Goal: Task Accomplishment & Management: Complete application form

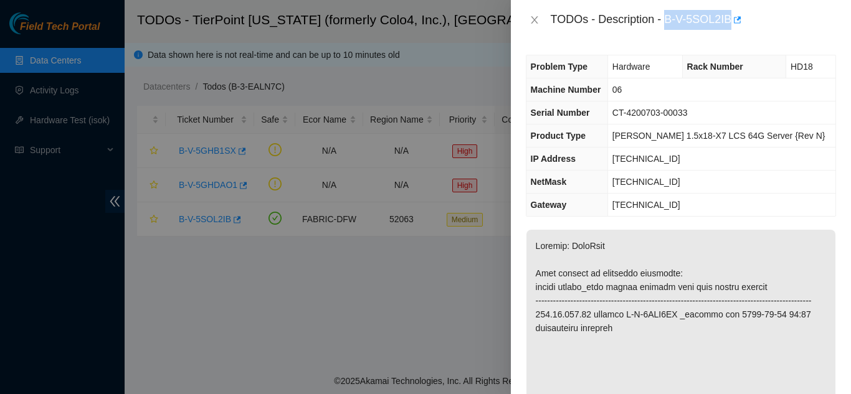
scroll to position [997, 0]
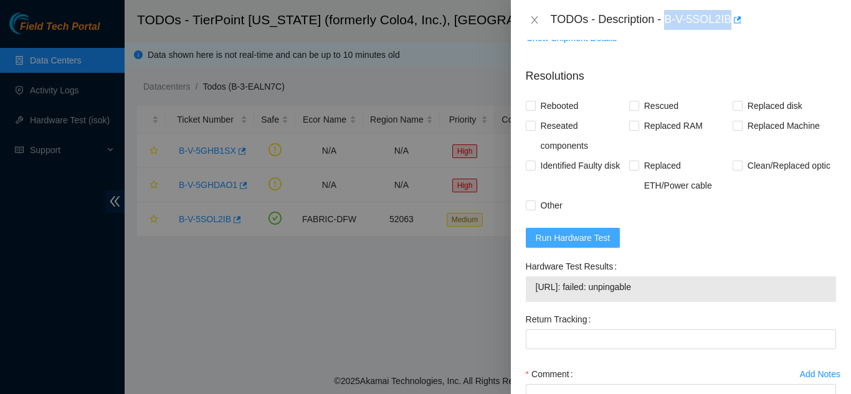
click at [570, 245] on span "Run Hardware Test" at bounding box center [573, 238] width 75 height 14
click at [531, 110] on input "Rebooted" at bounding box center [530, 105] width 9 height 9
checkbox input "true"
click at [629, 110] on input "Rescued" at bounding box center [633, 105] width 9 height 9
checkbox input "true"
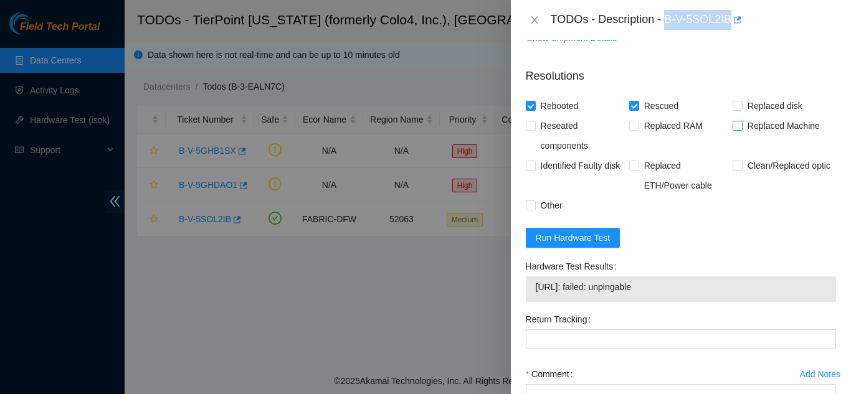
click at [733, 130] on input "Replaced Machine" at bounding box center [737, 125] width 9 height 9
checkbox input "true"
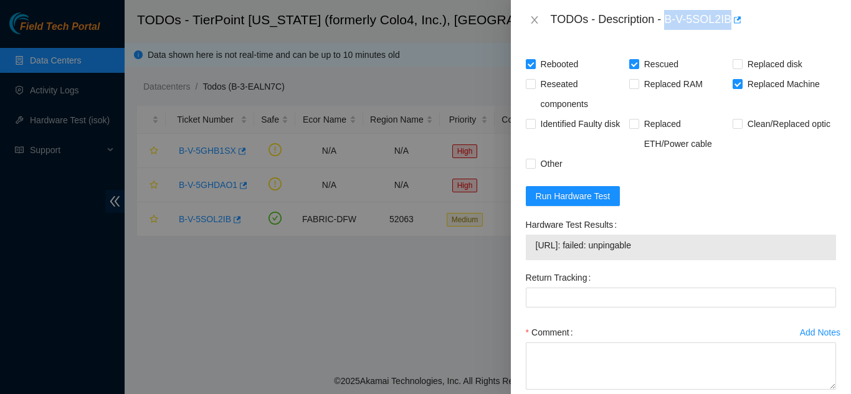
scroll to position [1059, 0]
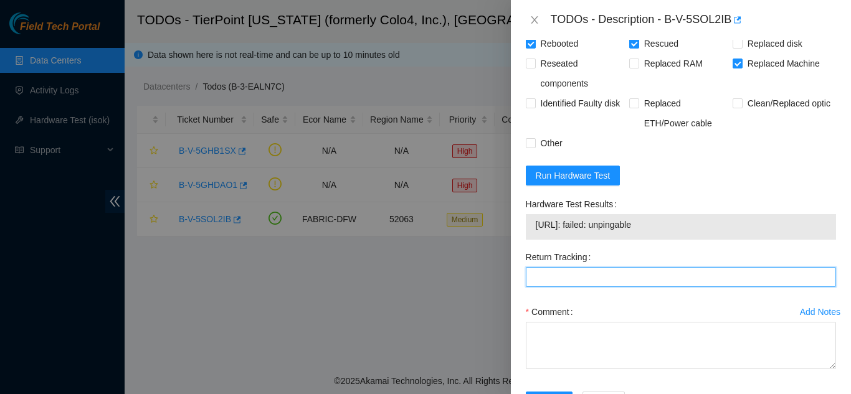
click at [597, 287] on Tracking "Return Tracking" at bounding box center [681, 277] width 310 height 20
paste Tracking "(9612018)969028700237322"
type Tracking "(9612018)969028700237322"
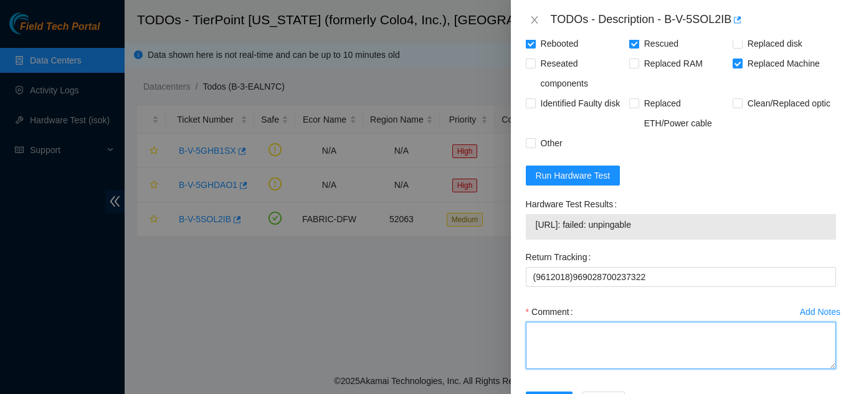
click at [546, 353] on textarea "Comment" at bounding box center [681, 345] width 310 height 47
paste textarea "Shut down machine properly, located faulty disk and replaced with new disk (S/N…"
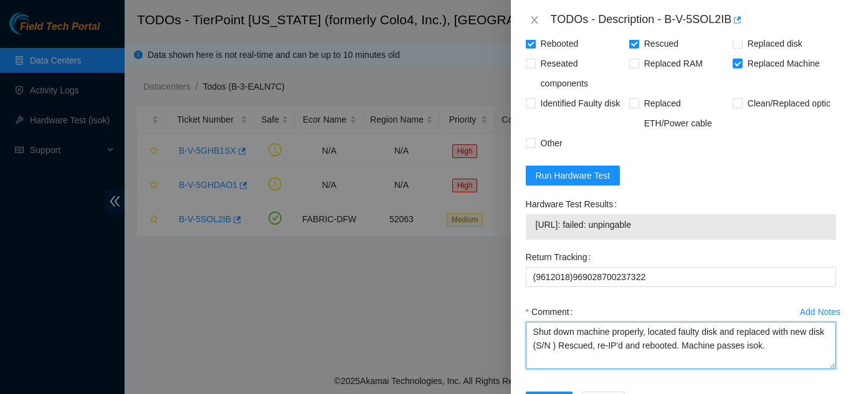
click at [570, 364] on textarea "Shut down machine properly, located faulty disk and replaced with new disk (S/N…" at bounding box center [681, 345] width 310 height 47
paste textarea "CT-4170125-00525"
click at [717, 347] on textarea "Shut down machine properly, located faulty disk and replaced with new disk (CT-…" at bounding box center [681, 345] width 310 height 47
click at [567, 360] on textarea "Shut down machine properly, located faulty machine and replaced with new disk (…" at bounding box center [681, 345] width 310 height 47
click at [594, 369] on textarea "Shut down machine properly, located faulty machine and replaced with new machin…" at bounding box center [681, 345] width 310 height 47
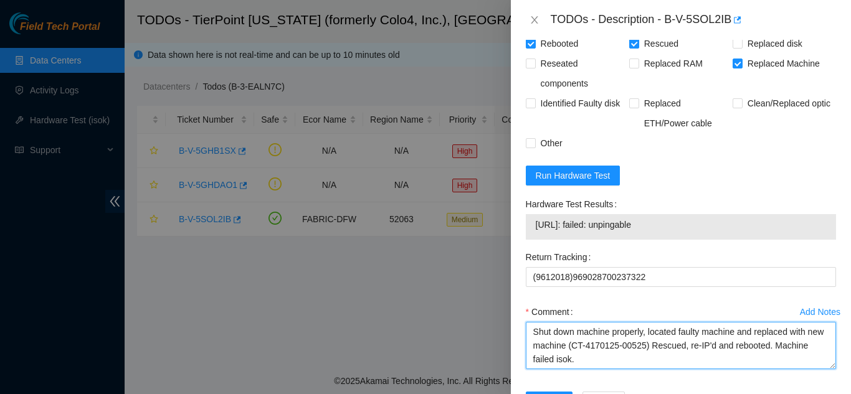
click at [611, 369] on textarea "Shut down machine properly, located faulty machine and replaced with new machin…" at bounding box center [681, 345] width 310 height 47
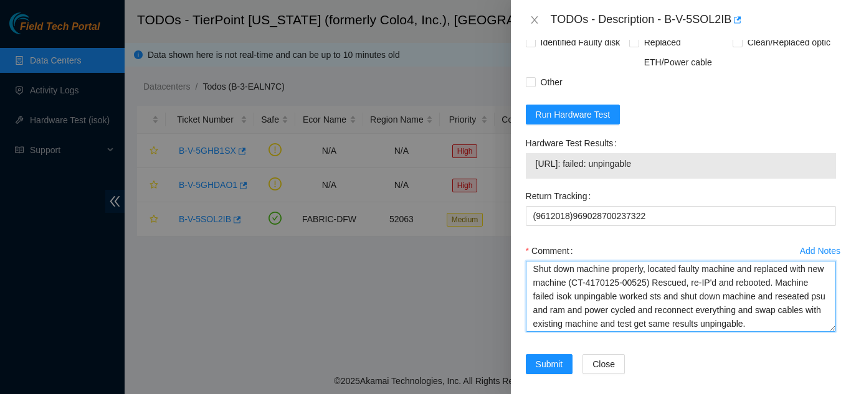
scroll to position [0, 0]
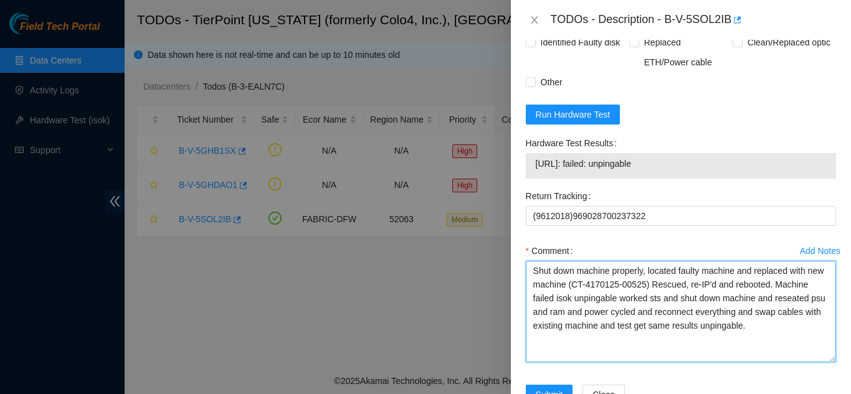
drag, startPoint x: 824, startPoint y: 320, endPoint x: 823, endPoint y: 375, distance: 54.8
click at [823, 363] on textarea "Shut down machine properly, located faulty machine and replaced with new machin…" at bounding box center [681, 312] width 310 height 102
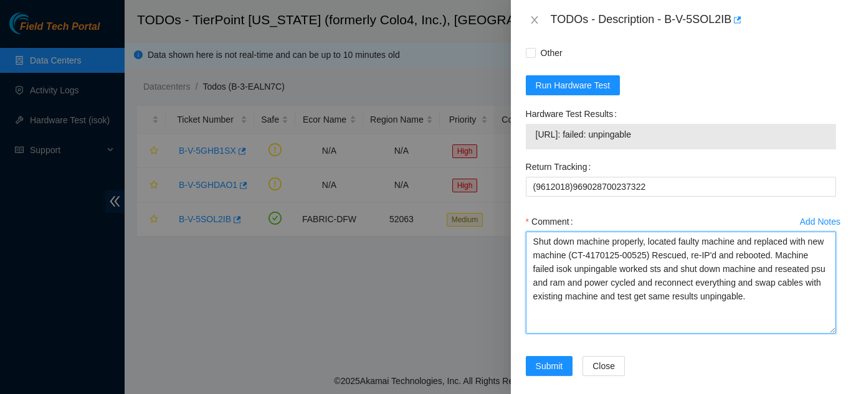
scroll to position [1175, 0]
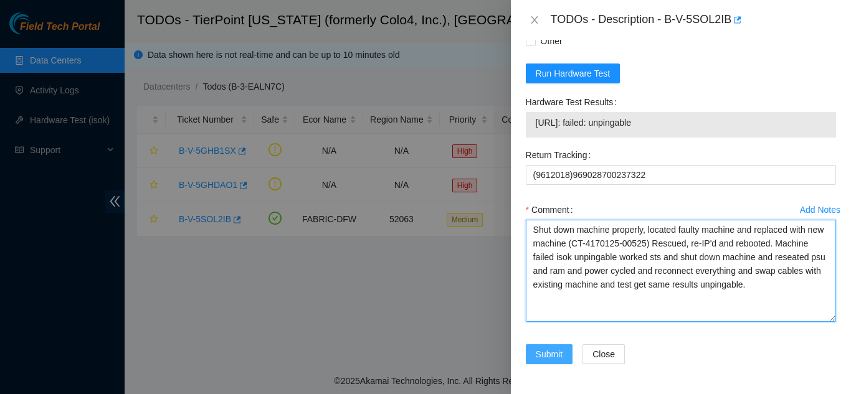
type textarea "Shut down machine properly, located faulty machine and replaced with new machin…"
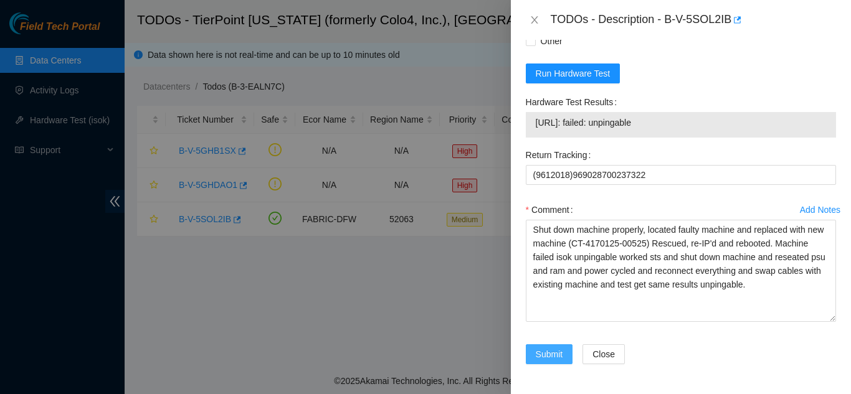
click at [546, 353] on span "Submit" at bounding box center [549, 355] width 27 height 14
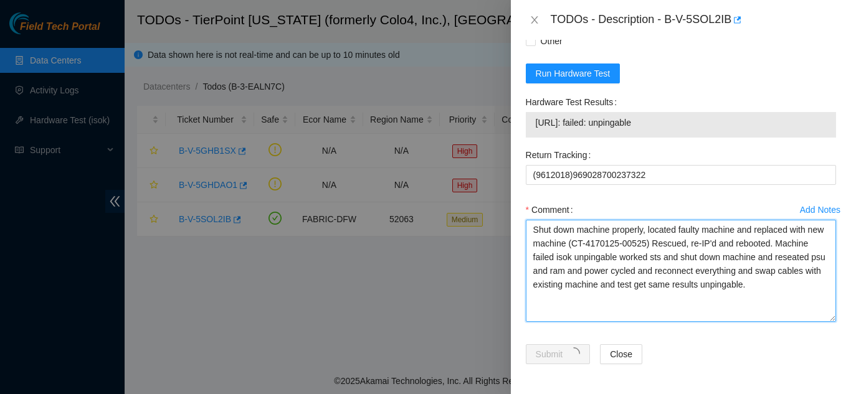
drag, startPoint x: 812, startPoint y: 284, endPoint x: 530, endPoint y: 233, distance: 286.7
click at [530, 233] on textarea "Shut down machine properly, located faulty machine and replaced with new machin…" at bounding box center [681, 271] width 310 height 102
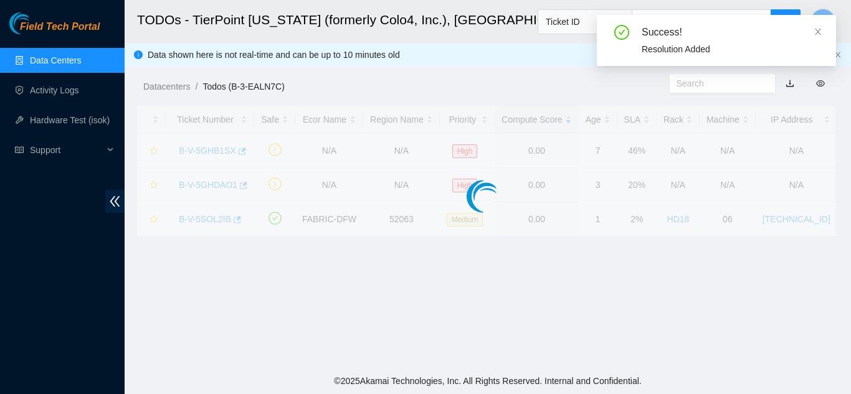
scroll to position [428, 0]
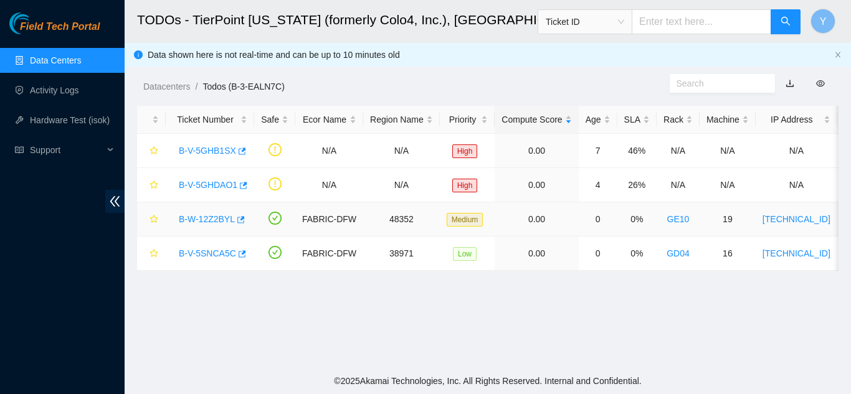
click at [216, 219] on link "B-W-12Z2BYL" at bounding box center [207, 219] width 56 height 10
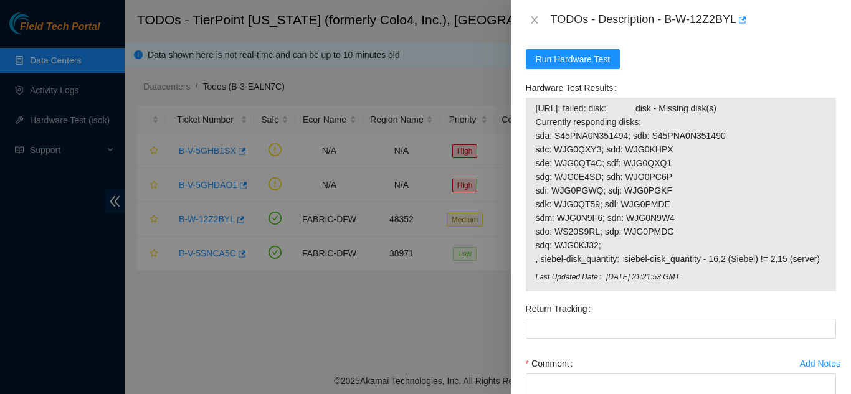
scroll to position [1118, 0]
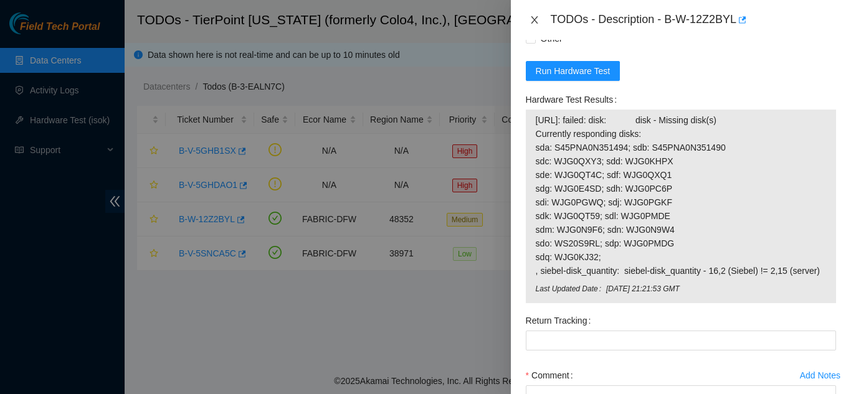
click at [534, 21] on icon "close" at bounding box center [534, 19] width 7 height 7
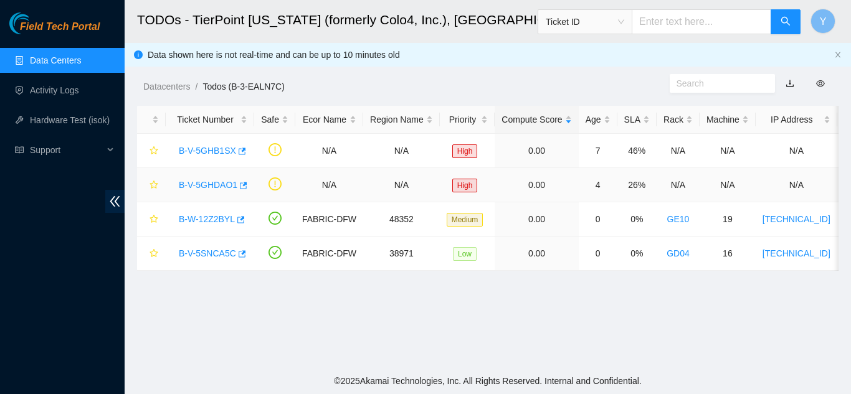
scroll to position [257, 0]
click at [209, 255] on link "B-V-5SNCA5C" at bounding box center [207, 254] width 57 height 10
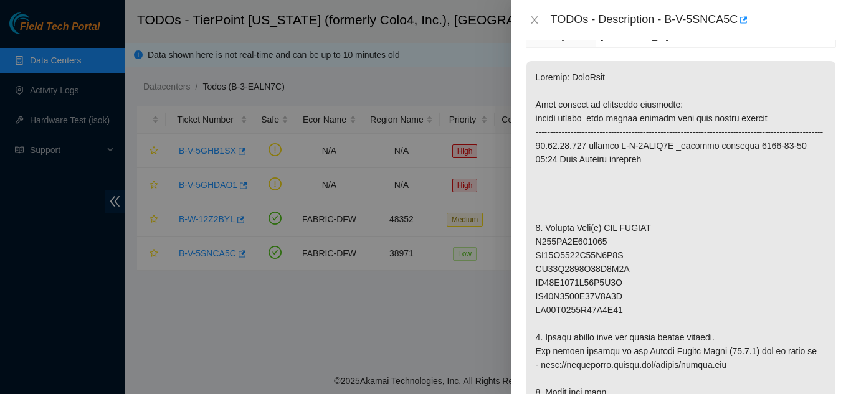
scroll to position [254, 0]
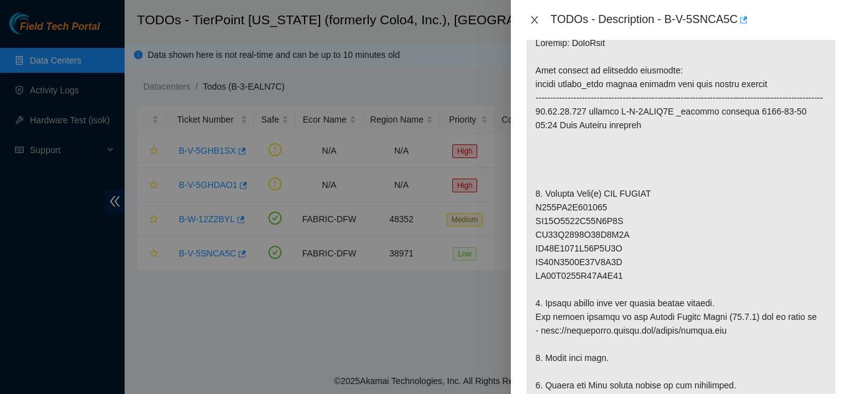
click at [531, 19] on icon "close" at bounding box center [535, 20] width 10 height 10
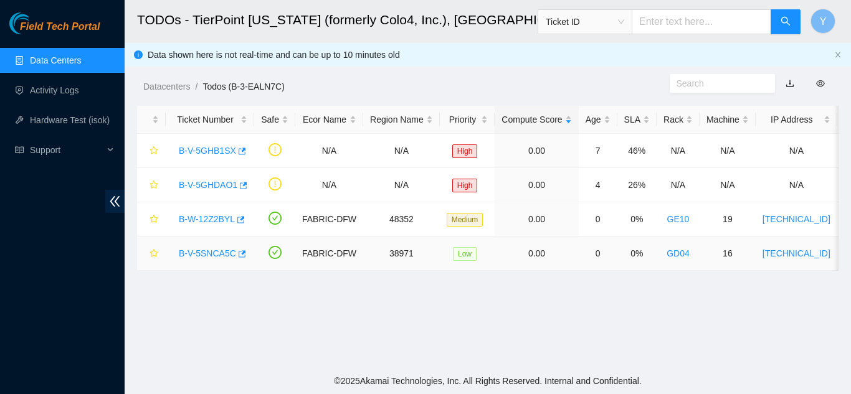
scroll to position [244, 0]
click at [214, 252] on link "B-V-5SNCA5C" at bounding box center [207, 254] width 57 height 10
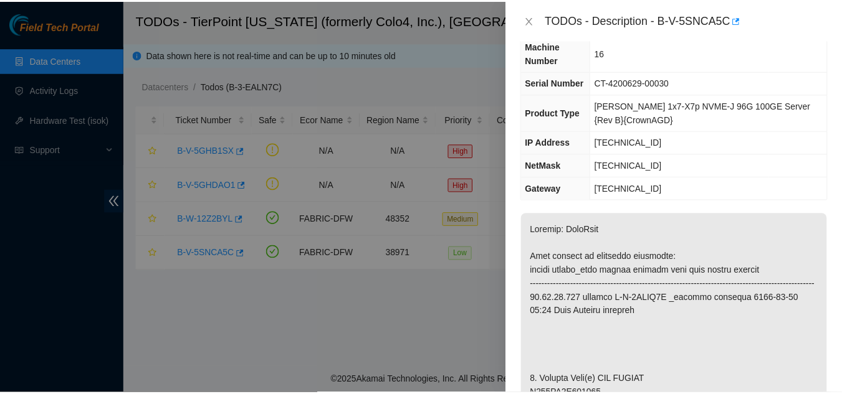
scroll to position [0, 0]
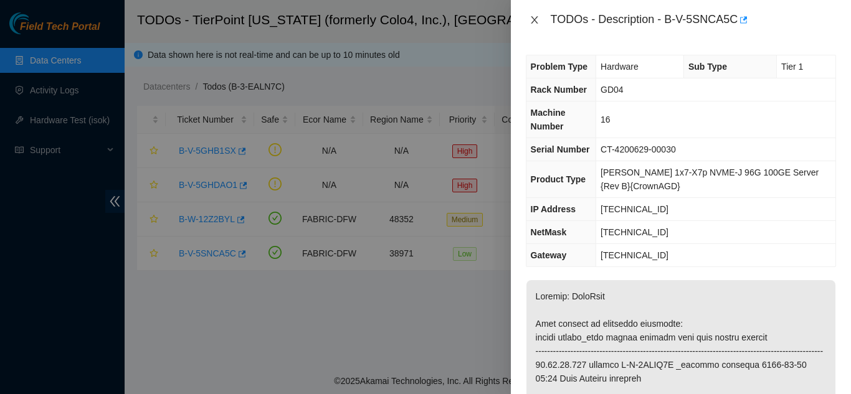
click at [536, 21] on icon "close" at bounding box center [535, 20] width 10 height 10
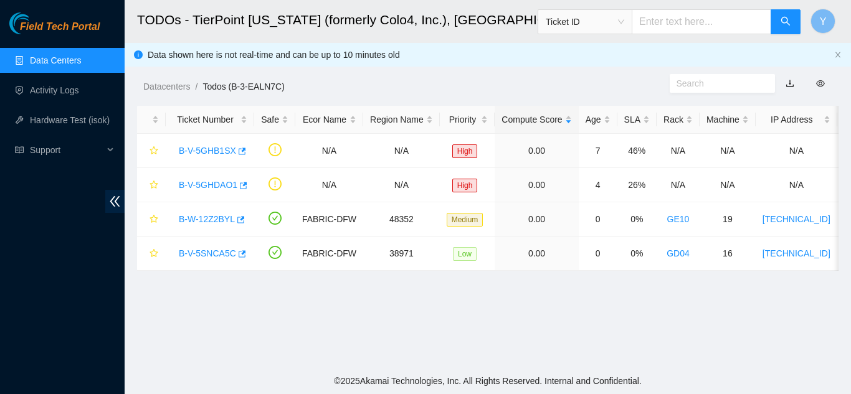
click at [61, 59] on link "Data Centers" at bounding box center [55, 60] width 51 height 10
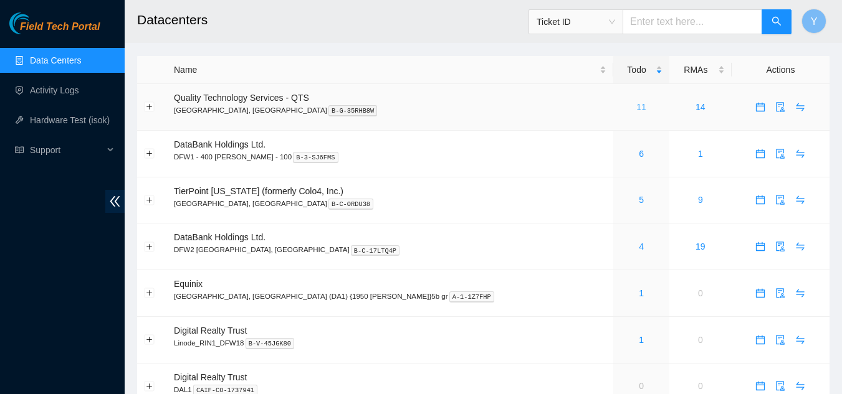
click at [636, 108] on link "11" at bounding box center [641, 107] width 10 height 10
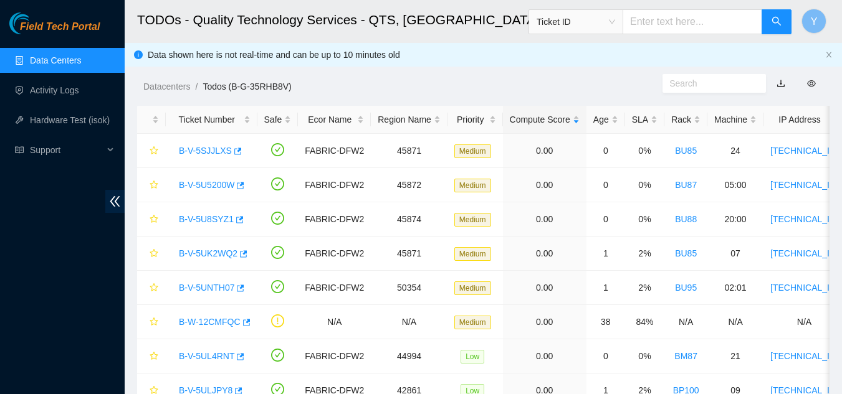
click at [81, 56] on link "Data Centers" at bounding box center [55, 60] width 51 height 10
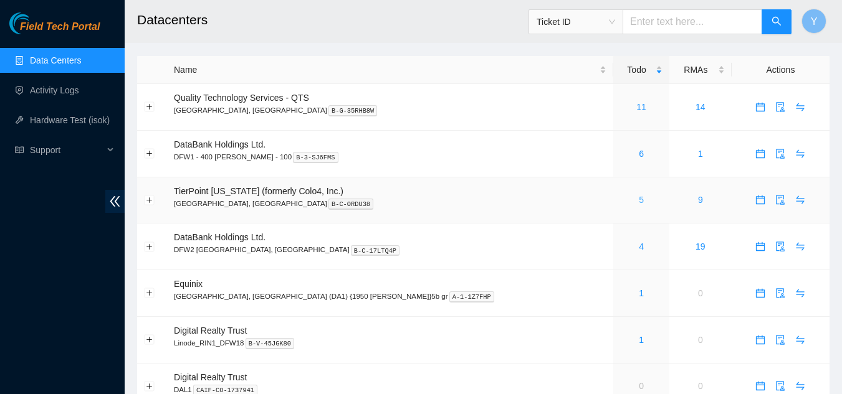
click at [639, 198] on link "5" at bounding box center [641, 200] width 5 height 10
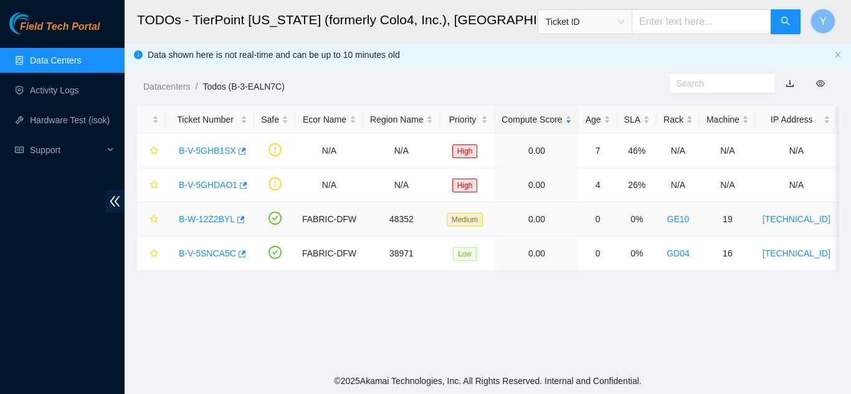
click at [214, 220] on link "B-W-12Z2BYL" at bounding box center [207, 219] width 56 height 10
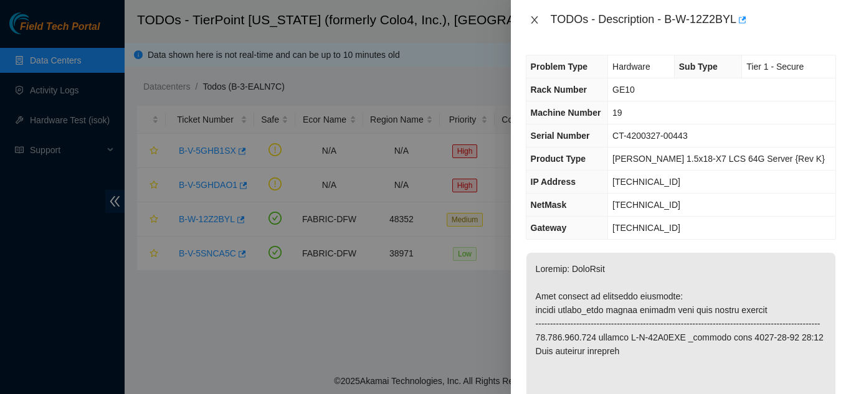
click at [536, 19] on icon "close" at bounding box center [534, 19] width 7 height 7
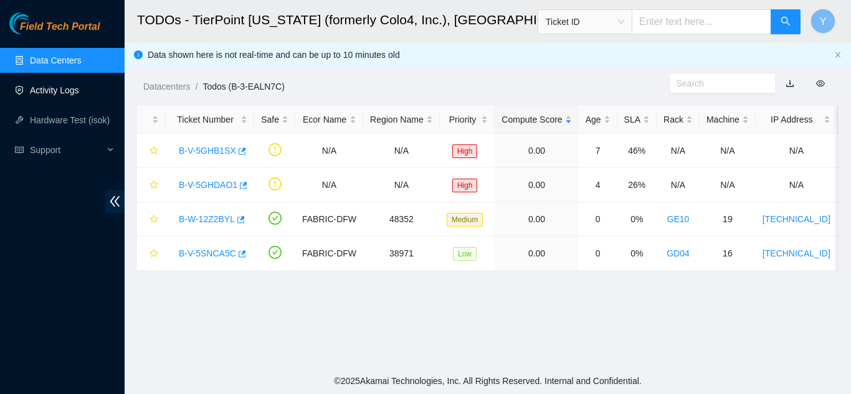
click at [65, 90] on link "Activity Logs" at bounding box center [54, 90] width 49 height 10
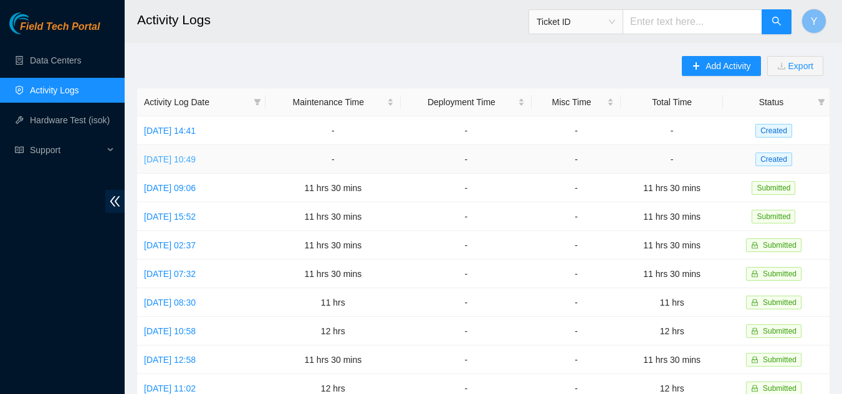
click at [179, 160] on link "[DATE] 10:49" at bounding box center [170, 160] width 52 height 10
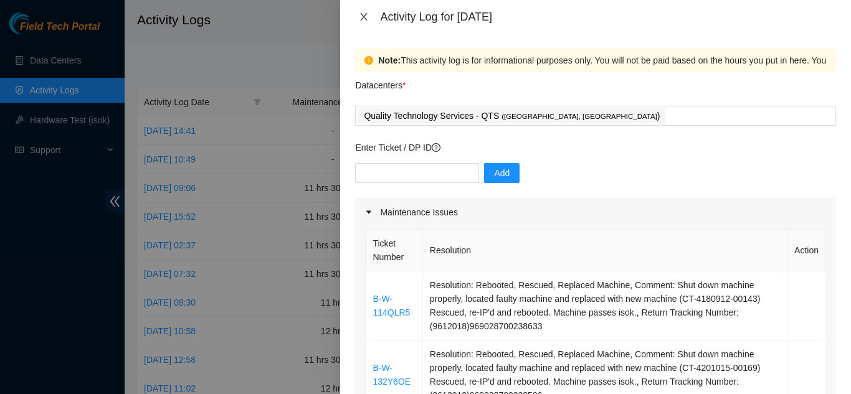
click at [361, 15] on icon "close" at bounding box center [364, 17] width 10 height 10
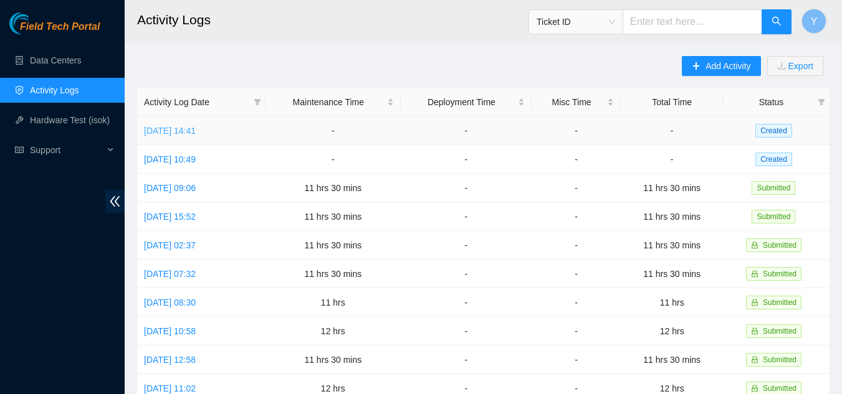
click at [184, 132] on link "[DATE] 14:41" at bounding box center [170, 131] width 52 height 10
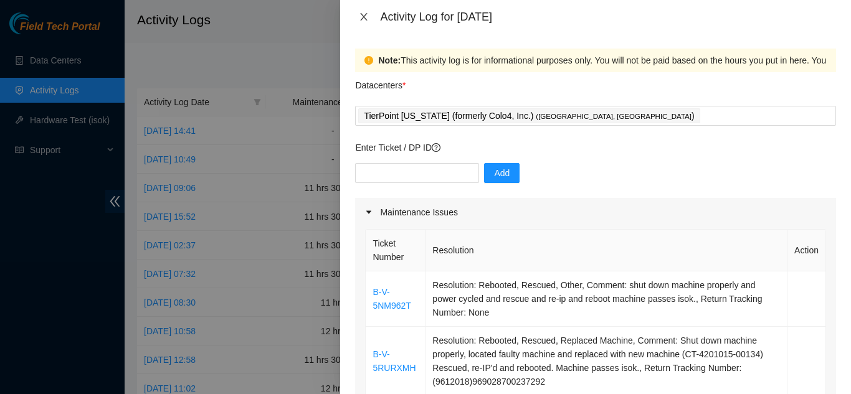
click at [366, 16] on icon "close" at bounding box center [364, 17] width 10 height 10
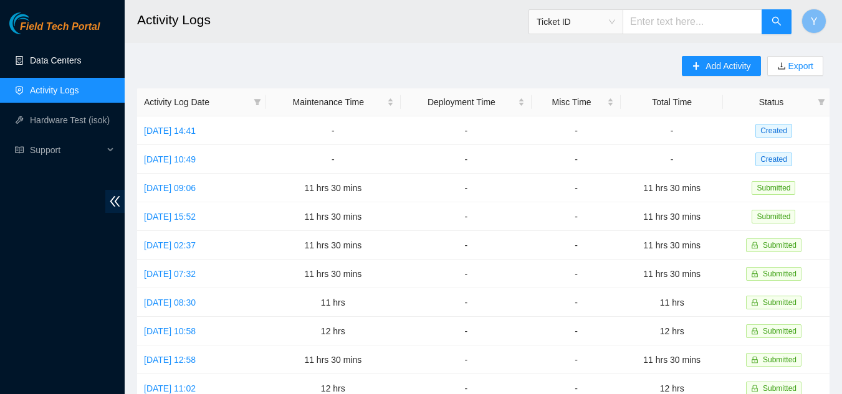
click at [72, 57] on link "Data Centers" at bounding box center [55, 60] width 51 height 10
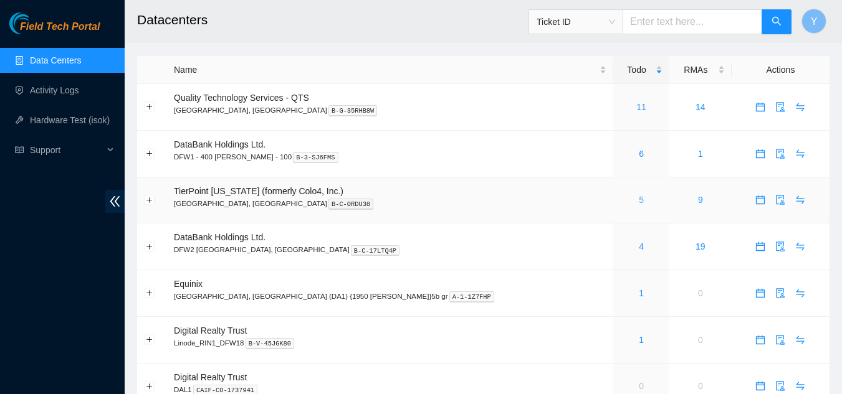
click at [639, 198] on link "5" at bounding box center [641, 200] width 5 height 10
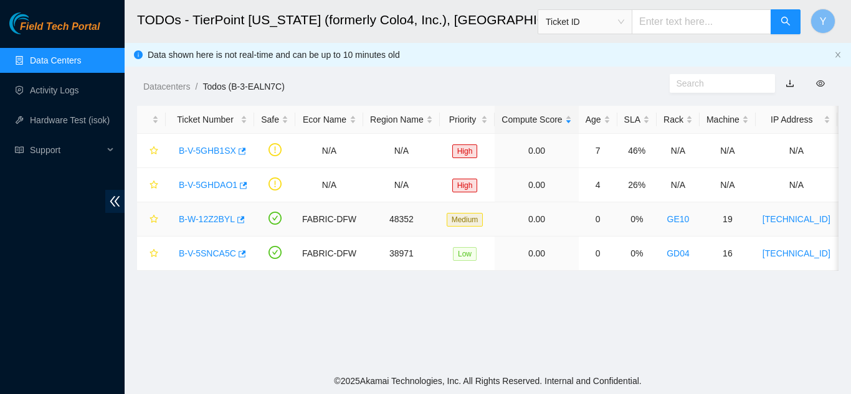
click at [208, 217] on link "B-W-12Z2BYL" at bounding box center [207, 219] width 56 height 10
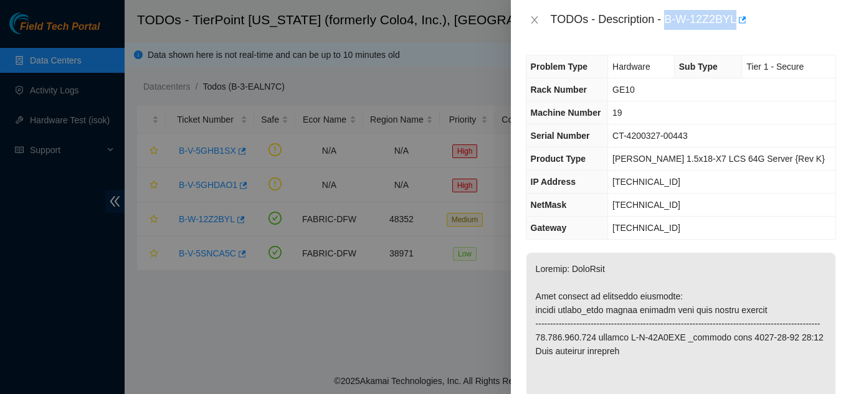
drag, startPoint x: 667, startPoint y: 21, endPoint x: 733, endPoint y: 25, distance: 66.8
click at [733, 25] on div "TODOs - Description - B-W-12Z2BYL" at bounding box center [693, 20] width 285 height 20
copy div "B-W-12Z2BYL"
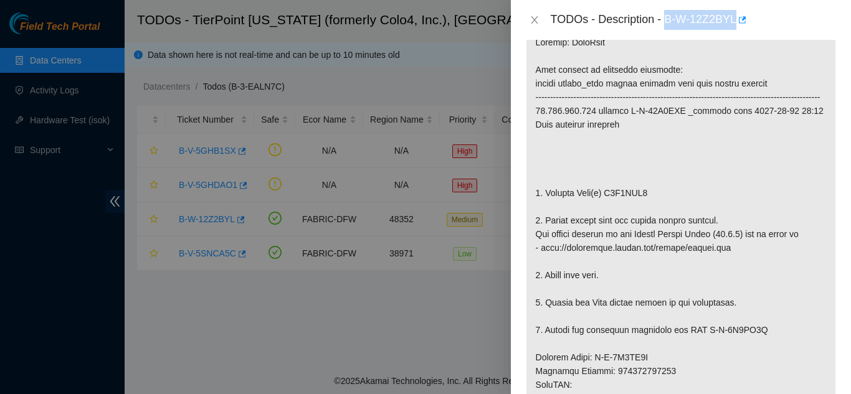
scroll to position [249, 0]
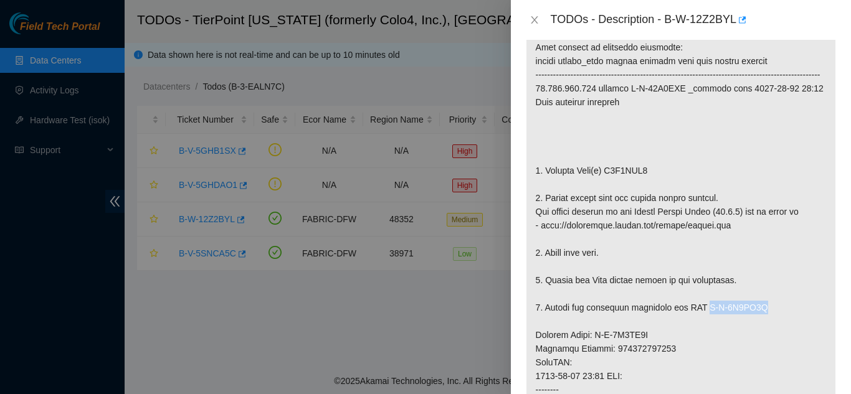
drag, startPoint x: 703, startPoint y: 323, endPoint x: 760, endPoint y: 320, distance: 56.8
click at [760, 320] on p at bounding box center [681, 342] width 309 height 677
copy p "B-V-5U1FN2X"
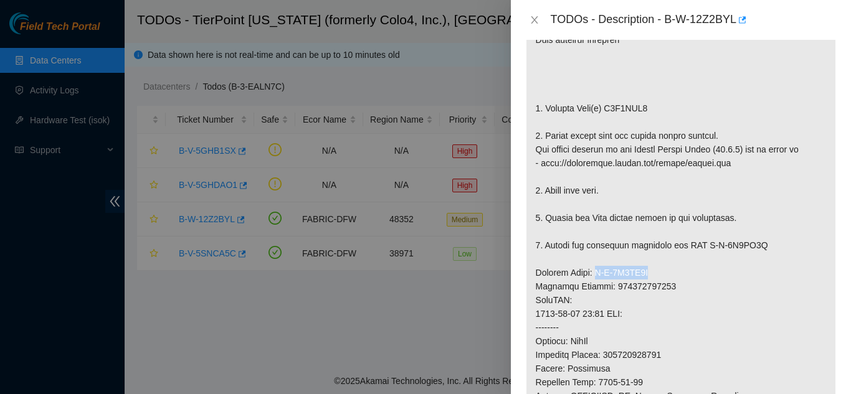
drag, startPoint x: 593, startPoint y: 287, endPoint x: 650, endPoint y: 285, distance: 57.4
click at [650, 285] on p at bounding box center [681, 279] width 309 height 677
copy p "B-V-5U1FN2N"
drag, startPoint x: 605, startPoint y: 123, endPoint x: 653, endPoint y: 123, distance: 48.0
click at [653, 123] on p at bounding box center [681, 279] width 309 height 677
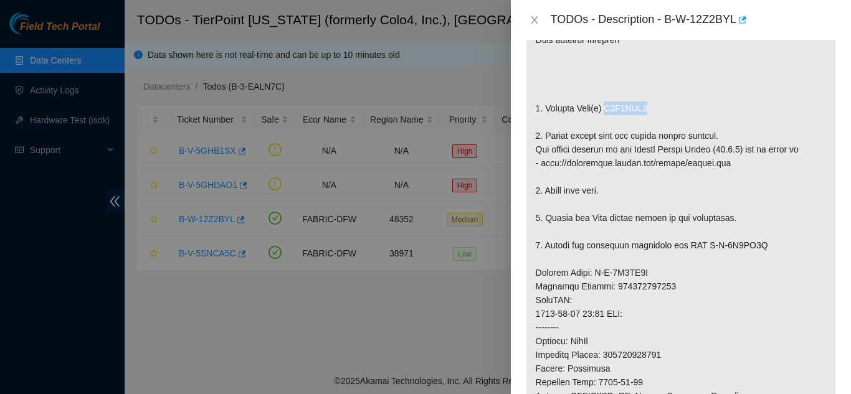
copy p "Z1Z8TZK4"
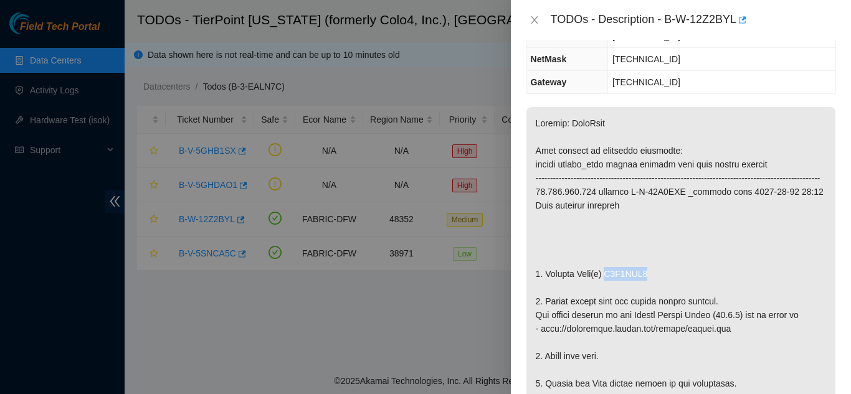
scroll to position [187, 0]
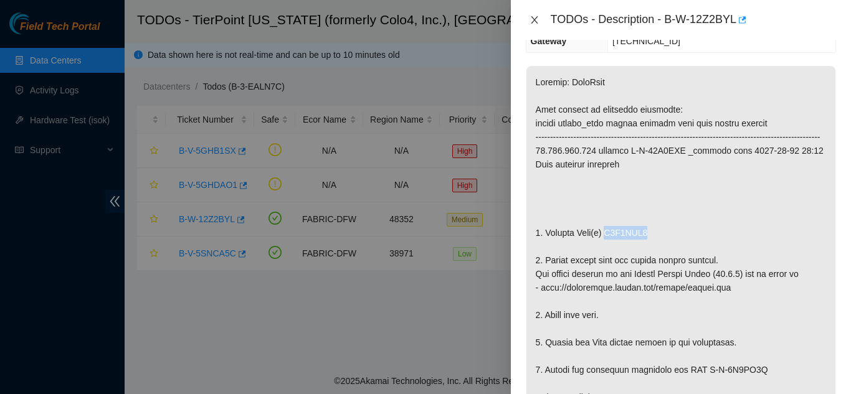
click at [534, 20] on icon "close" at bounding box center [534, 19] width 7 height 7
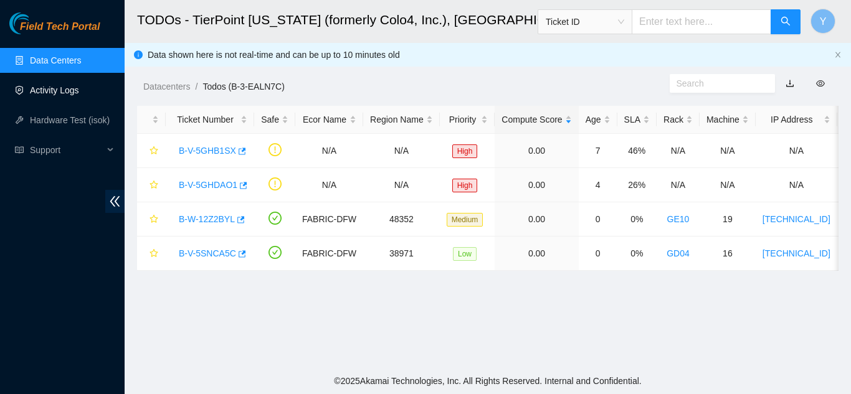
click at [70, 93] on link "Activity Logs" at bounding box center [54, 90] width 49 height 10
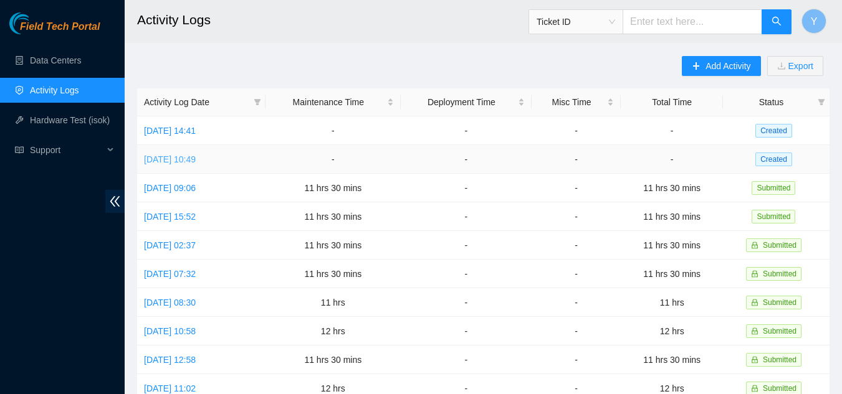
click at [189, 161] on link "[DATE] 10:49" at bounding box center [170, 160] width 52 height 10
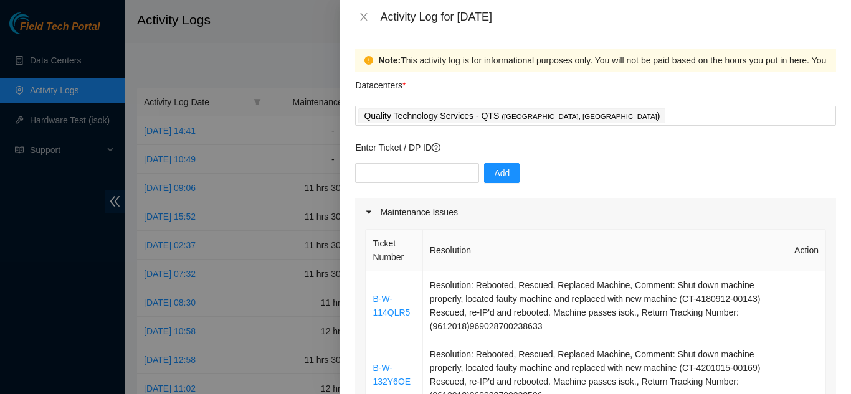
scroll to position [62, 0]
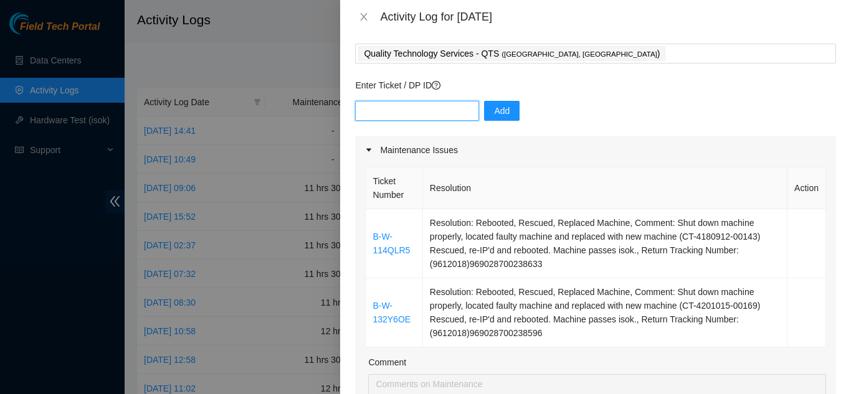
click at [397, 112] on input "text" at bounding box center [417, 111] width 124 height 20
drag, startPoint x: 409, startPoint y: 251, endPoint x: 374, endPoint y: 238, distance: 37.3
click at [374, 238] on td "B-W-114QLR5" at bounding box center [394, 243] width 57 height 69
copy link "B-W-114QLR5"
click at [399, 112] on input "text" at bounding box center [417, 111] width 124 height 20
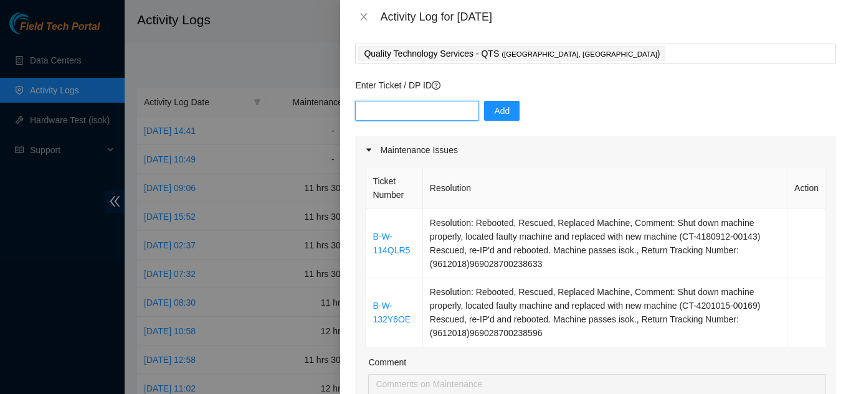
paste input "B-W-114QLR5"
type input "B-W-114QLR5"
click at [498, 113] on span "Add" at bounding box center [502, 111] width 16 height 14
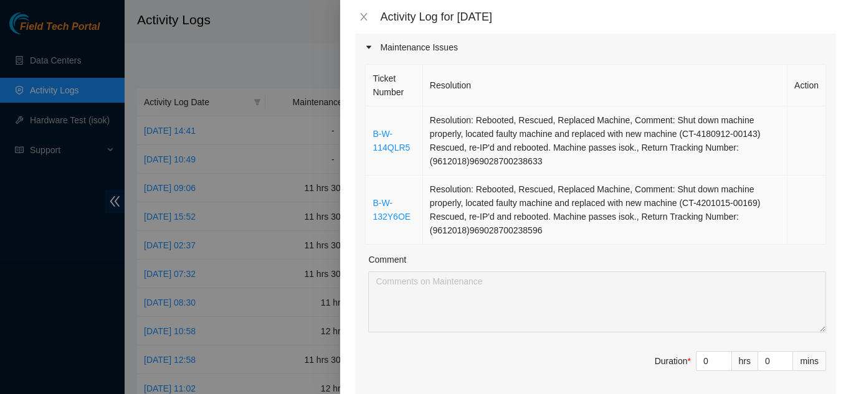
scroll to position [187, 0]
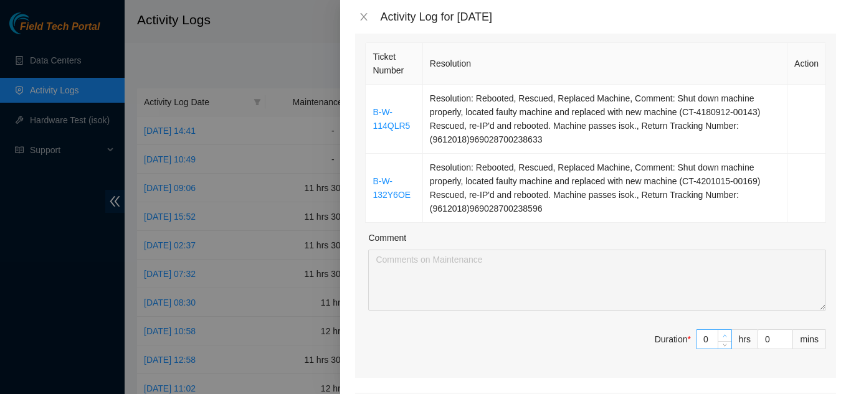
type input "1"
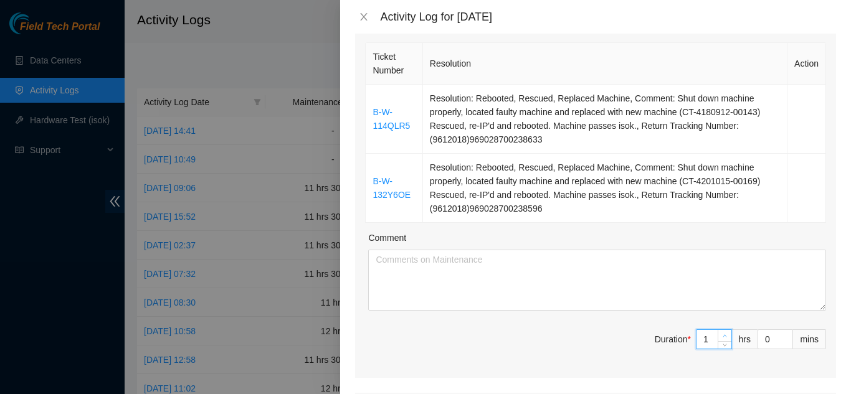
click at [723, 336] on icon "up" at bounding box center [725, 336] width 4 height 4
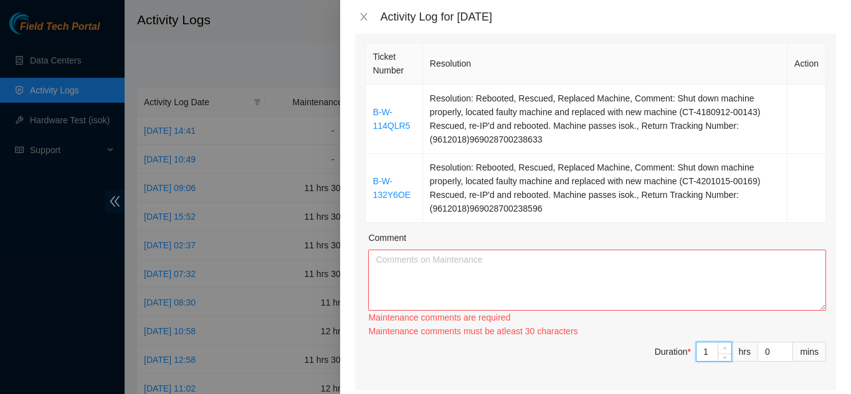
type input "2"
click at [715, 336] on div "Ticket Number Resolution Action B-W-114QLR5 Resolution: Rebooted, Rescued, Repl…" at bounding box center [595, 215] width 481 height 351
click at [715, 336] on div "Maintenance comments must be atleast 60 characters" at bounding box center [597, 332] width 458 height 14
type input "3"
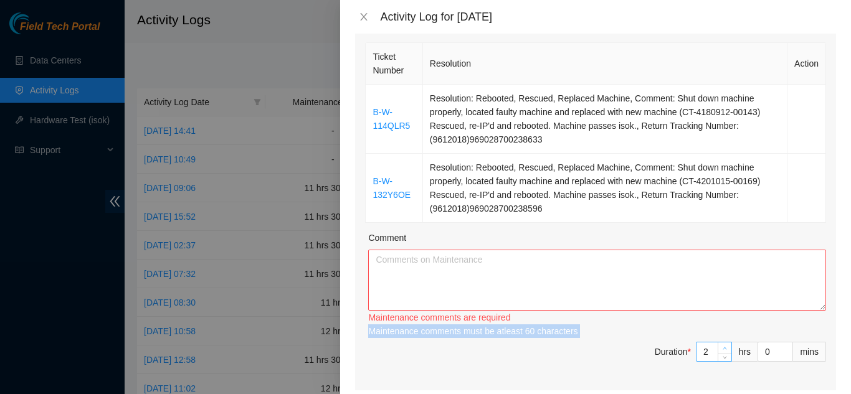
type input "3"
click at [723, 348] on icon "up" at bounding box center [725, 348] width 4 height 4
type input "4"
click at [723, 348] on icon "up" at bounding box center [725, 348] width 4 height 4
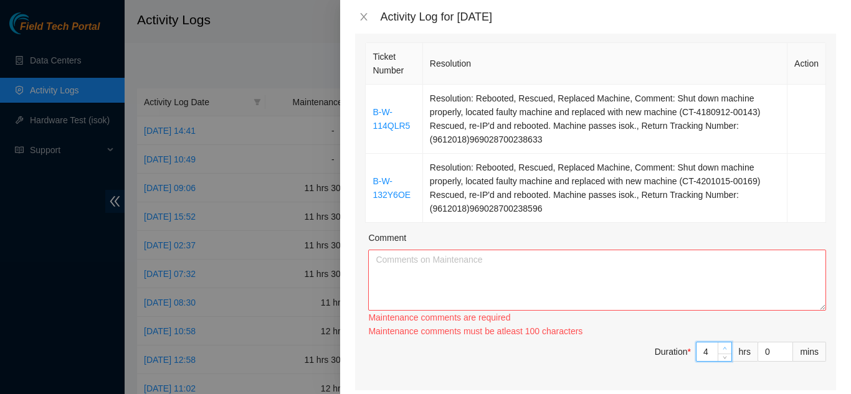
type input "5"
click at [723, 348] on icon "up" at bounding box center [725, 348] width 4 height 4
type input "6"
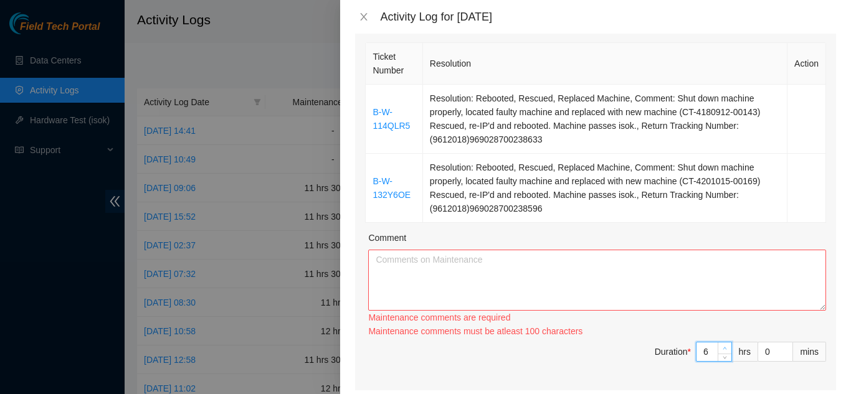
click at [723, 348] on icon "up" at bounding box center [725, 348] width 4 height 4
type input "7"
click at [723, 348] on icon "up" at bounding box center [725, 348] width 4 height 4
type input "8"
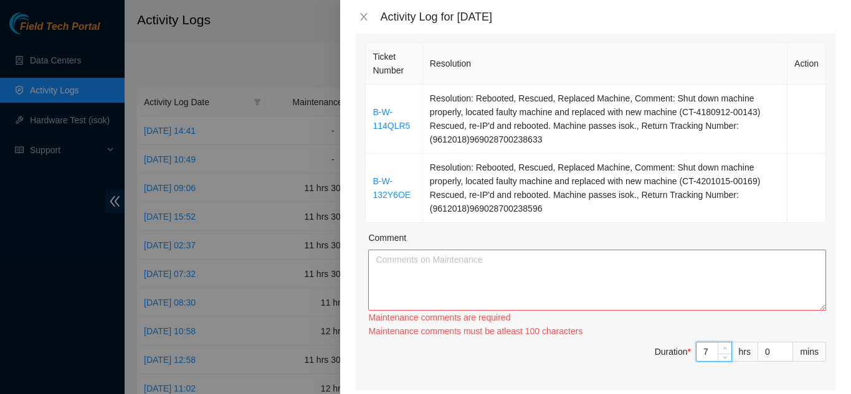
type input "8"
click at [723, 348] on icon "up" at bounding box center [725, 348] width 4 height 4
type input "9"
click at [723, 348] on icon "up" at bounding box center [725, 348] width 4 height 4
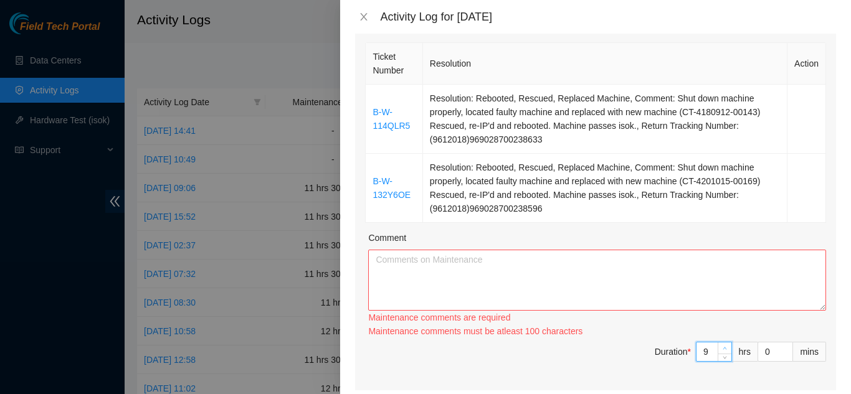
type input "10"
click at [723, 348] on icon "up" at bounding box center [725, 348] width 4 height 4
type input "11"
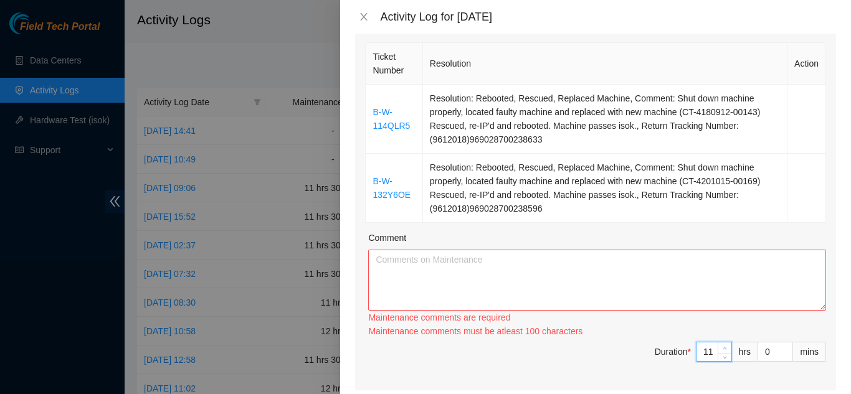
click at [723, 348] on icon "up" at bounding box center [725, 348] width 4 height 4
type input "1"
click at [784, 349] on icon "up" at bounding box center [786, 348] width 4 height 4
type input "2"
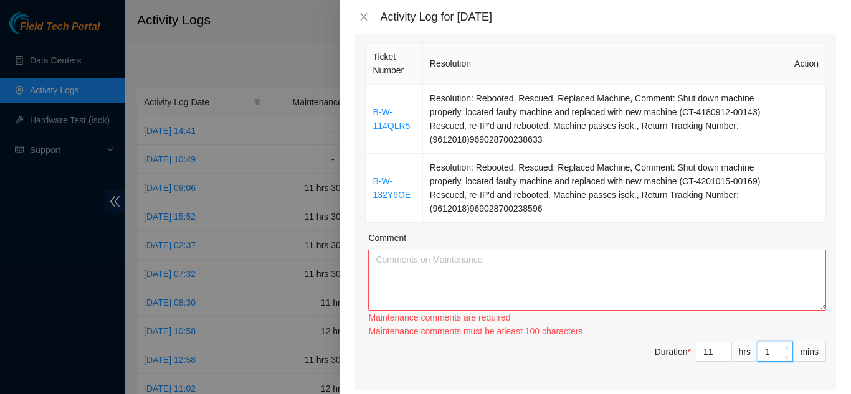
type input "2"
click at [784, 349] on icon "up" at bounding box center [786, 348] width 4 height 4
type input "3"
click at [784, 349] on icon "up" at bounding box center [786, 348] width 4 height 4
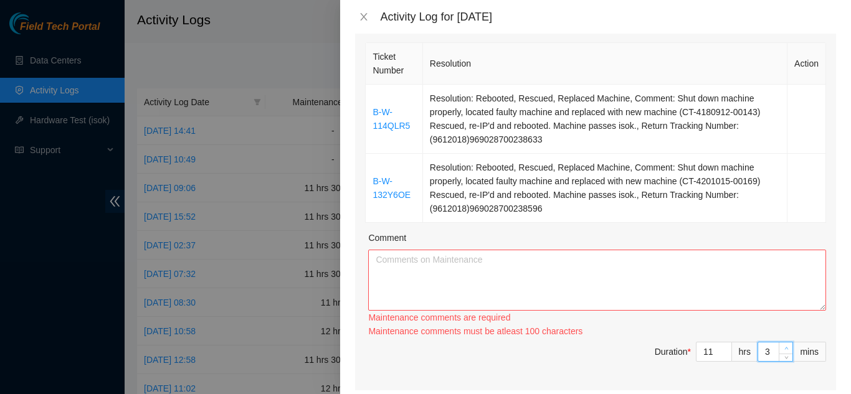
type input "4"
click at [784, 349] on icon "up" at bounding box center [786, 348] width 4 height 4
type input "5"
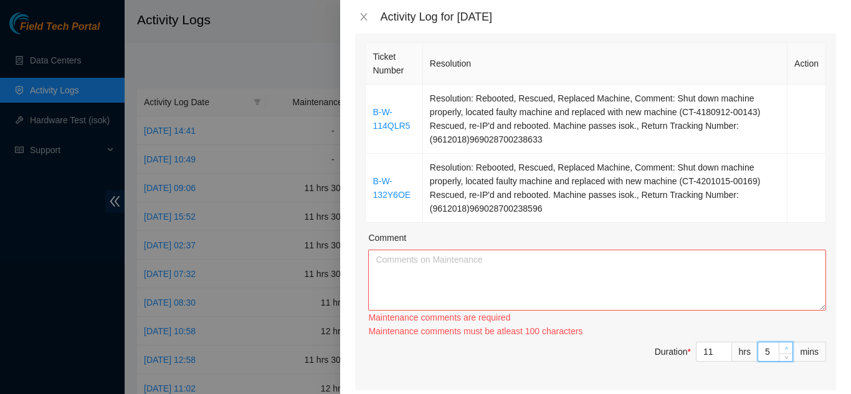
click at [784, 349] on icon "up" at bounding box center [786, 348] width 4 height 4
type input "6"
type input "7"
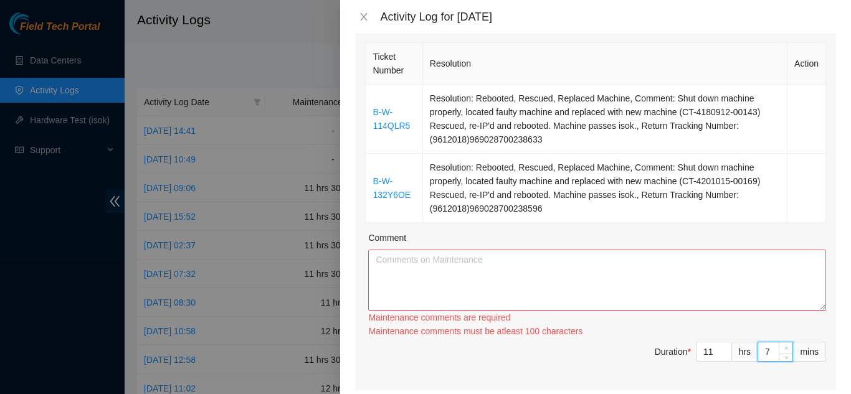
type input "8"
type input "9"
type input "10"
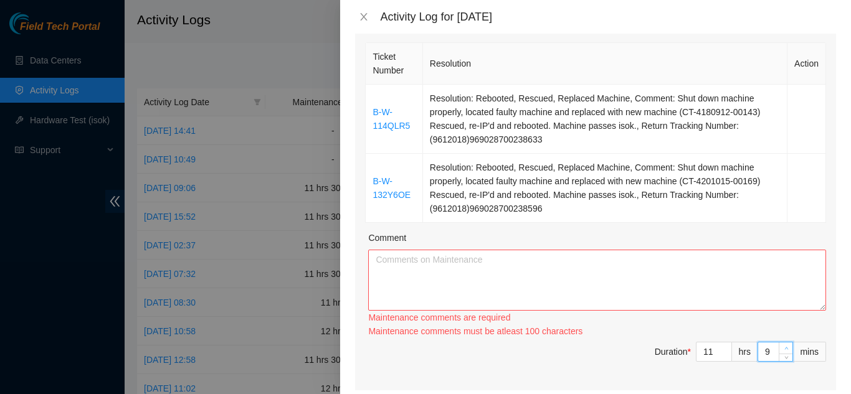
type input "10"
type input "11"
type input "12"
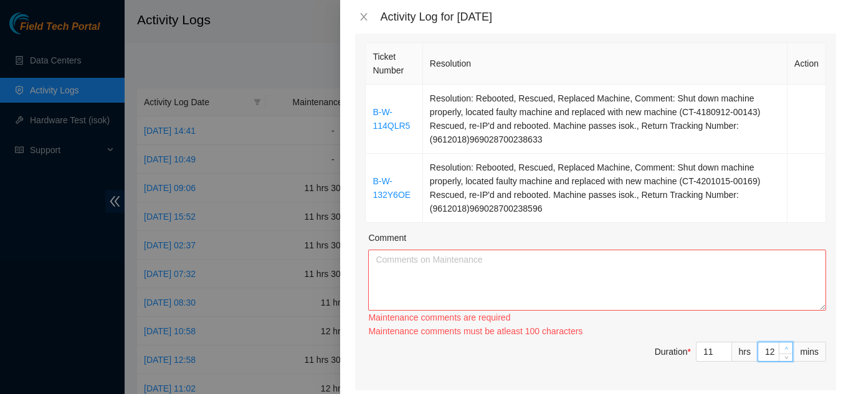
type input "13"
type input "14"
type input "15"
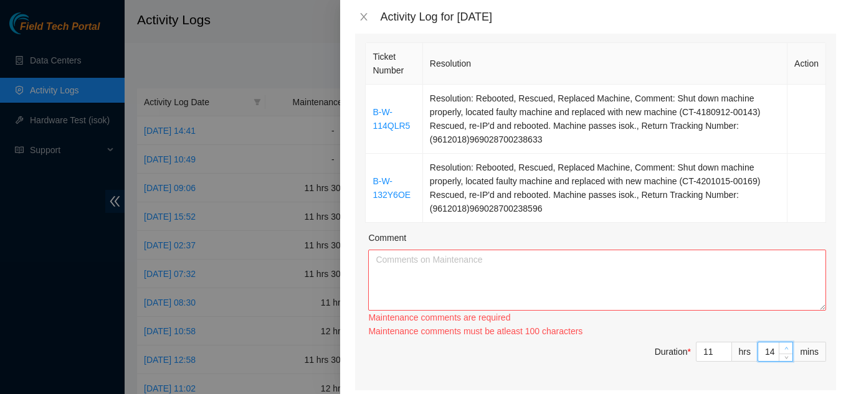
type input "15"
type input "16"
type input "17"
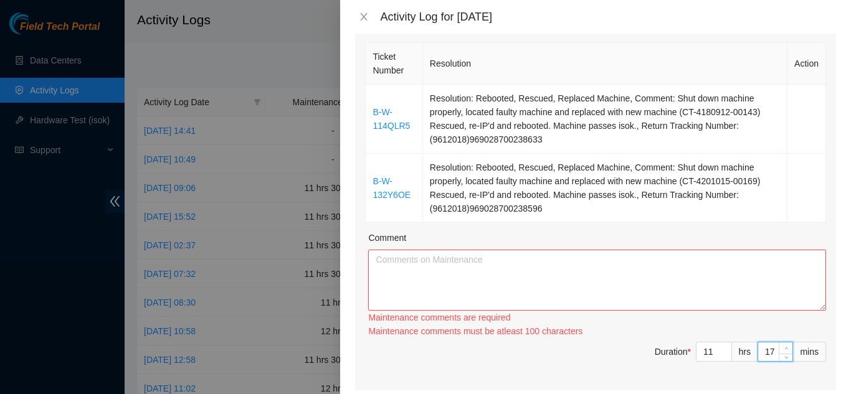
type input "18"
type input "19"
type input "20"
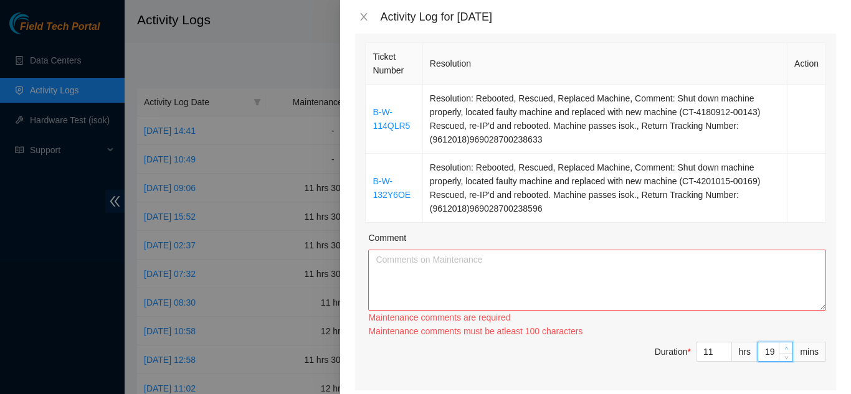
type input "20"
type input "21"
type input "22"
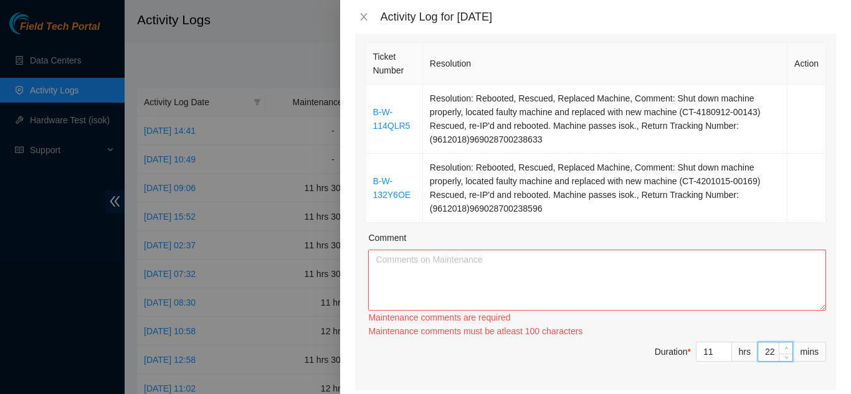
type input "23"
type input "24"
click at [784, 349] on icon "up" at bounding box center [786, 348] width 4 height 4
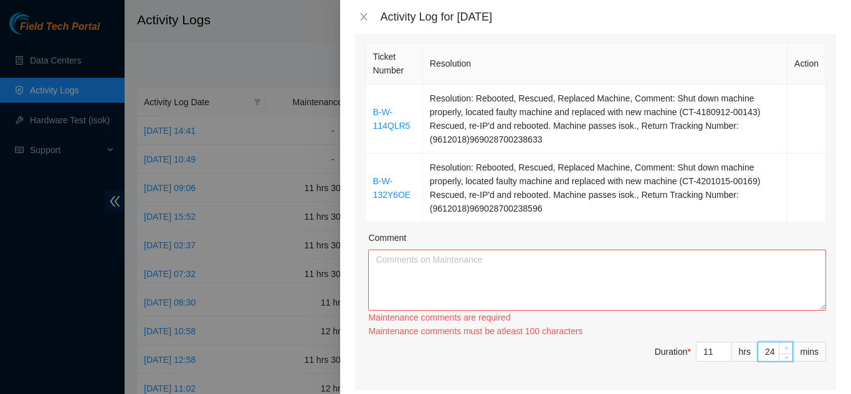
type input "25"
click at [784, 349] on icon "up" at bounding box center [786, 348] width 4 height 4
type input "26"
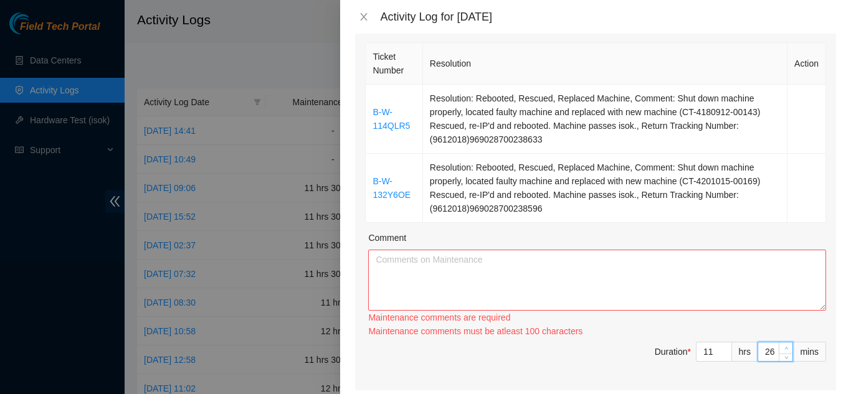
click at [784, 349] on icon "up" at bounding box center [786, 348] width 4 height 4
type input "27"
click at [784, 349] on icon "up" at bounding box center [786, 348] width 4 height 4
type input "28"
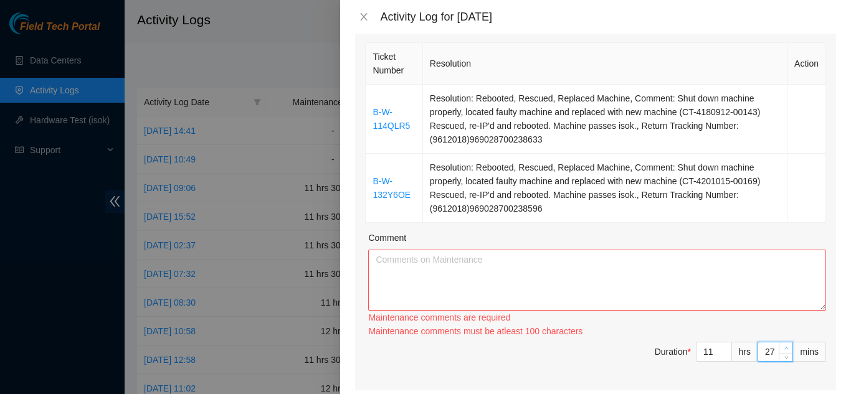
type input "28"
click at [784, 348] on icon "up" at bounding box center [786, 348] width 4 height 4
type input "29"
click at [784, 348] on icon "up" at bounding box center [786, 349] width 4 height 2
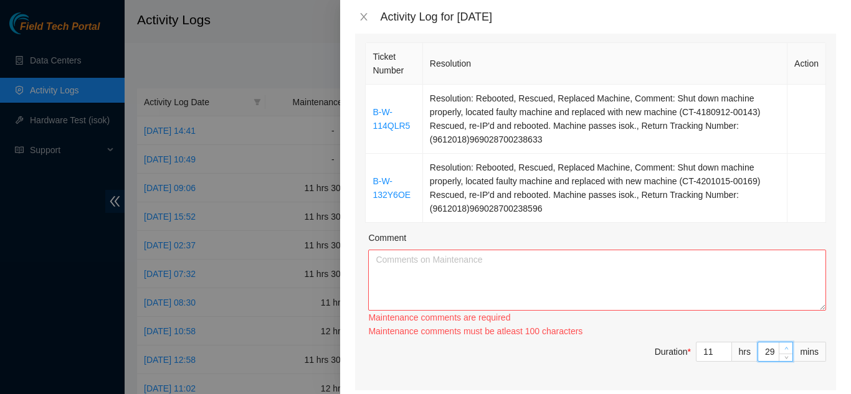
type input "30"
click at [784, 348] on icon "up" at bounding box center [786, 349] width 4 height 2
click at [414, 264] on textarea "Comment" at bounding box center [597, 280] width 458 height 61
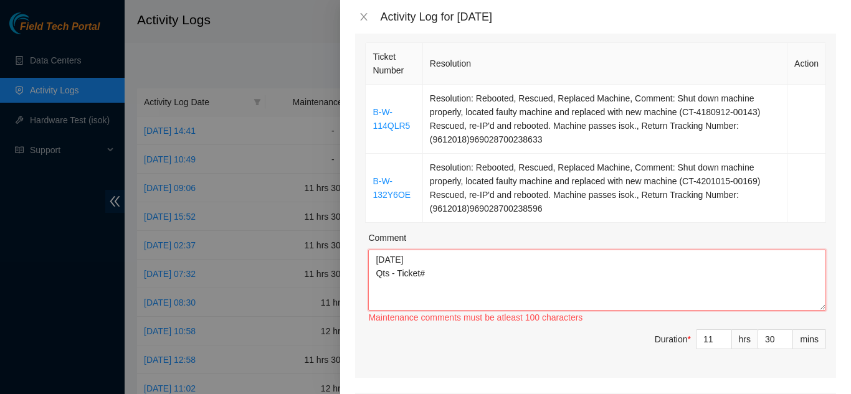
paste textarea "B-W-114QLR5"
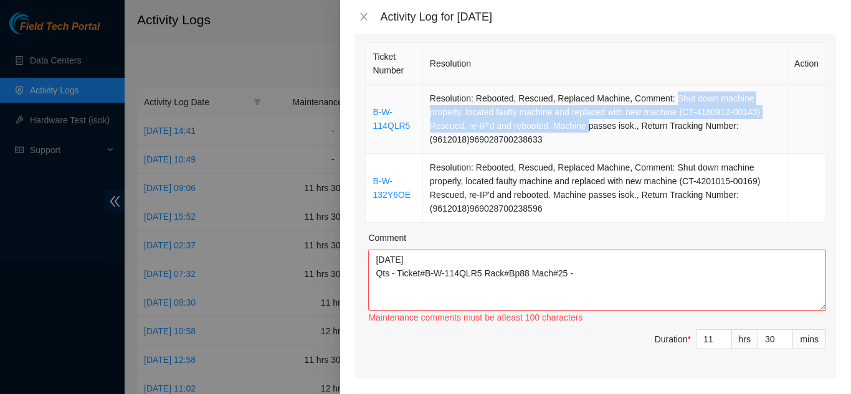
drag, startPoint x: 667, startPoint y: 99, endPoint x: 584, endPoint y: 125, distance: 86.7
click at [584, 125] on td "Resolution: Rebooted, Rescued, Replaced Machine, Comment: Shut down machine pro…" at bounding box center [605, 119] width 365 height 69
copy td "Shut down machine properly, located faulty machine and replaced with new machin…"
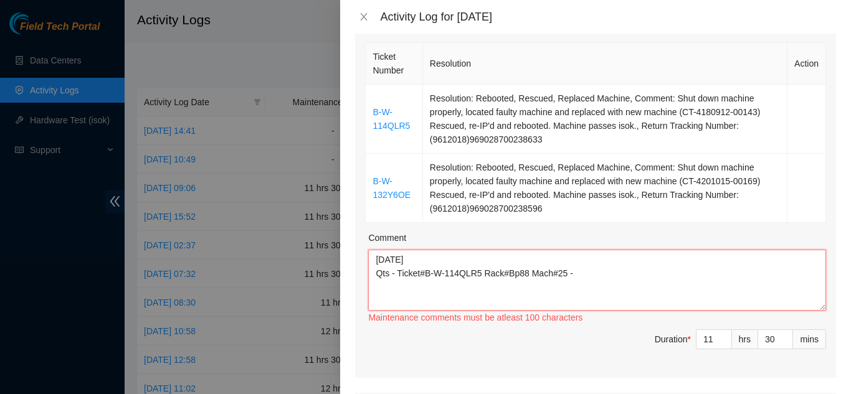
click at [583, 276] on textarea "[DATE] Qts - Ticket#B-W-114QLR5 Rack#Bp88 Mach#25 -" at bounding box center [597, 280] width 458 height 61
paste textarea "Shut down machine properly, located faulty machine and replaced with new machin…"
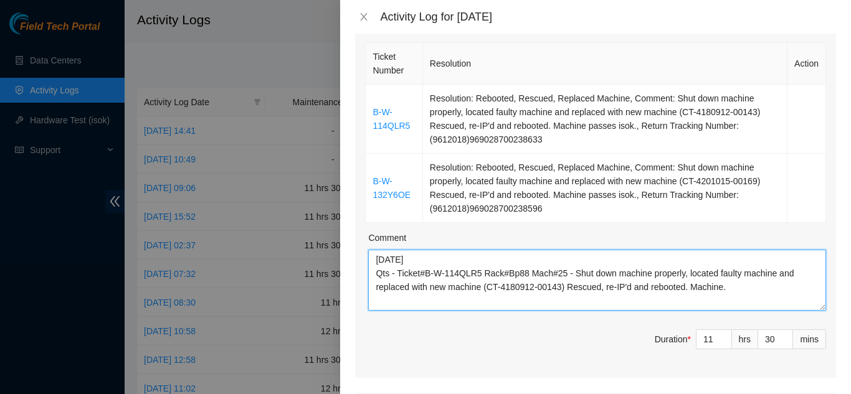
scroll to position [10, 0]
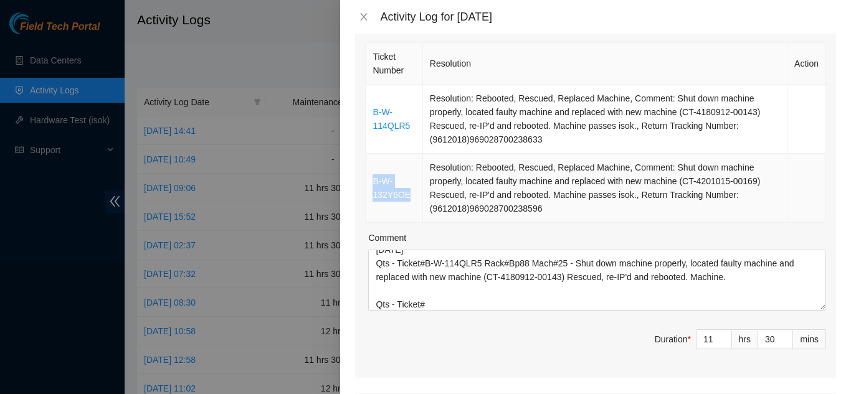
drag, startPoint x: 411, startPoint y: 192, endPoint x: 372, endPoint y: 183, distance: 39.6
click at [372, 183] on td "B-W-132Y6OE" at bounding box center [394, 188] width 57 height 69
copy link "B-W-132Y6OE"
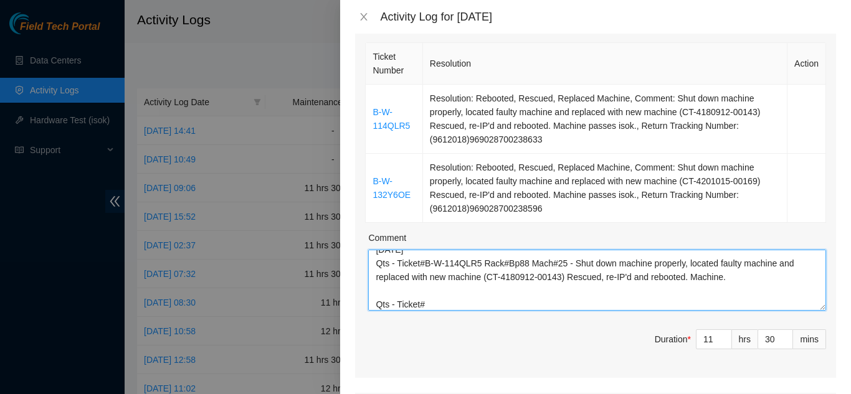
click at [425, 302] on textarea "[DATE] Qts - Ticket#B-W-114QLR5 Rack#Bp88 Mach#25 - Shut down machine properly,…" at bounding box center [597, 280] width 458 height 61
paste textarea "B-W-132Y6OE"
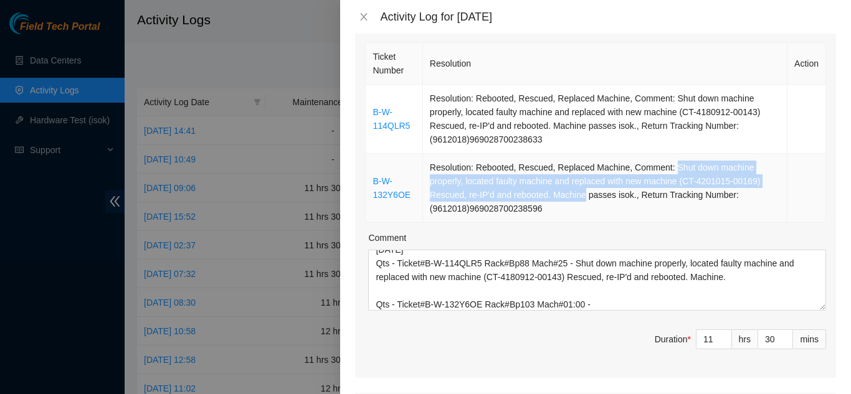
drag, startPoint x: 667, startPoint y: 167, endPoint x: 581, endPoint y: 198, distance: 91.2
click at [581, 198] on td "Resolution: Rebooted, Rescued, Replaced Machine, Comment: Shut down machine pro…" at bounding box center [605, 188] width 365 height 69
copy td "Shut down machine properly, located faulty machine and replaced with new machin…"
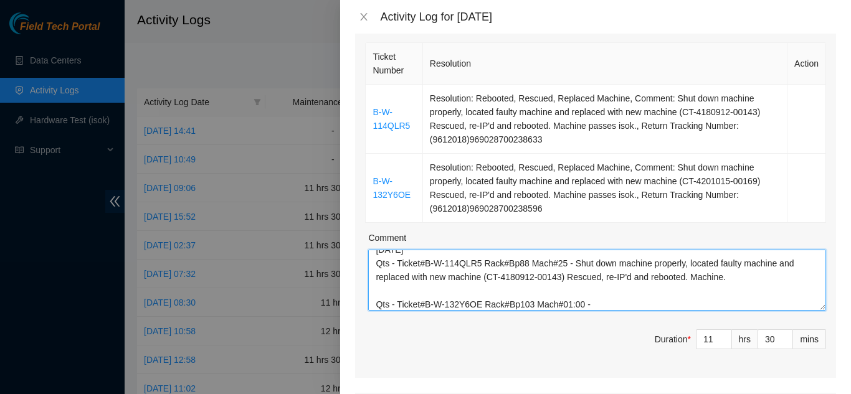
click at [596, 302] on textarea "[DATE] Qts - Ticket#B-W-114QLR5 Rack#Bp88 Mach#25 - Shut down machine properly,…" at bounding box center [597, 280] width 458 height 61
paste textarea "Shut down machine properly, located faulty machine and replaced with new machin…"
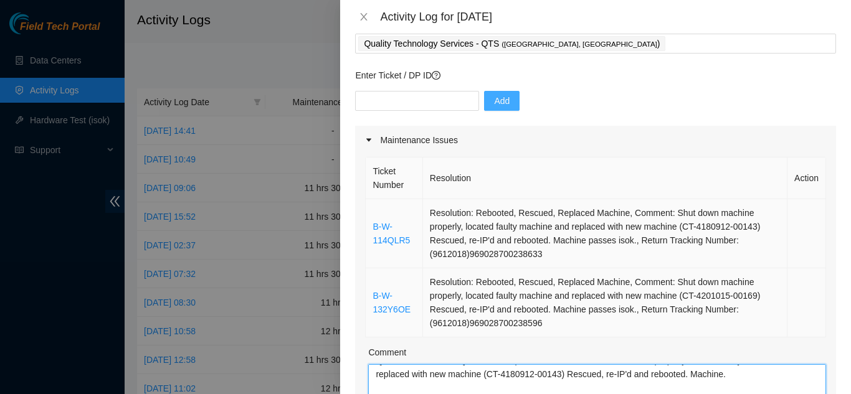
scroll to position [62, 0]
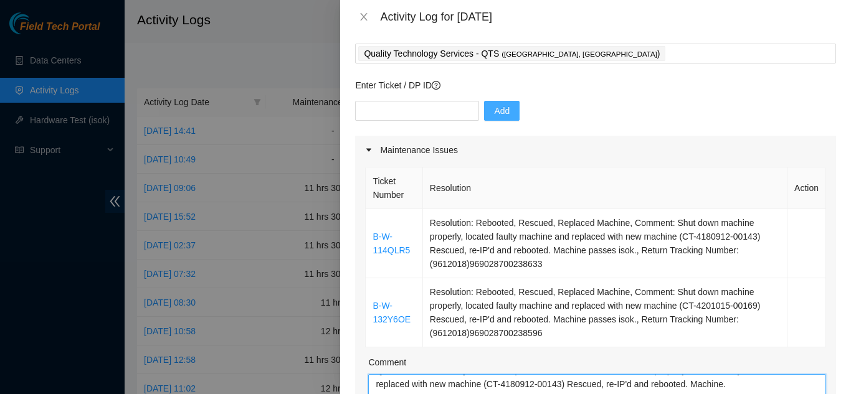
type textarea "[DATE] Qts - Ticket#B-W-114QLR5 Rack#Bp88 Mach#25 - Shut down machine properly,…"
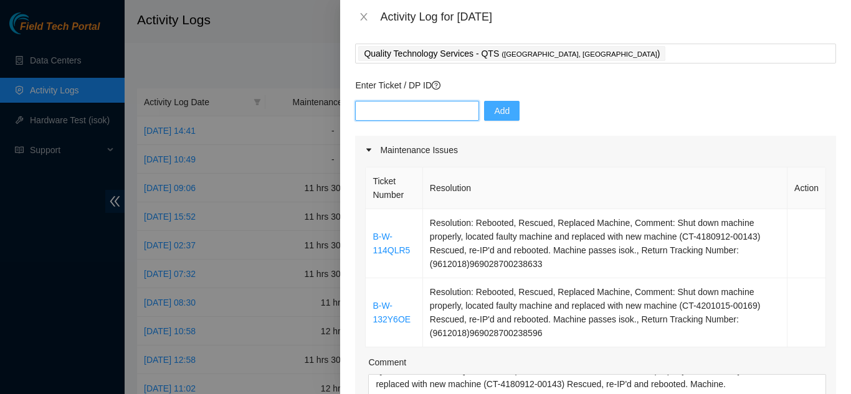
click at [375, 112] on input "text" at bounding box center [417, 111] width 124 height 20
paste input "B-W-WY43K3"
type input "B-W-WY43K3"
click at [494, 108] on span "Add" at bounding box center [502, 111] width 16 height 14
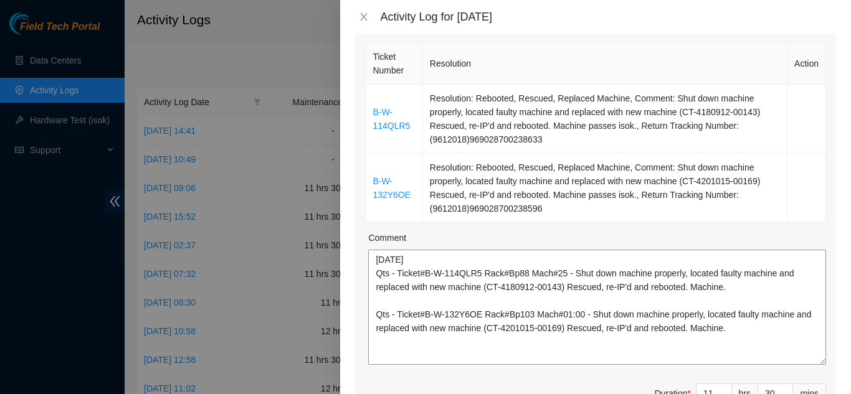
scroll to position [0, 0]
drag, startPoint x: 813, startPoint y: 308, endPoint x: 804, endPoint y: 357, distance: 50.0
click at [816, 367] on textarea "[DATE] Qts - Ticket#B-W-114QLR5 Rack#Bp88 Mach#25 - Shut down machine properly,…" at bounding box center [597, 310] width 458 height 121
click at [725, 333] on textarea "[DATE] Qts - Ticket#B-W-114QLR5 Rack#Bp88 Mach#25 - Shut down machine properly,…" at bounding box center [597, 310] width 458 height 120
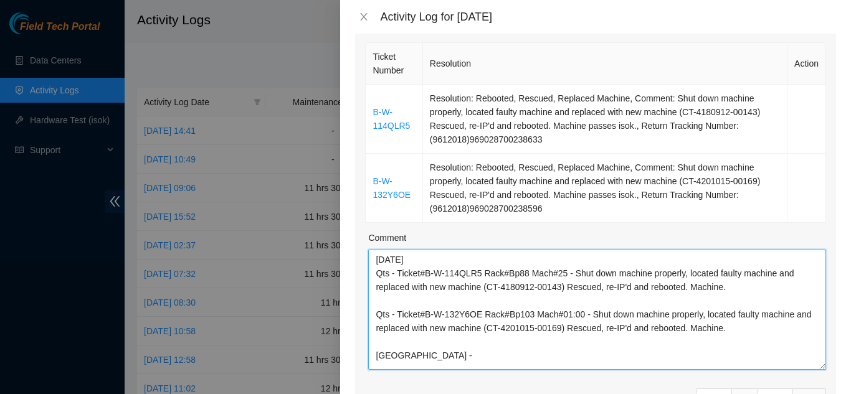
paste textarea "B-W-WY43K3"
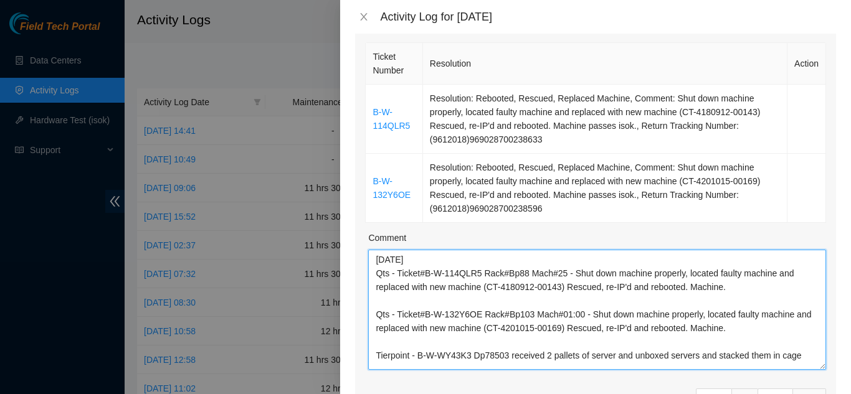
click at [507, 356] on textarea "[DATE] Qts - Ticket#B-W-114QLR5 Rack#Bp88 Mach#25 - Shut down machine properly,…" at bounding box center [597, 310] width 458 height 120
click at [550, 358] on textarea "[DATE] Qts - Ticket#B-W-114QLR5 Rack#Bp88 Mach#25 - Shut down machine properly,…" at bounding box center [597, 310] width 458 height 120
click at [550, 356] on textarea "[DATE] Qts - Ticket#B-W-114QLR5 Rack#Bp88 Mach#25 - Shut down machine properly,…" at bounding box center [597, 310] width 458 height 120
click at [510, 356] on textarea "[DATE] Qts - Ticket#B-W-114QLR5 Rack#Bp88 Mach#25 - Shut down machine properly,…" at bounding box center [597, 310] width 458 height 120
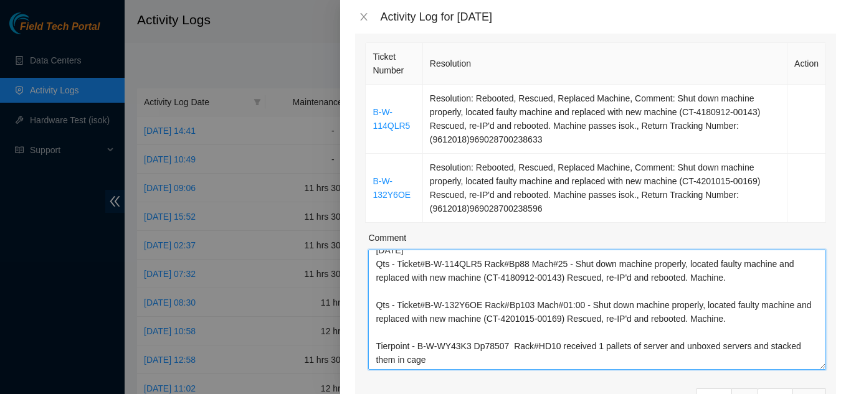
scroll to position [37, 0]
click at [432, 336] on textarea "[DATE] Qts - Ticket#B-W-114QLR5 Rack#Bp88 Mach#25 - Shut down machine properly,…" at bounding box center [597, 310] width 458 height 120
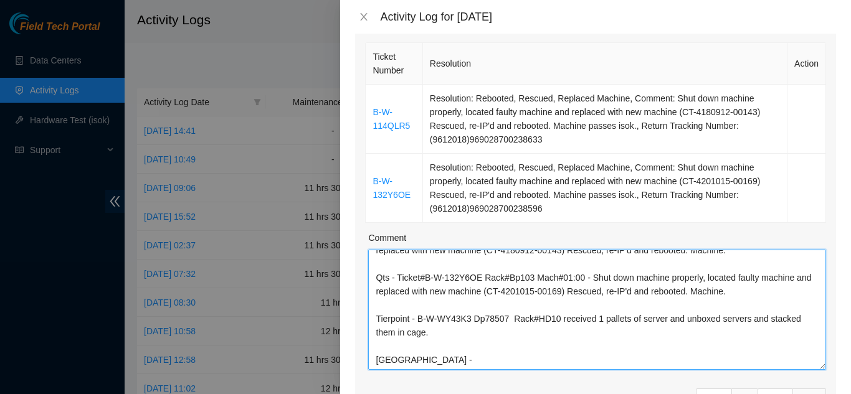
paste textarea "B-W-WY8LD3"
drag, startPoint x: 558, startPoint y: 321, endPoint x: 603, endPoint y: 328, distance: 45.4
click at [603, 328] on textarea "[DATE] Qts - Ticket#B-W-114QLR5 Rack#Bp88 Mach#25 - Shut down machine properly,…" at bounding box center [597, 310] width 458 height 120
click at [568, 360] on textarea "[DATE] Qts - Ticket#B-W-114QLR5 Rack#Bp88 Mach#25 - Shut down machine properly,…" at bounding box center [597, 310] width 458 height 120
paste textarea "received 1 pallets of server and unboxed servers and stacked them in cage."
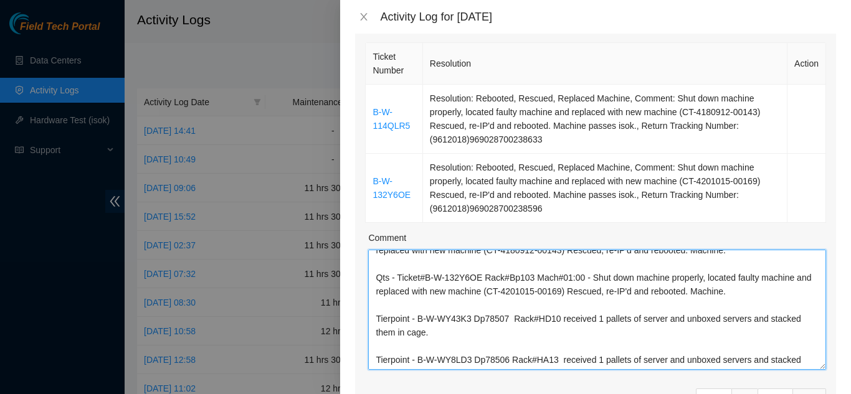
scroll to position [47, 0]
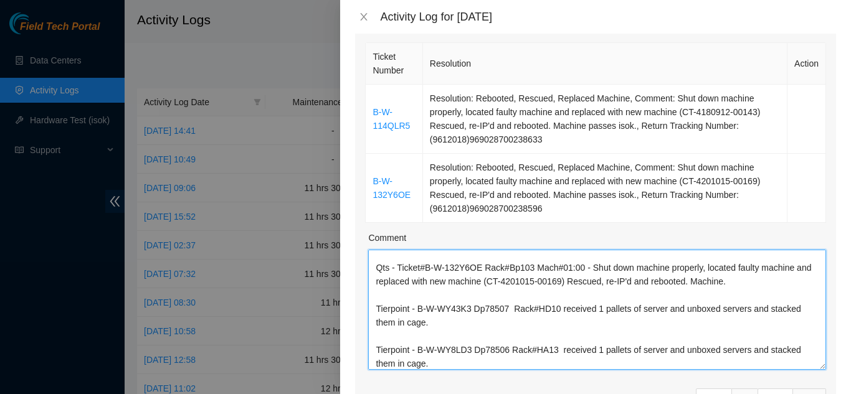
click at [433, 325] on textarea "[DATE] Qts - Ticket#B-W-114QLR5 Rack#Bp88 Mach#25 - Shut down machine properly,…" at bounding box center [597, 310] width 458 height 120
click at [432, 365] on textarea "[DATE] Qts - Ticket#B-W-114QLR5 Rack#Bp88 Mach#25 - Shut down machine properly,…" at bounding box center [597, 310] width 458 height 120
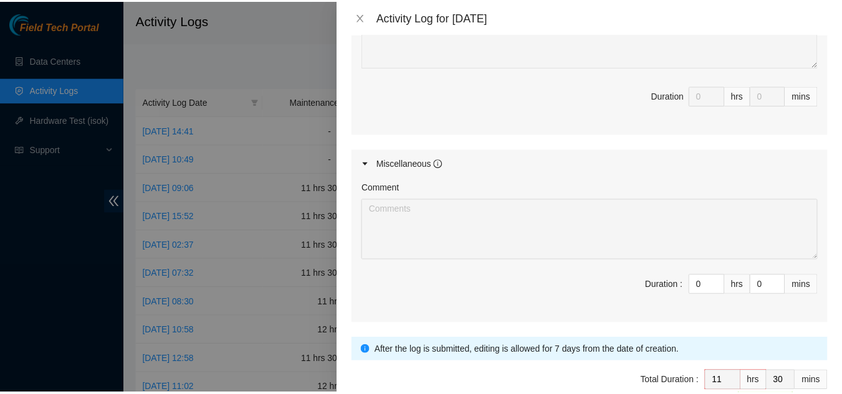
scroll to position [810, 0]
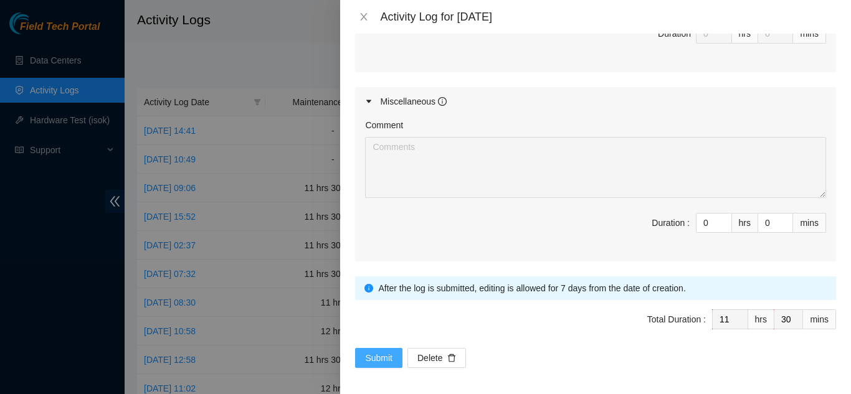
type textarea "[DATE] Qts - Ticket#B-W-114QLR5 Rack#Bp88 Mach#25 - Shut down machine properly,…"
click at [374, 353] on span "Submit" at bounding box center [378, 358] width 27 height 14
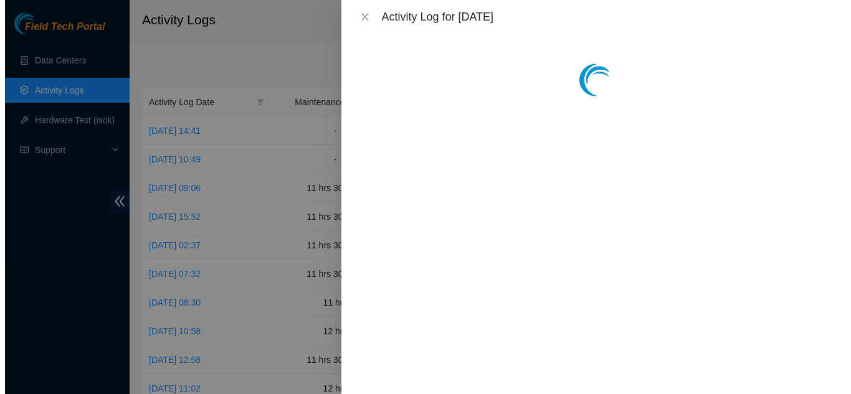
scroll to position [0, 0]
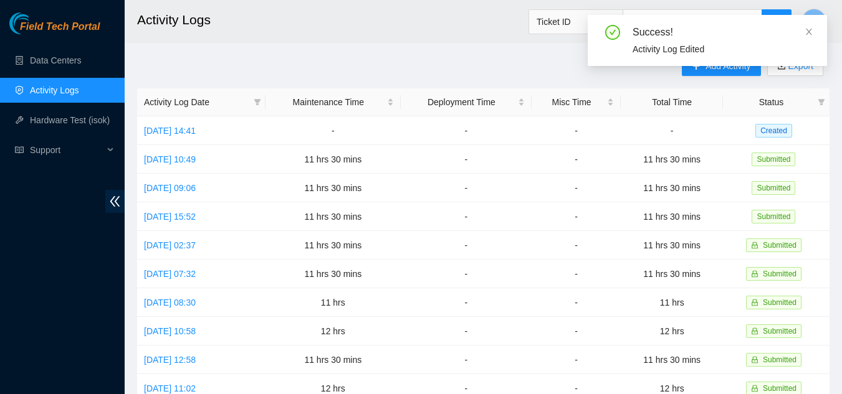
click at [719, 70] on div "Success! Activity Log Edited" at bounding box center [707, 45] width 239 height 61
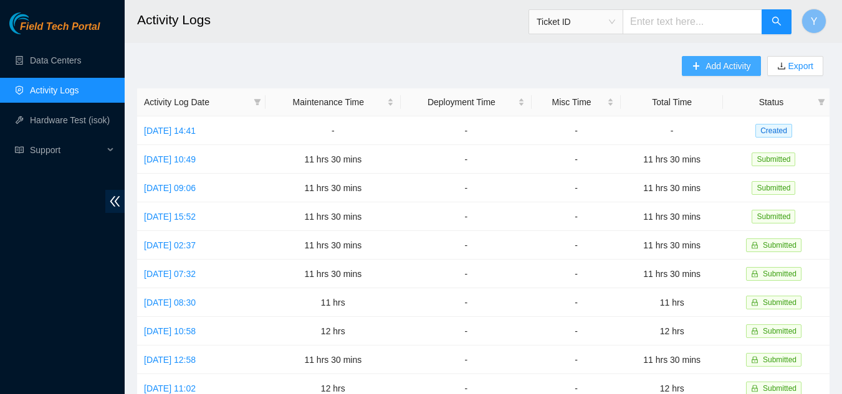
click at [724, 66] on span "Add Activity" at bounding box center [727, 66] width 45 height 14
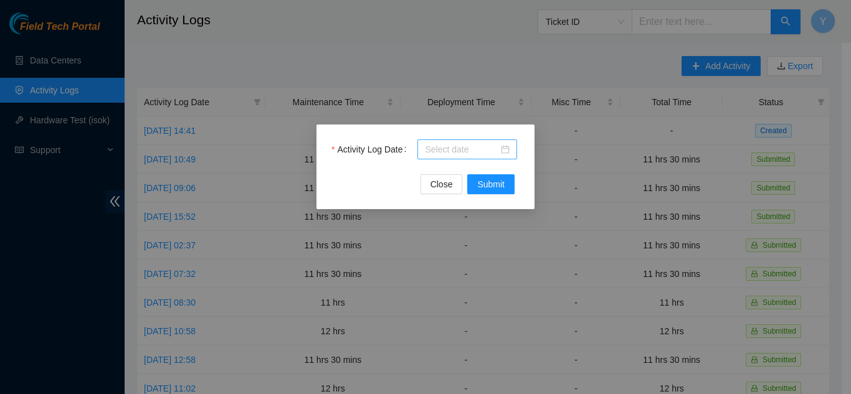
click at [467, 151] on input "Activity Log Date" at bounding box center [462, 150] width 74 height 14
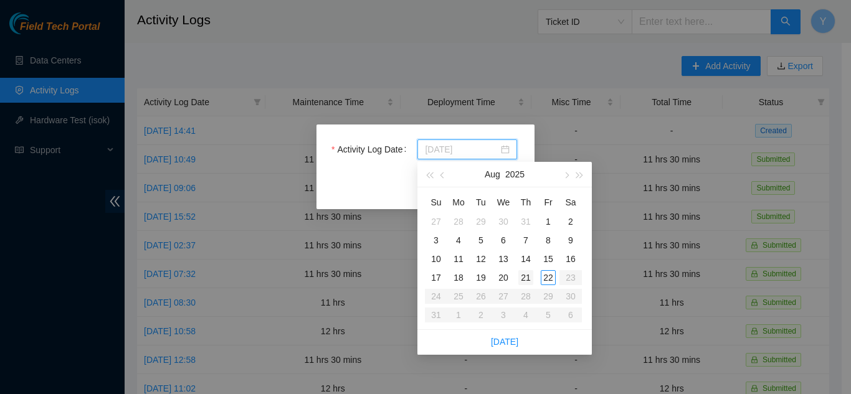
type input "[DATE]"
click at [523, 277] on div "21" at bounding box center [525, 277] width 15 height 15
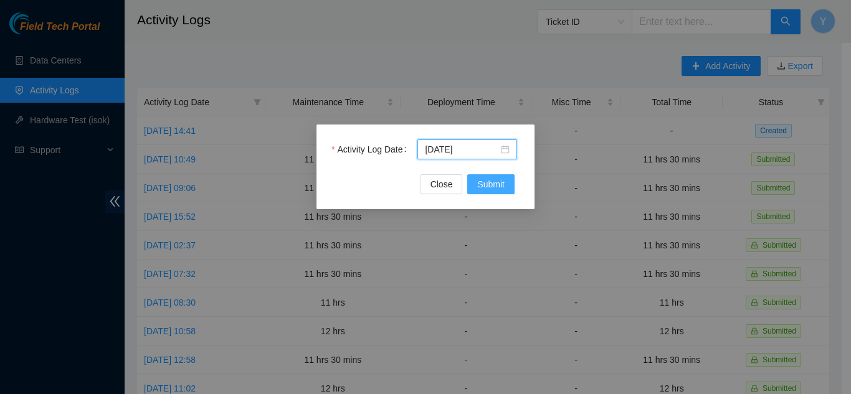
click at [490, 184] on span "Submit" at bounding box center [490, 185] width 27 height 14
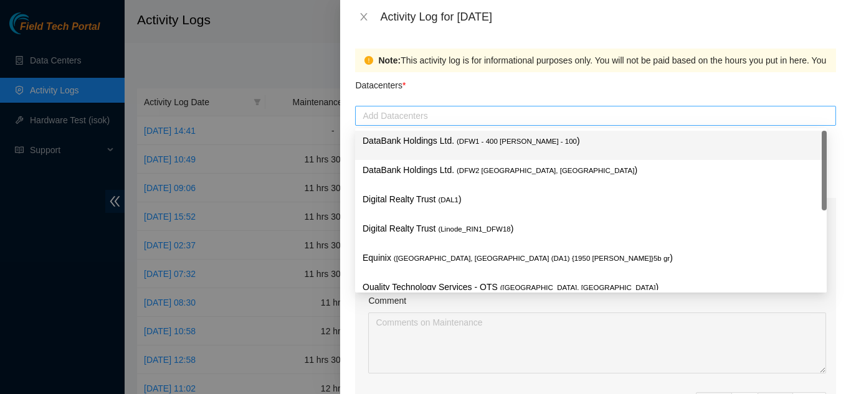
click at [439, 118] on div at bounding box center [595, 115] width 475 height 15
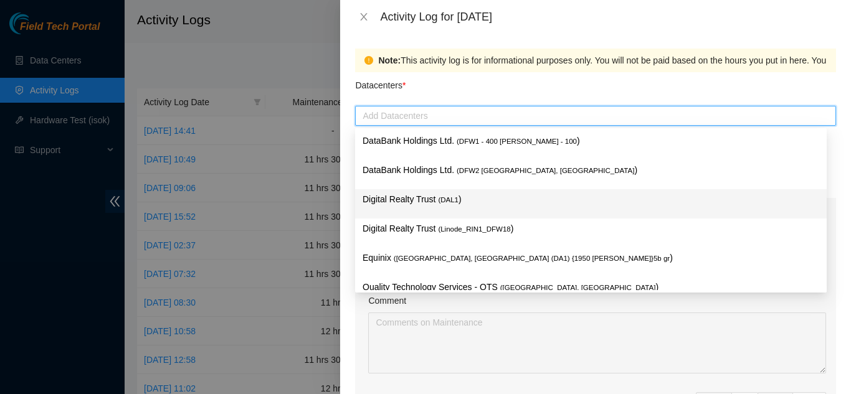
scroll to position [45, 0]
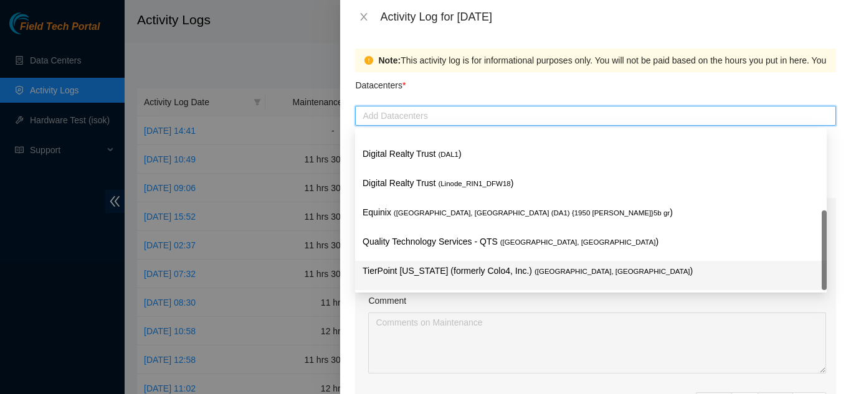
click at [431, 269] on p "TierPoint [US_STATE] (formerly Colo4, Inc.) ( [GEOGRAPHIC_DATA], [GEOGRAPHIC_DA…" at bounding box center [591, 271] width 457 height 14
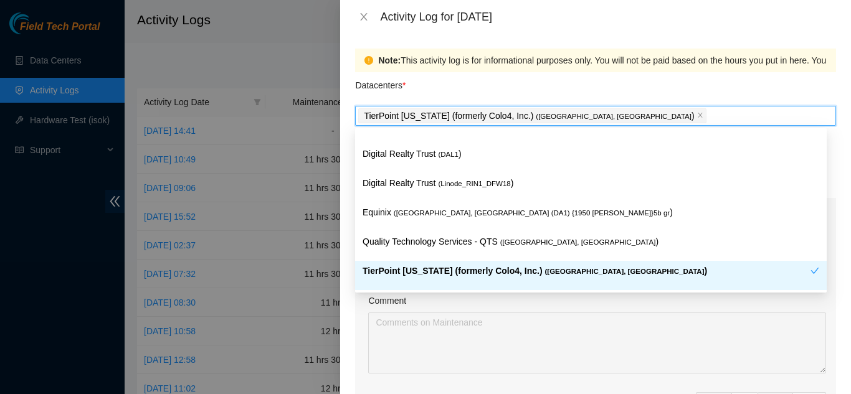
click at [457, 308] on div "Comment" at bounding box center [597, 303] width 458 height 19
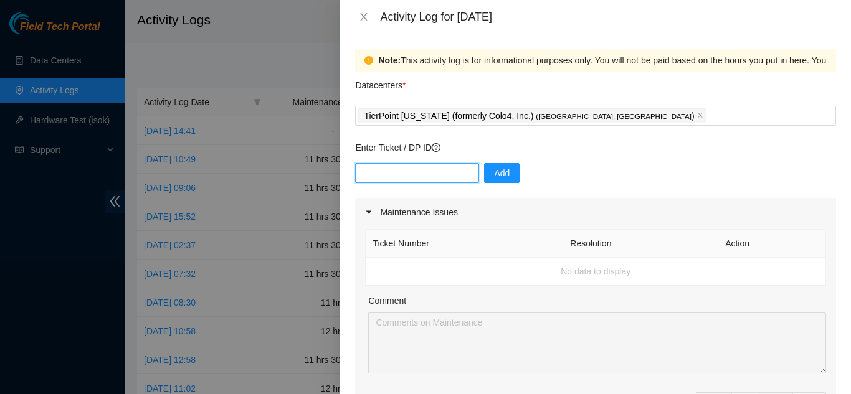
click at [396, 171] on input "text" at bounding box center [417, 173] width 124 height 20
paste input "B-W-WY8LD3"
type input "B-W-WY8LD3"
click at [496, 176] on span "Add" at bounding box center [502, 173] width 16 height 14
click at [383, 172] on input "text" at bounding box center [417, 173] width 124 height 20
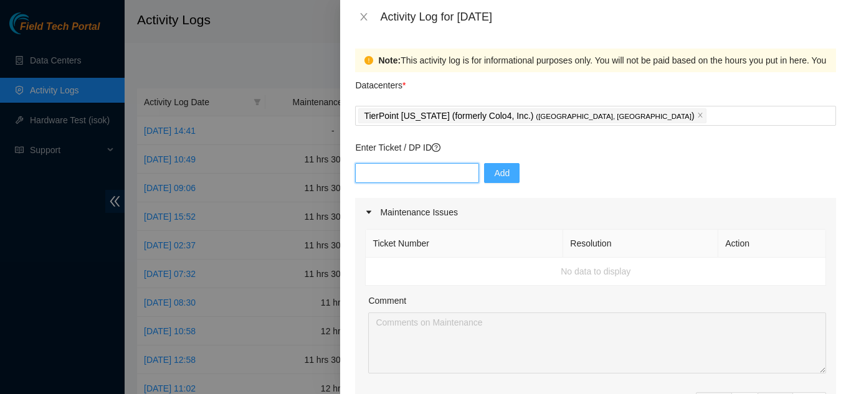
paste input "B-W-WY43K3"
type input "B-W-WY43K3"
click at [494, 171] on span "Add" at bounding box center [502, 173] width 16 height 14
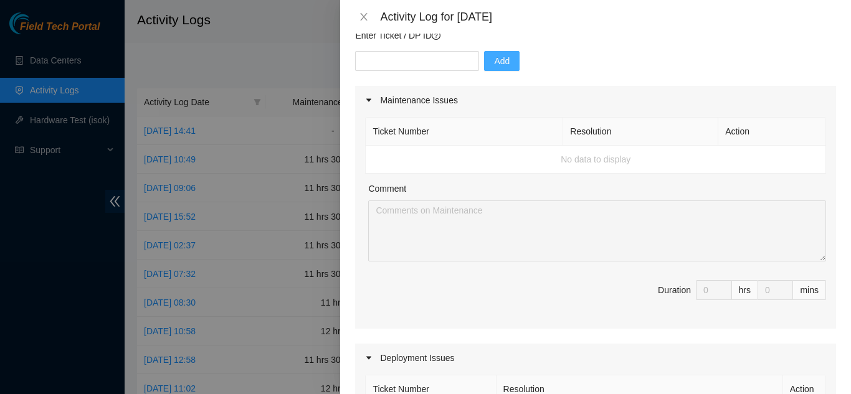
scroll to position [62, 0]
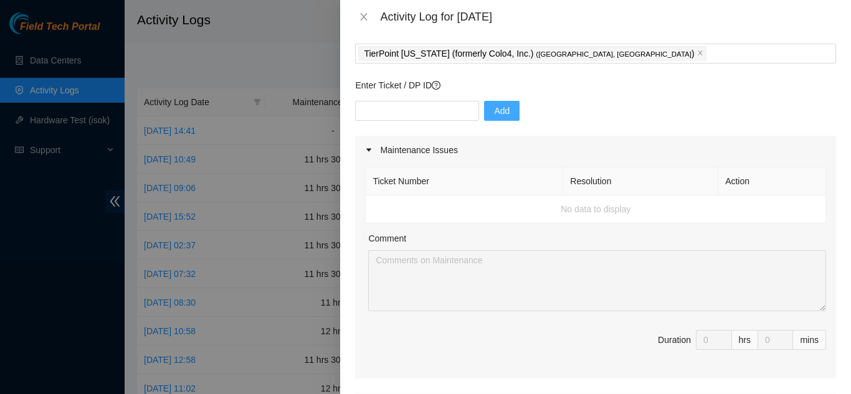
click at [423, 208] on td "No data to display" at bounding box center [596, 210] width 460 height 28
click at [431, 205] on td "No data to display" at bounding box center [596, 210] width 460 height 28
click at [525, 204] on td "No data to display" at bounding box center [596, 210] width 460 height 28
click at [542, 203] on td "No data to display" at bounding box center [596, 210] width 460 height 28
drag, startPoint x: 566, startPoint y: 194, endPoint x: 589, endPoint y: 201, distance: 23.9
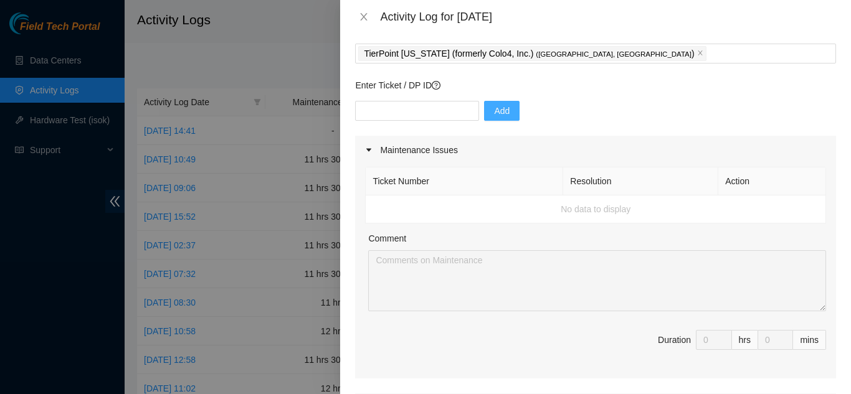
click at [578, 198] on table "Ticket Number Resolution Action No data to display" at bounding box center [596, 195] width 460 height 57
click at [612, 209] on td "No data to display" at bounding box center [596, 210] width 460 height 28
click at [396, 208] on td "No data to display" at bounding box center [596, 210] width 460 height 28
click at [396, 207] on td "No data to display" at bounding box center [596, 210] width 460 height 28
click at [399, 205] on td "No data to display" at bounding box center [596, 210] width 460 height 28
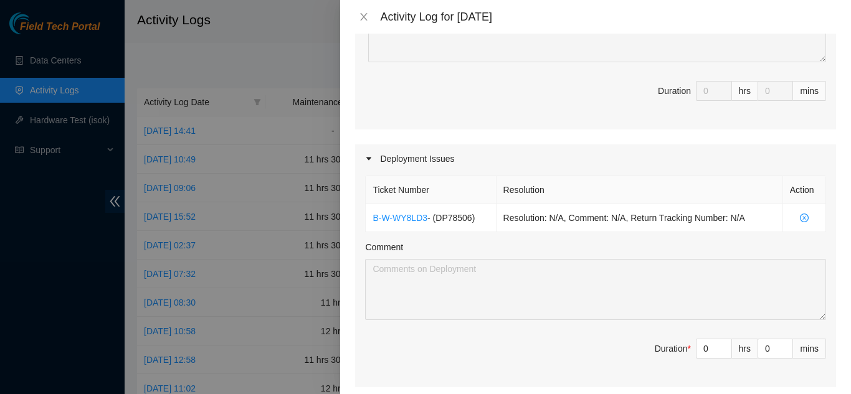
scroll to position [374, 0]
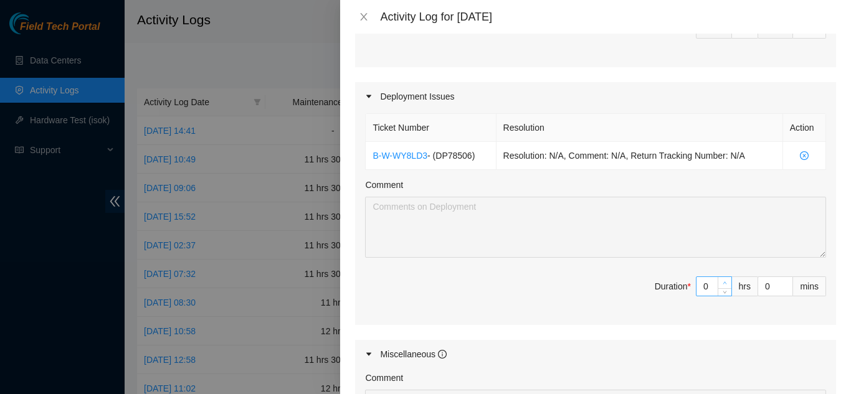
type input "1"
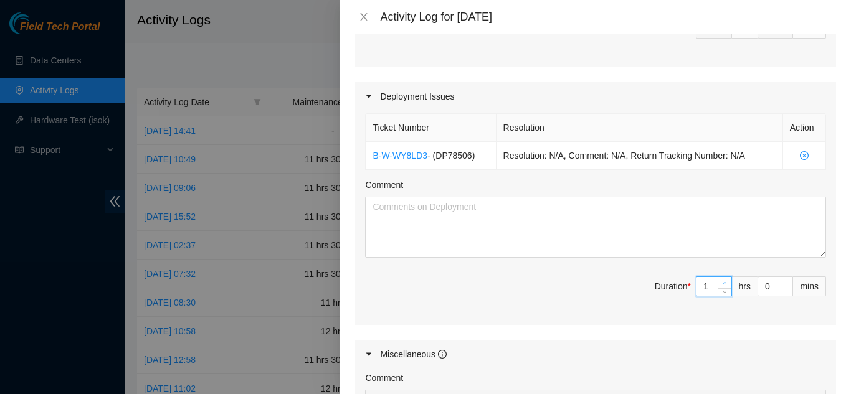
click at [723, 285] on icon "up" at bounding box center [725, 283] width 4 height 4
type input "2"
click at [723, 285] on icon "up" at bounding box center [725, 283] width 4 height 4
type input "3"
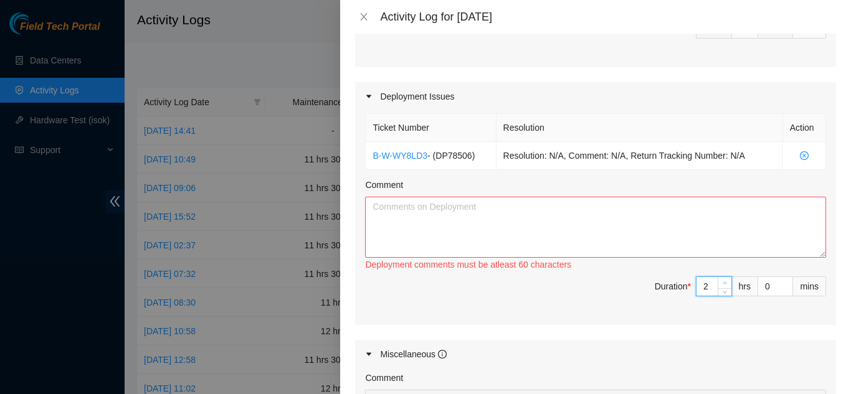
type input "3"
click at [723, 285] on icon "up" at bounding box center [725, 283] width 4 height 4
type input "4"
click at [723, 285] on icon "up" at bounding box center [725, 283] width 4 height 4
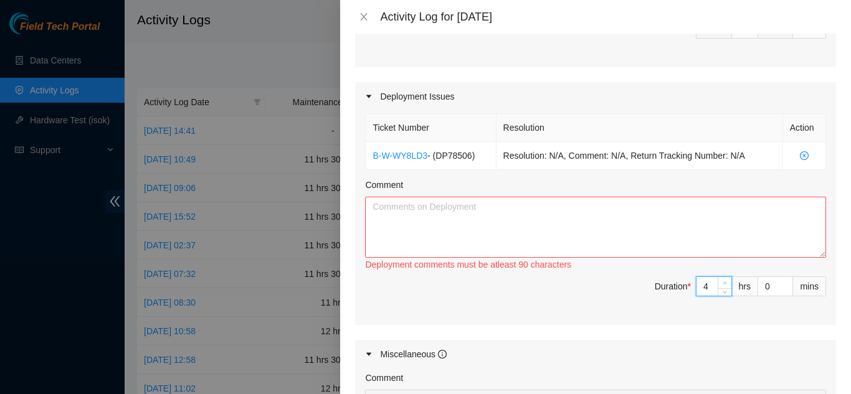
type input "5"
click at [723, 285] on icon "up" at bounding box center [725, 283] width 4 height 4
type input "6"
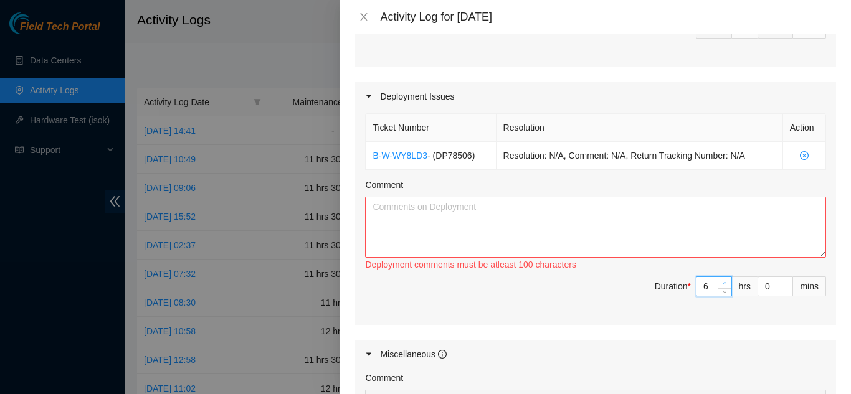
click at [723, 285] on icon "up" at bounding box center [725, 283] width 4 height 4
type input "7"
click at [723, 285] on icon "up" at bounding box center [725, 283] width 4 height 4
type input "8"
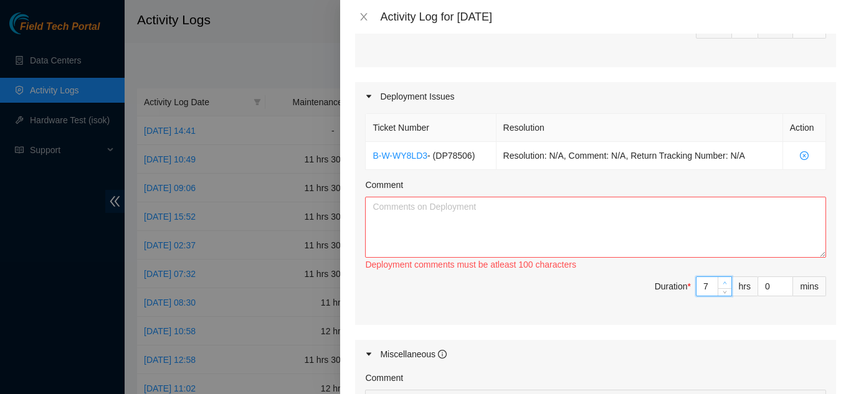
type input "8"
click at [723, 285] on icon "up" at bounding box center [725, 283] width 4 height 4
type input "9"
click at [723, 285] on icon "up" at bounding box center [725, 283] width 4 height 4
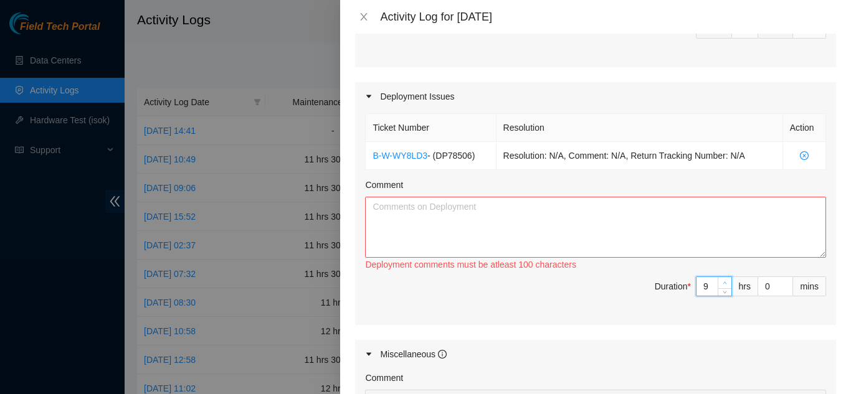
type input "10"
click at [723, 285] on icon "up" at bounding box center [725, 283] width 4 height 4
type input "11"
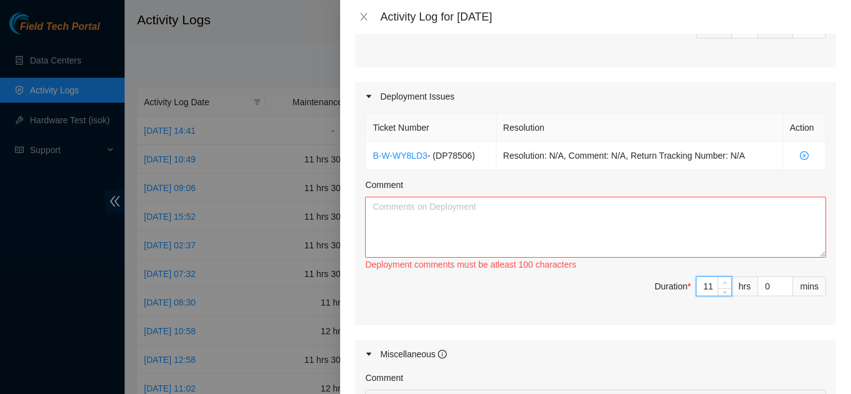
click at [723, 285] on icon "up" at bounding box center [725, 283] width 4 height 4
type input "1"
click at [783, 283] on span "up" at bounding box center [786, 283] width 7 height 7
type input "2"
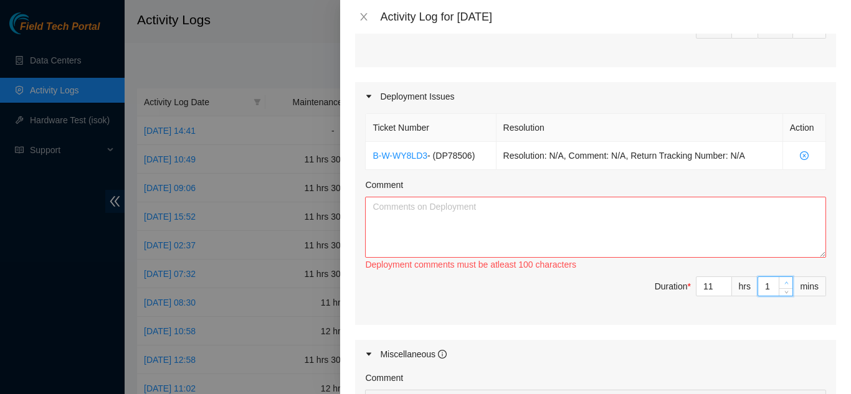
type input "2"
click at [783, 283] on span "up" at bounding box center [786, 283] width 7 height 7
type input "3"
click at [783, 283] on span "up" at bounding box center [786, 283] width 7 height 7
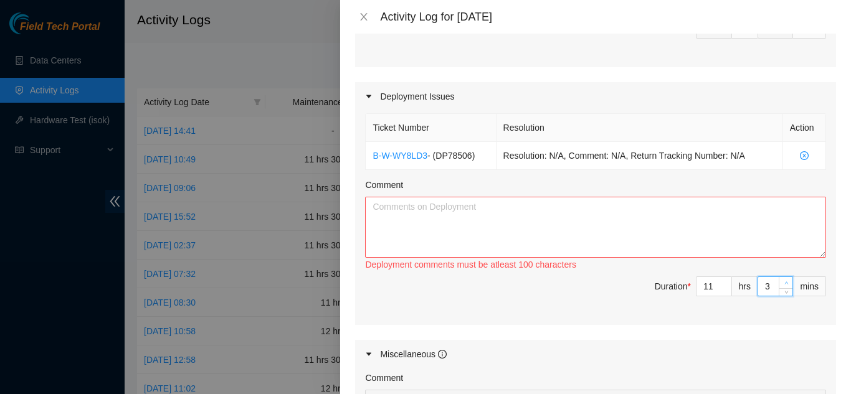
type input "4"
click at [783, 283] on span "up" at bounding box center [786, 283] width 7 height 7
type input "5"
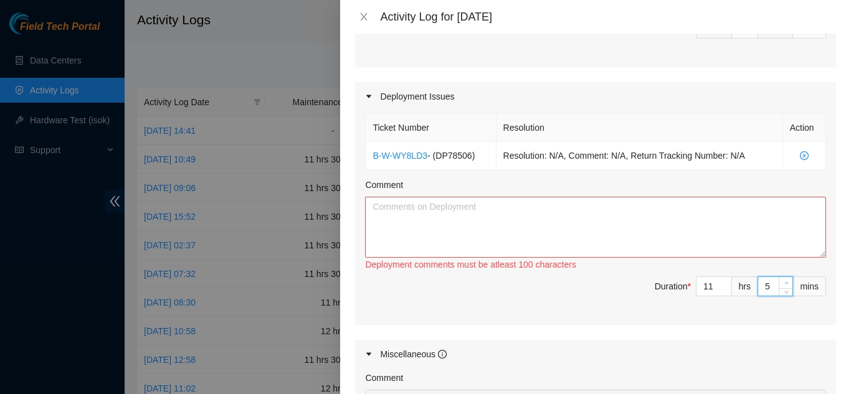
click at [783, 283] on span "up" at bounding box center [786, 283] width 7 height 7
type input "6"
click at [783, 283] on span "up" at bounding box center [786, 283] width 7 height 7
type input "7"
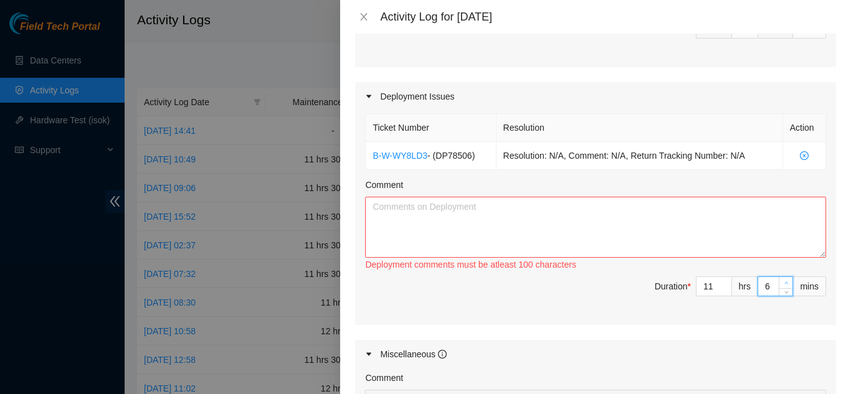
type input "7"
click at [783, 283] on span "up" at bounding box center [786, 283] width 7 height 7
type input "8"
click at [783, 283] on span "up" at bounding box center [786, 283] width 7 height 7
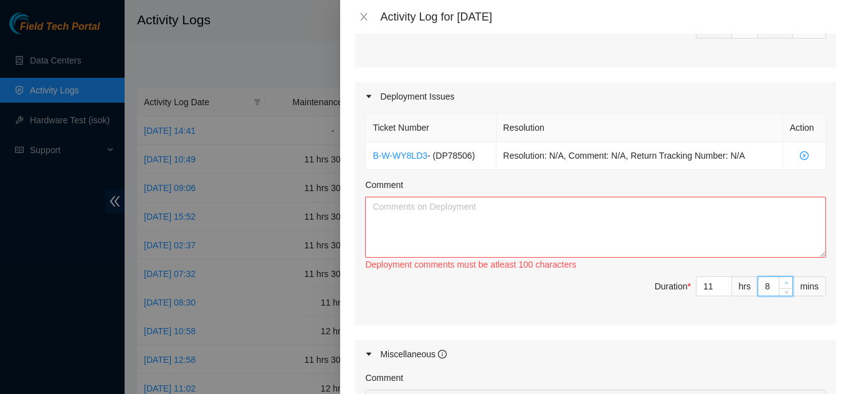
type input "9"
click at [783, 283] on span "up" at bounding box center [786, 283] width 7 height 7
type input "10"
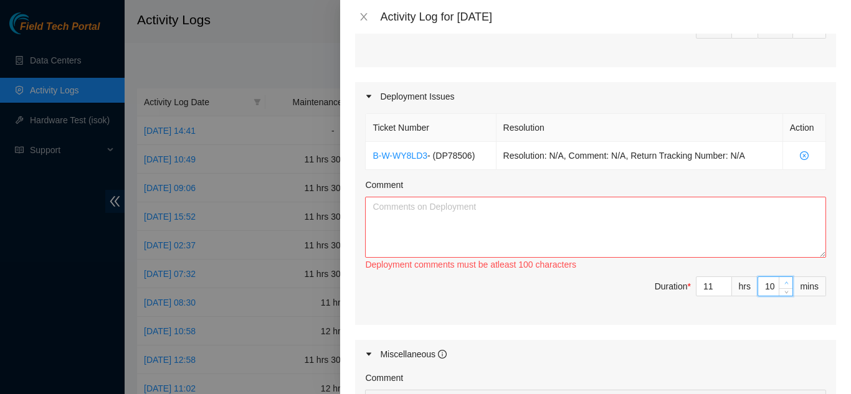
click at [783, 283] on span "up" at bounding box center [786, 283] width 7 height 7
type input "11"
click at [783, 283] on span "up" at bounding box center [786, 283] width 7 height 7
type input "12"
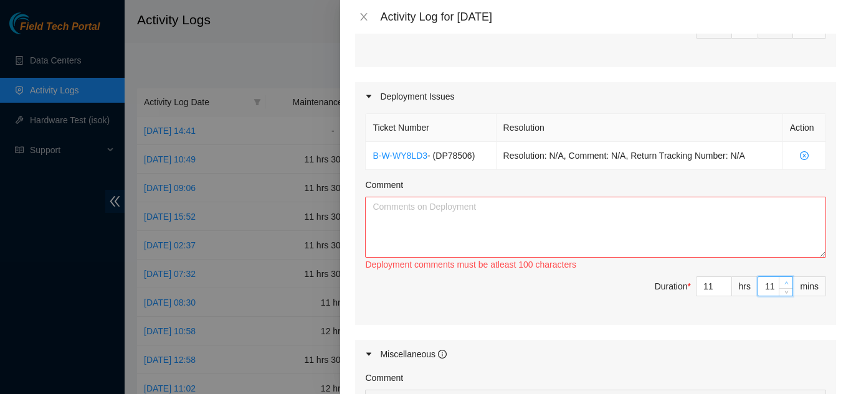
type input "12"
click at [783, 283] on span "up" at bounding box center [786, 283] width 7 height 7
type input "13"
click at [783, 283] on span "up" at bounding box center [786, 283] width 7 height 7
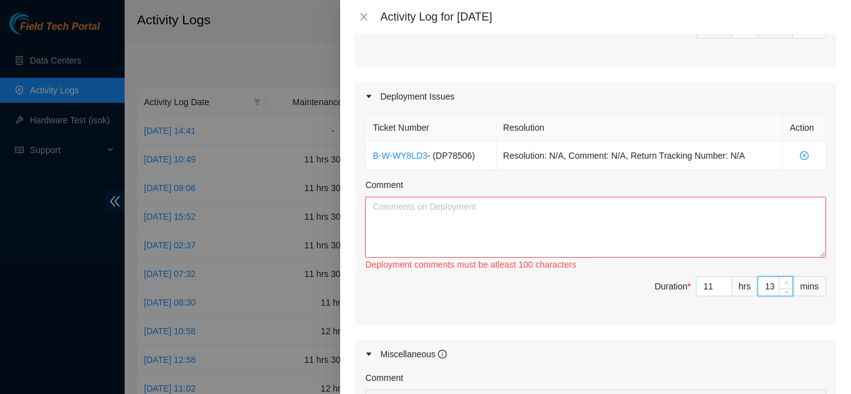
type input "14"
click at [783, 283] on span "up" at bounding box center [786, 283] width 7 height 7
type input "15"
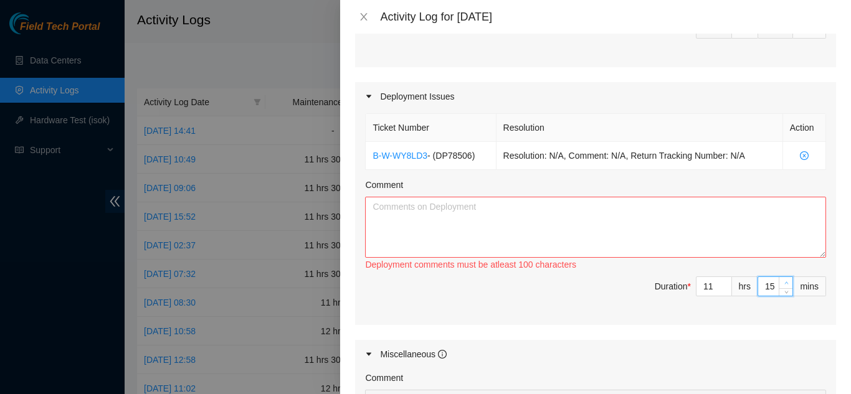
click at [783, 283] on span "up" at bounding box center [786, 283] width 7 height 7
type input "16"
click at [783, 283] on span "up" at bounding box center [786, 283] width 7 height 7
type input "17"
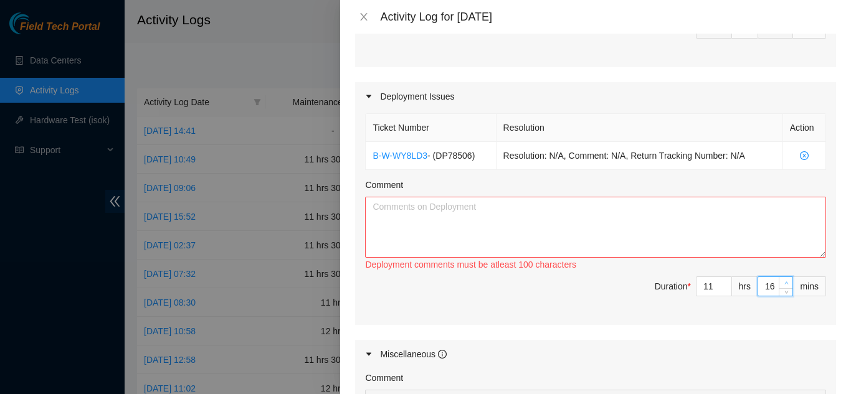
type input "17"
click at [783, 283] on span "up" at bounding box center [786, 283] width 7 height 7
type input "18"
click at [783, 283] on span "up" at bounding box center [786, 283] width 7 height 7
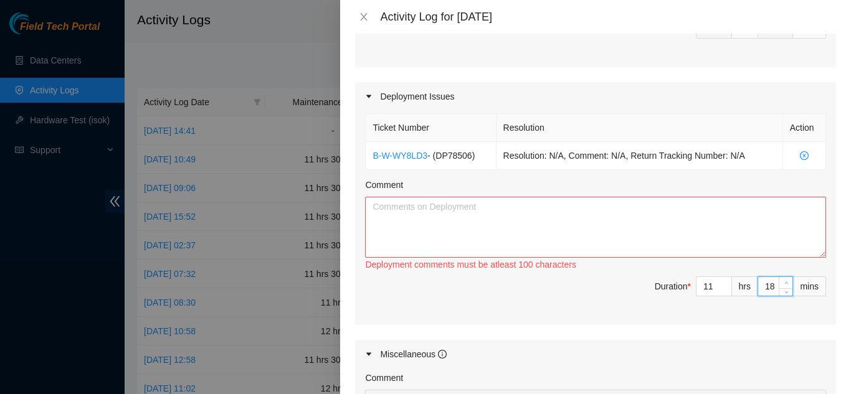
type input "19"
click at [783, 283] on span "up" at bounding box center [786, 283] width 7 height 7
type input "20"
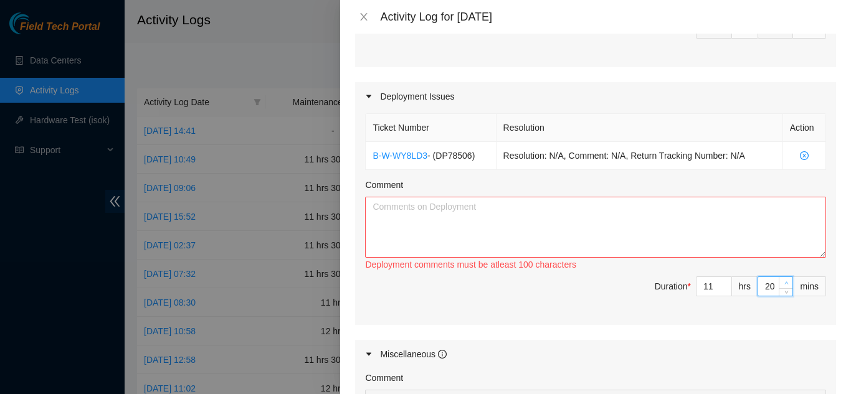
click at [783, 283] on span "up" at bounding box center [786, 283] width 7 height 7
type input "21"
click at [783, 283] on span "up" at bounding box center [786, 283] width 7 height 7
type input "22"
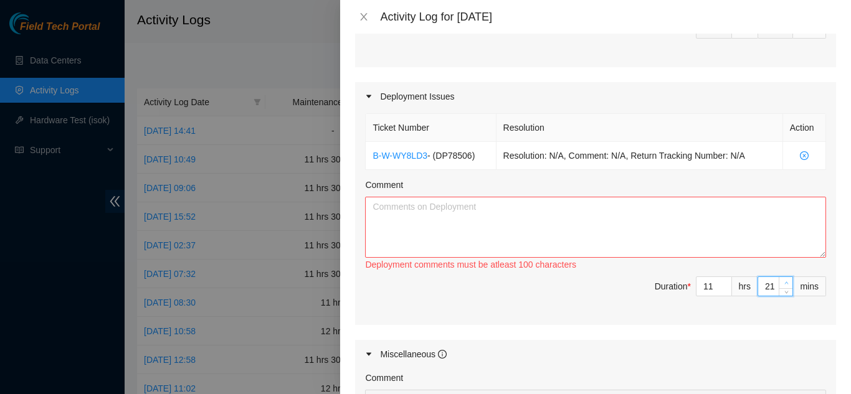
type input "22"
click at [783, 283] on span "up" at bounding box center [786, 283] width 7 height 7
type input "23"
click at [783, 283] on span "up" at bounding box center [786, 283] width 7 height 7
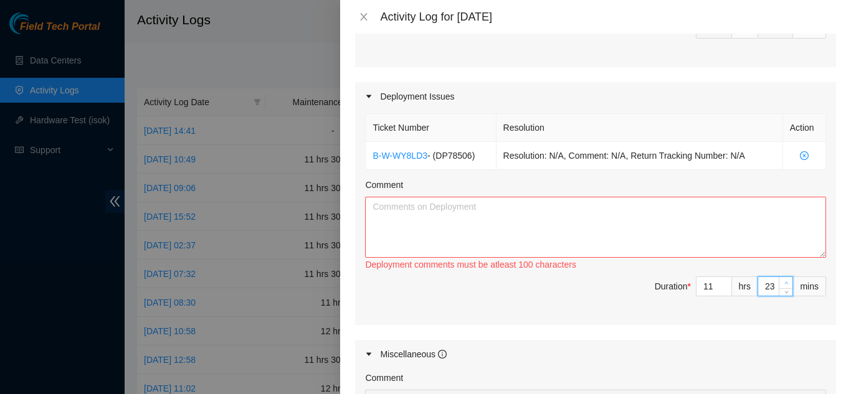
type input "24"
click at [783, 283] on span "up" at bounding box center [786, 283] width 7 height 7
type input "25"
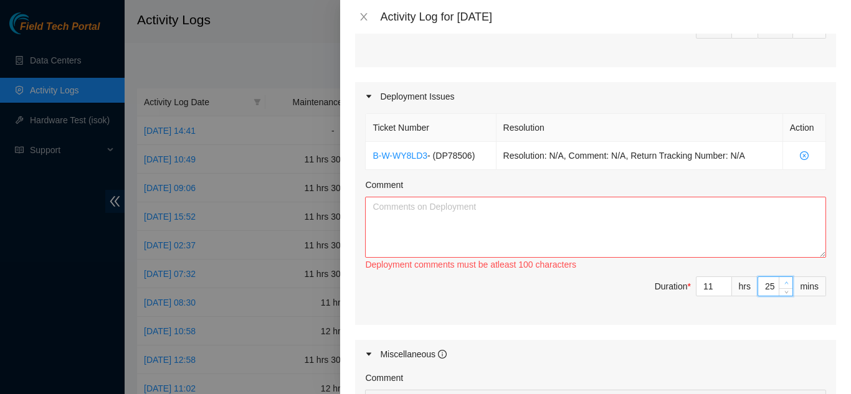
click at [783, 284] on span "up" at bounding box center [786, 283] width 7 height 7
type input "26"
click at [783, 284] on span "up" at bounding box center [786, 283] width 7 height 7
type input "27"
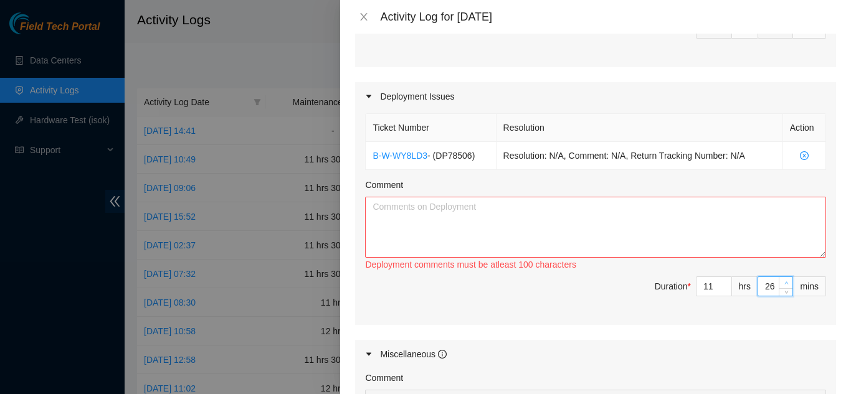
type input "27"
click at [783, 284] on span "up" at bounding box center [786, 283] width 7 height 7
type input "28"
click at [783, 284] on span "up" at bounding box center [786, 283] width 7 height 7
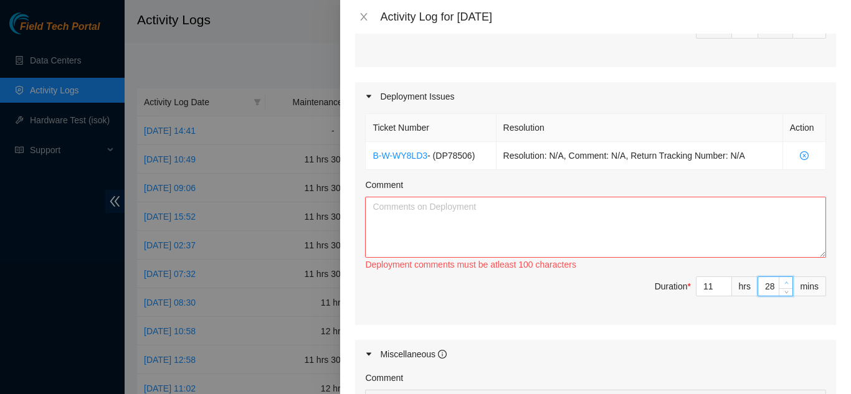
type input "29"
click at [783, 284] on span "up" at bounding box center [786, 283] width 7 height 7
type input "30"
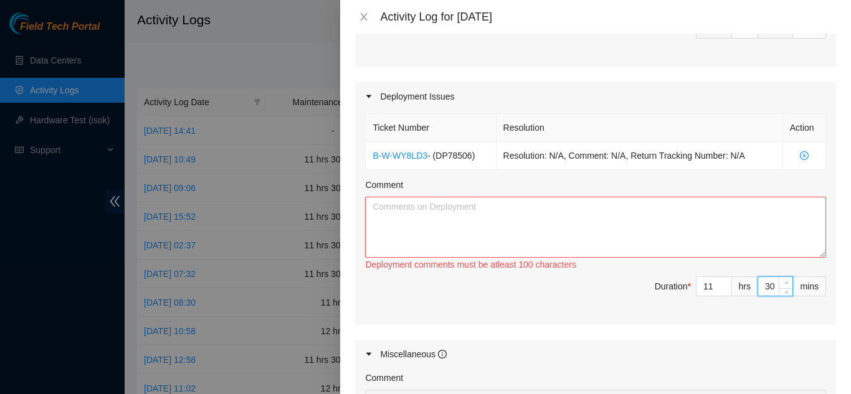
click at [783, 284] on span "up" at bounding box center [786, 283] width 7 height 7
click at [401, 217] on textarea "Comment" at bounding box center [595, 227] width 461 height 61
drag, startPoint x: 370, startPoint y: 153, endPoint x: 424, endPoint y: 161, distance: 54.1
click at [424, 161] on td "B-W-WY8LD3 - ( DP78506 )" at bounding box center [431, 156] width 130 height 28
copy link "B-W-WY8LD3"
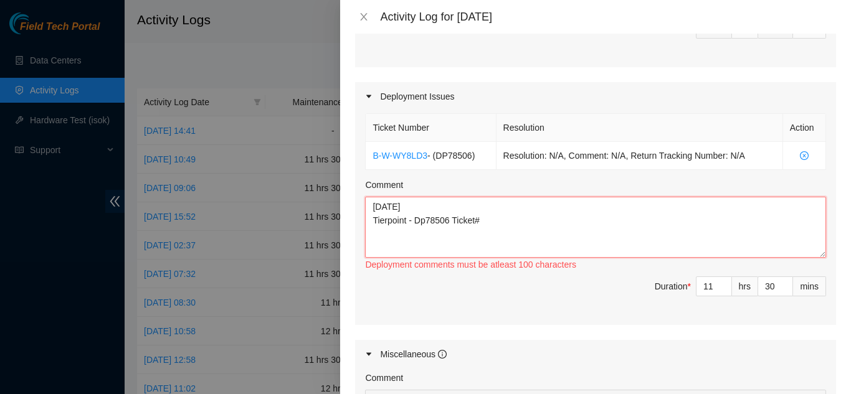
click at [484, 223] on textarea "[DATE] Tierpoint - Dp78506 Ticket#" at bounding box center [595, 227] width 461 height 61
paste textarea "B-W-WY8LD3"
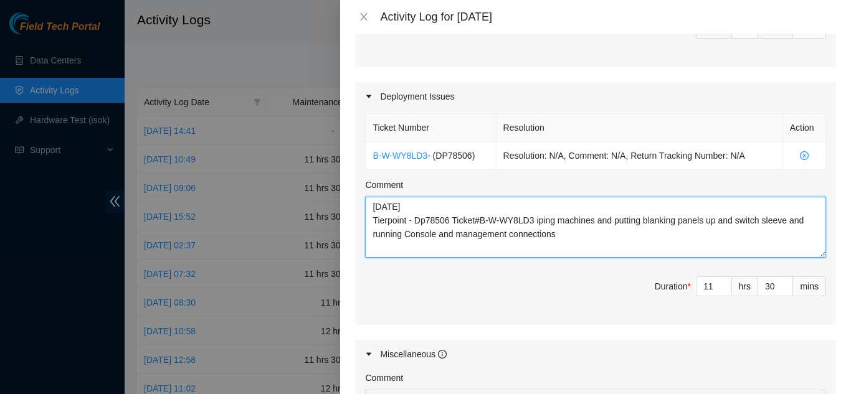
drag, startPoint x: 533, startPoint y: 222, endPoint x: 548, endPoint y: 231, distance: 17.9
click at [535, 224] on textarea "[DATE] Tierpoint - Dp78506 Ticket#B-W-WY8LD3 iping machines and putting blankin…" at bounding box center [595, 227] width 461 height 61
click at [652, 237] on textarea "[DATE] Tierpoint - Dp78506 Ticket#B-W-WY8LD3 racking machines and iping machine…" at bounding box center [595, 227] width 461 height 61
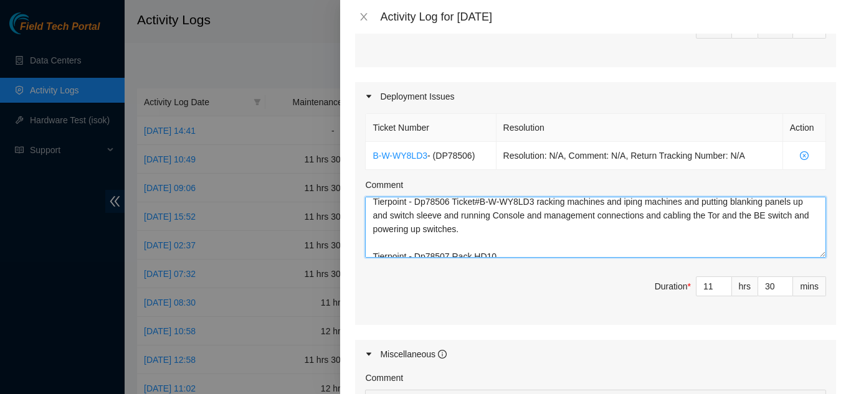
scroll to position [27, 0]
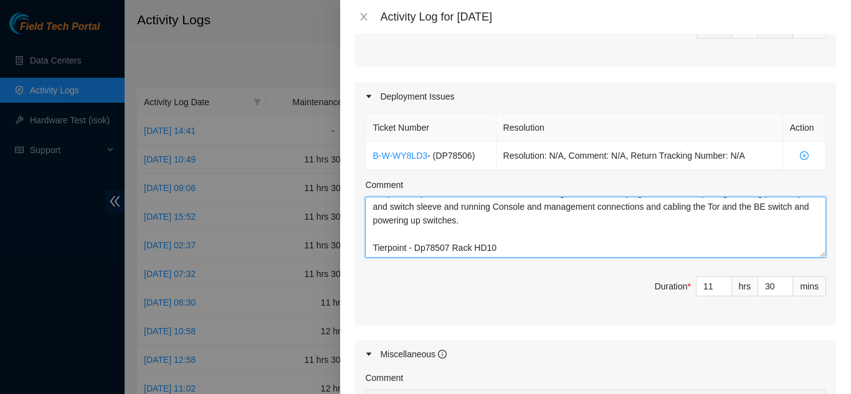
click at [452, 248] on textarea "[DATE] Tierpoint - Dp78506 Ticket#B-W-WY8LD3 racking machines and iping machine…" at bounding box center [595, 227] width 461 height 61
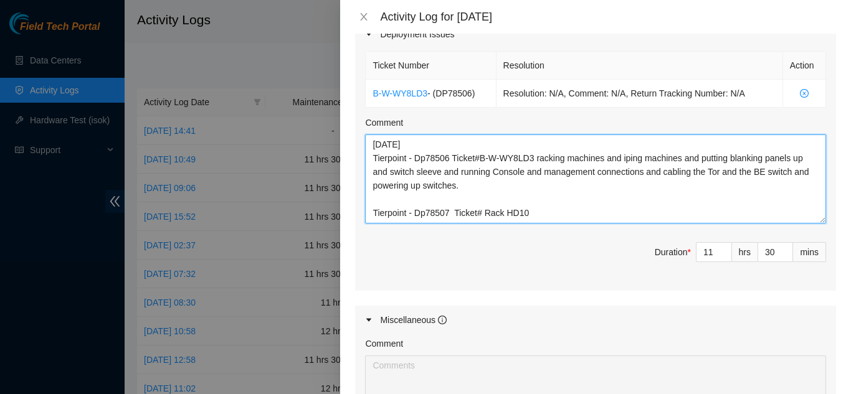
scroll to position [0, 0]
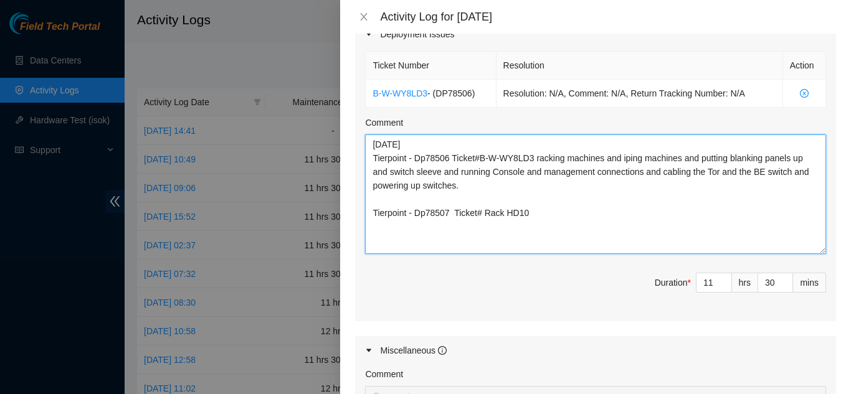
drag, startPoint x: 814, startPoint y: 193, endPoint x: 821, endPoint y: 251, distance: 59.0
click at [821, 251] on div "Ticket Number Resolution Action B-W-WY8LD3 - ( DP78506 ) Resolution: N/A, Comme…" at bounding box center [595, 185] width 481 height 273
paste textarea "B-W-WY43K3"
drag, startPoint x: 535, startPoint y: 159, endPoint x: 545, endPoint y: 183, distance: 25.7
click at [545, 183] on textarea "[DATE] Tierpoint - Dp78506 Ticket#B-W-WY8LD3 racking machines and iping machine…" at bounding box center [595, 195] width 461 height 120
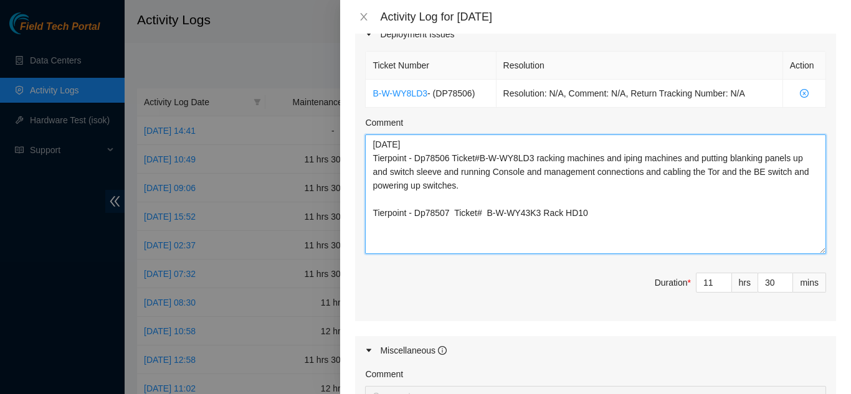
click at [598, 213] on textarea "[DATE] Tierpoint - Dp78506 Ticket#B-W-WY8LD3 racking machines and iping machine…" at bounding box center [595, 195] width 461 height 120
paste textarea "racking machines and iping machines and putting blanking panels up and switch s…"
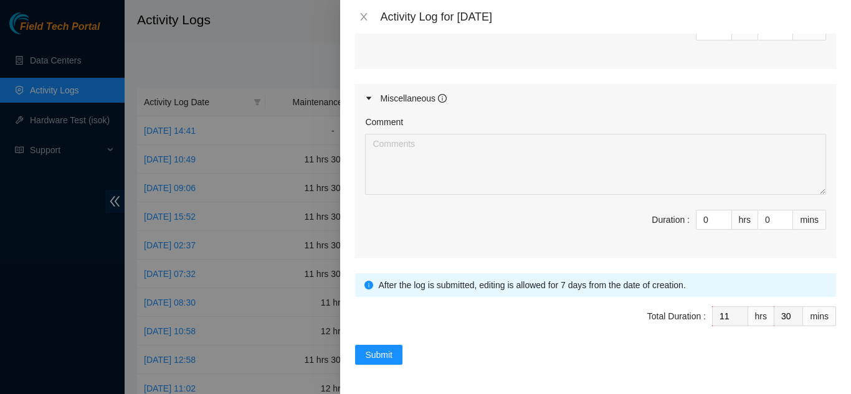
scroll to position [689, 0]
type textarea "[DATE] Tierpoint - Dp78506 Ticket#B-W-WY8LD3 racking machines and iping machine…"
click at [379, 355] on span "Submit" at bounding box center [378, 355] width 27 height 14
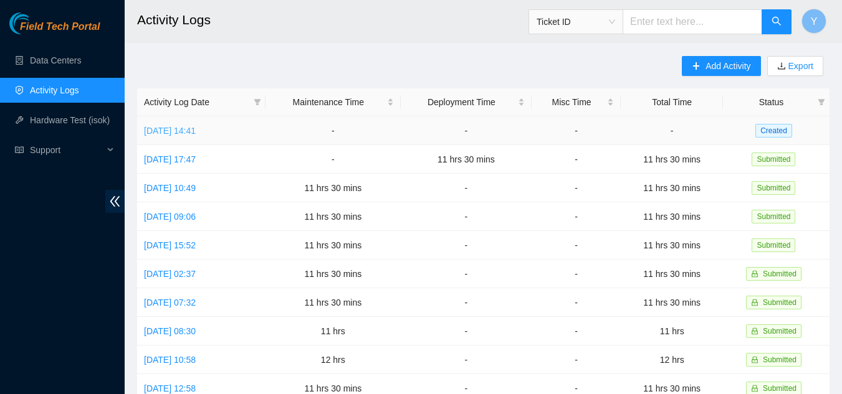
click at [192, 130] on link "[DATE] 14:41" at bounding box center [170, 131] width 52 height 10
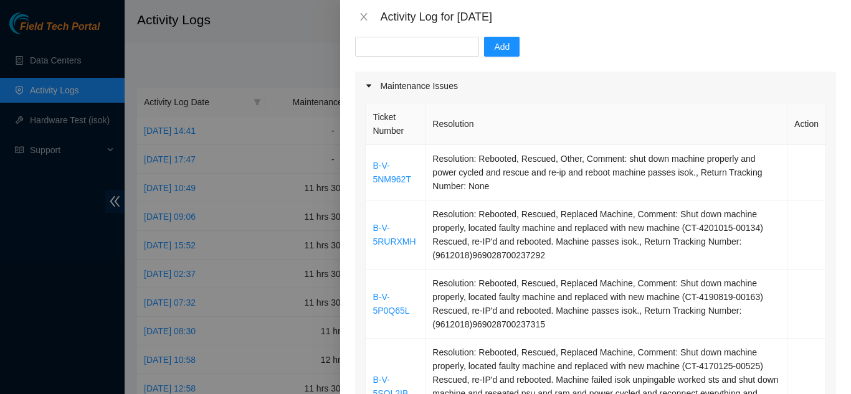
scroll to position [125, 0]
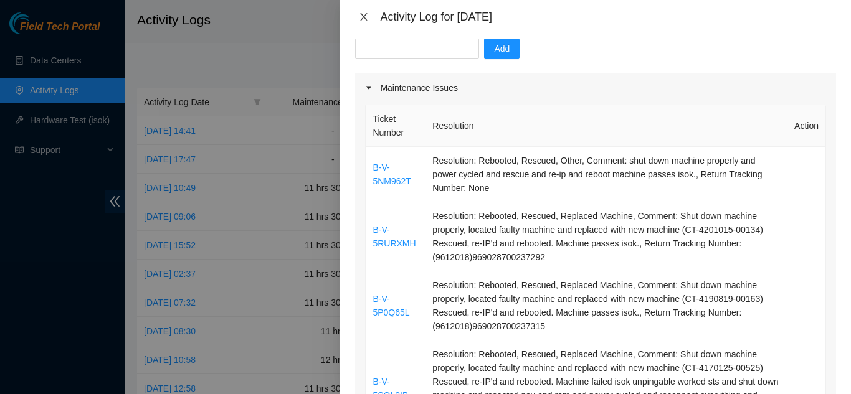
click at [363, 17] on icon "close" at bounding box center [364, 17] width 10 height 10
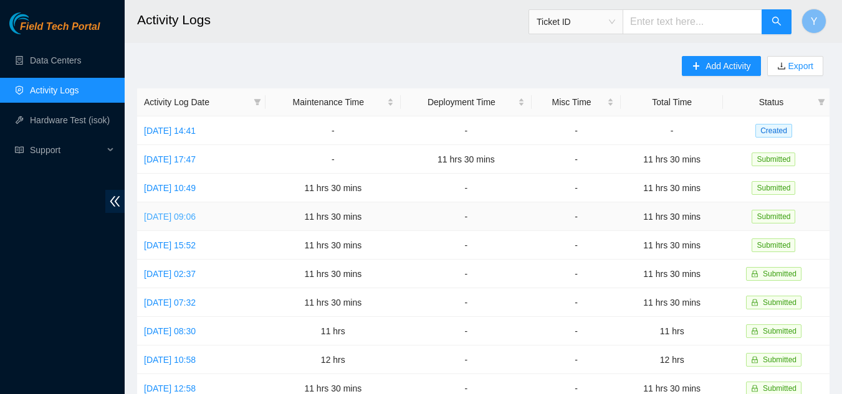
click at [191, 216] on link "[DATE] 09:06" at bounding box center [170, 217] width 52 height 10
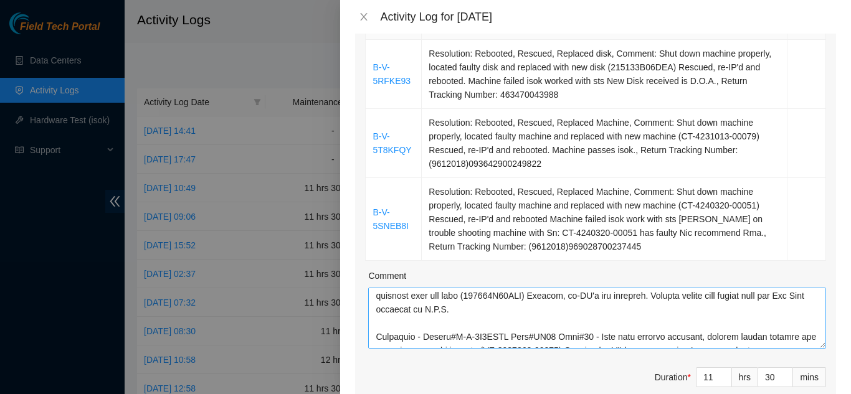
scroll to position [62, 0]
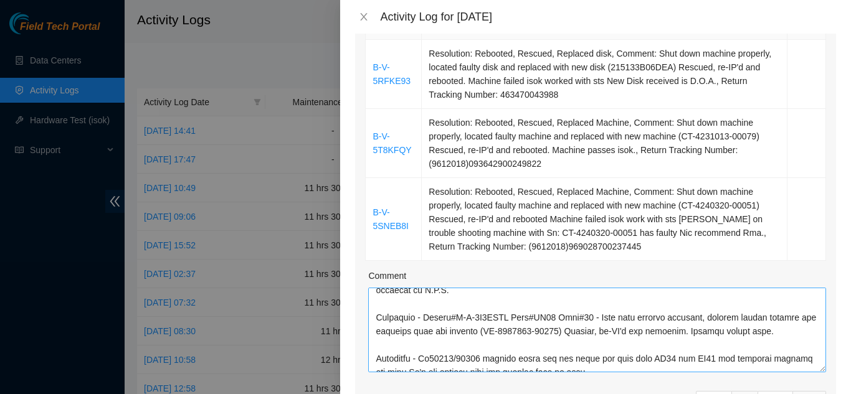
drag, startPoint x: 816, startPoint y: 343, endPoint x: 816, endPoint y: 351, distance: 7.5
click at [816, 351] on textarea "Comment" at bounding box center [597, 330] width 458 height 85
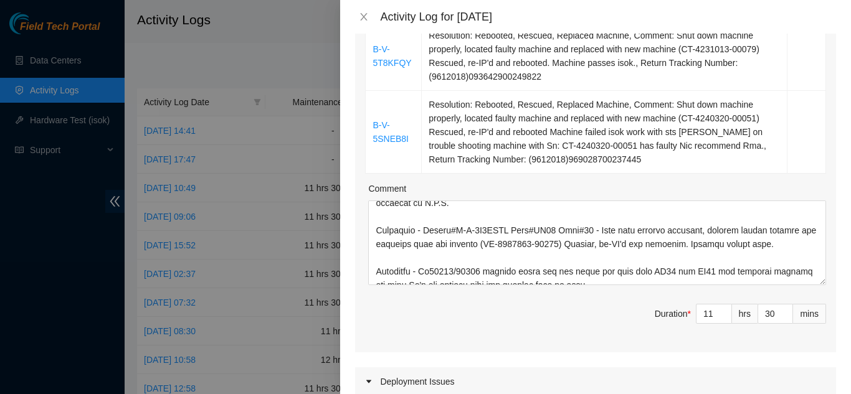
scroll to position [374, 0]
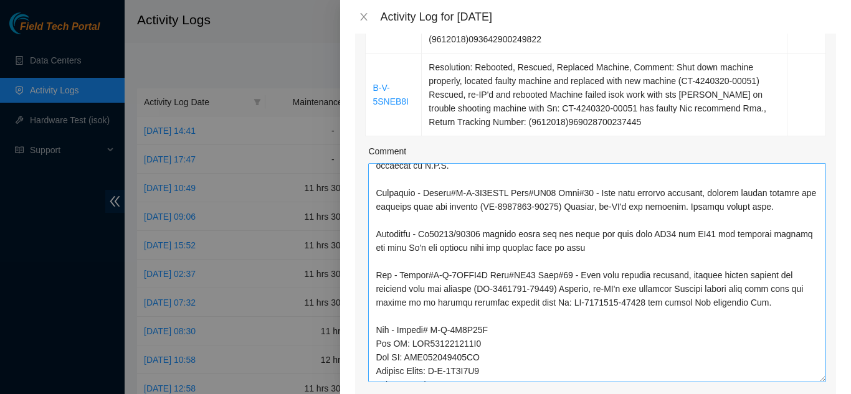
drag, startPoint x: 813, startPoint y: 227, endPoint x: 787, endPoint y: 356, distance: 130.9
click at [789, 359] on textarea "Comment" at bounding box center [597, 272] width 458 height 219
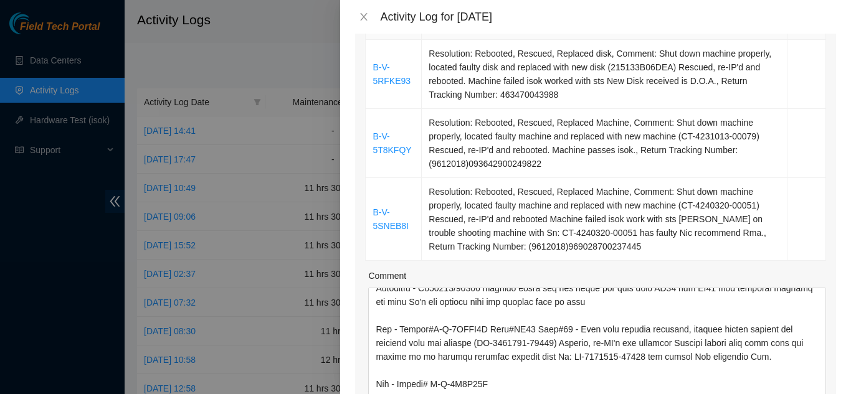
scroll to position [187, 0]
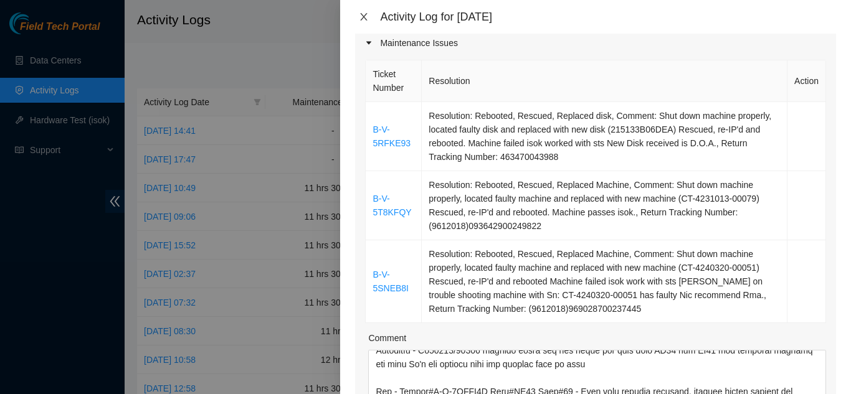
click at [364, 19] on icon "close" at bounding box center [364, 17] width 10 height 10
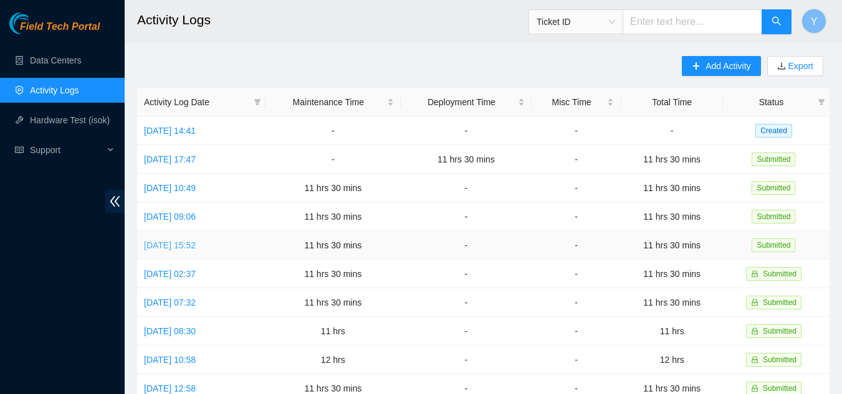
click at [194, 242] on link "[DATE] 15:52" at bounding box center [170, 246] width 52 height 10
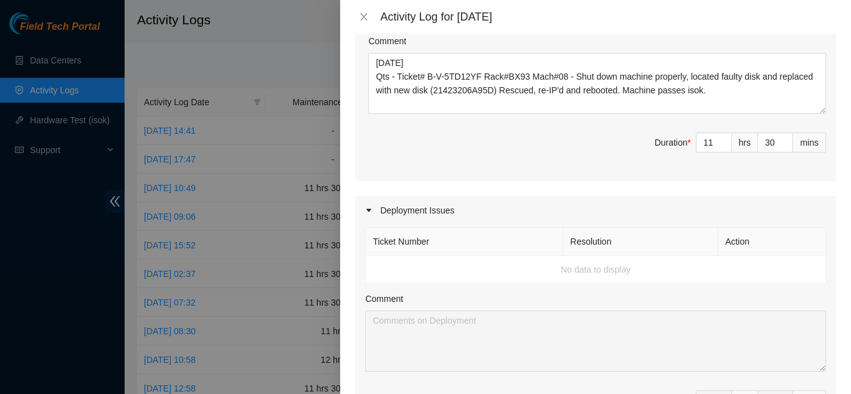
scroll to position [312, 0]
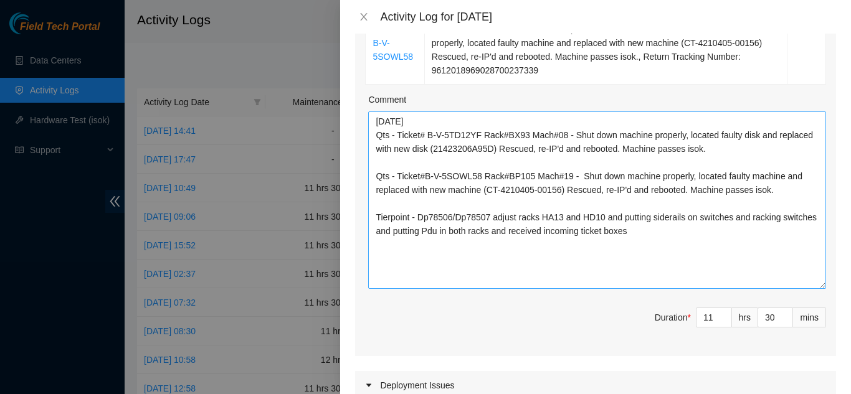
drag, startPoint x: 813, startPoint y: 169, endPoint x: 802, endPoint y: 285, distance: 117.0
click at [802, 285] on textarea "[DATE] Qts - Ticket# B-V-5TD12YF Rack#BX93 Mach#08 - Shut down machine properly…" at bounding box center [597, 201] width 458 height 178
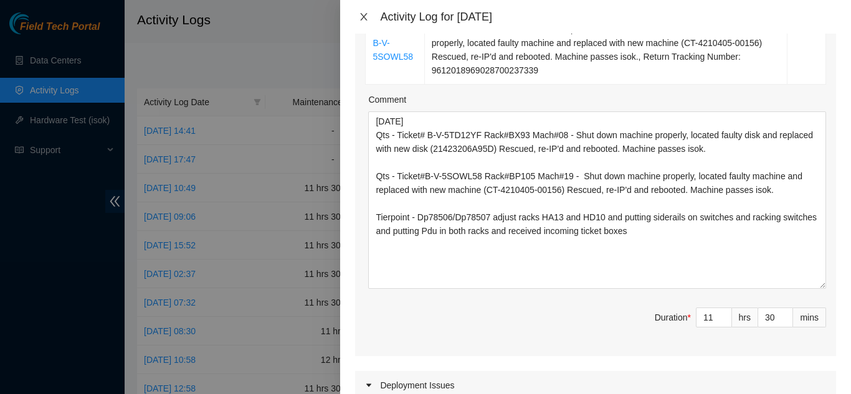
click at [363, 17] on icon "close" at bounding box center [364, 17] width 10 height 10
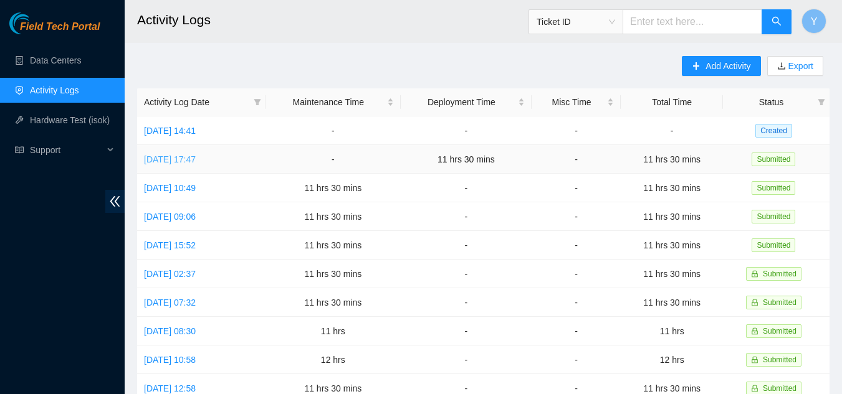
click at [196, 158] on link "[DATE] 17:47" at bounding box center [170, 160] width 52 height 10
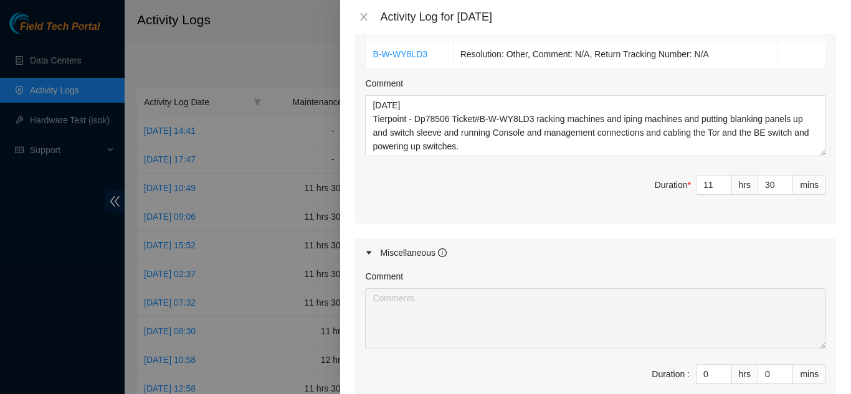
scroll to position [498, 0]
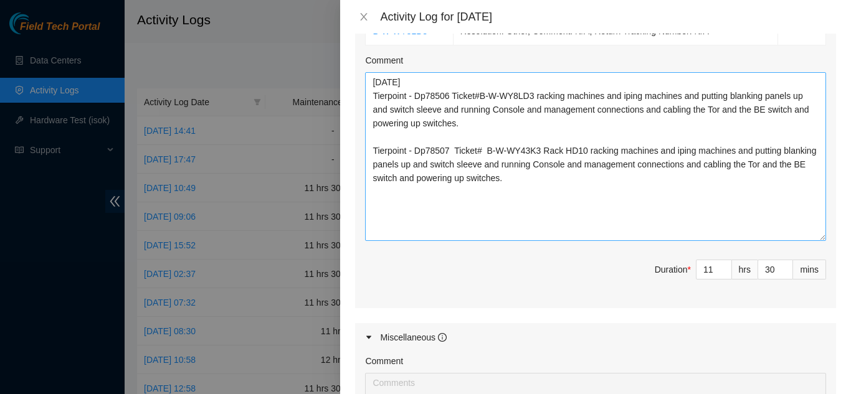
drag, startPoint x: 811, startPoint y: 131, endPoint x: 809, endPoint y: 239, distance: 107.8
click at [809, 239] on textarea "[DATE] Tierpoint - Dp78506 Ticket#B-W-WY8LD3 racking machines and iping machine…" at bounding box center [595, 156] width 461 height 169
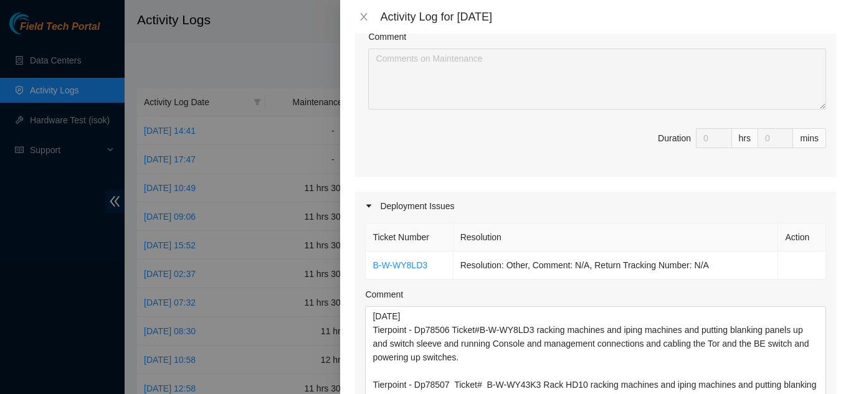
scroll to position [249, 0]
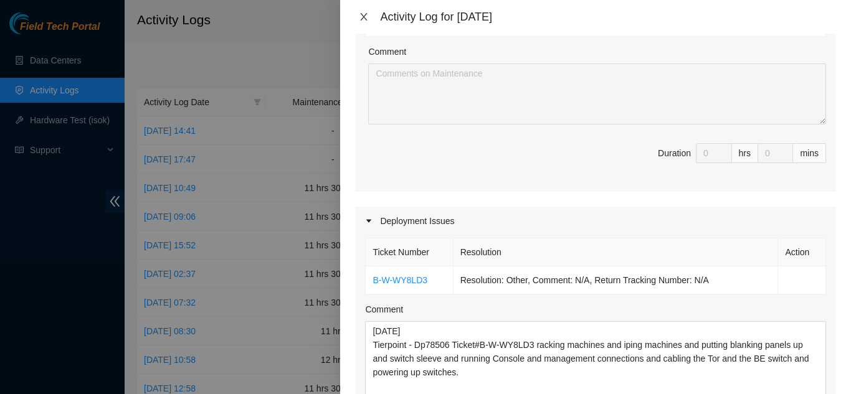
drag, startPoint x: 360, startPoint y: 17, endPoint x: 368, endPoint y: 24, distance: 10.6
click at [361, 17] on icon "close" at bounding box center [364, 17] width 10 height 10
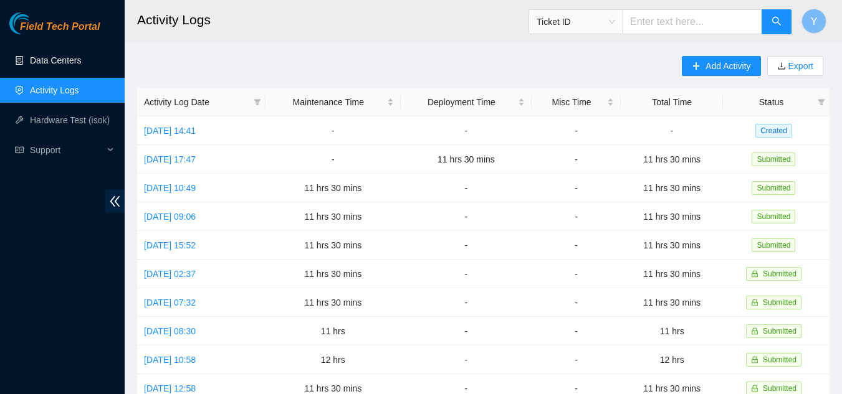
click at [51, 59] on link "Data Centers" at bounding box center [55, 60] width 51 height 10
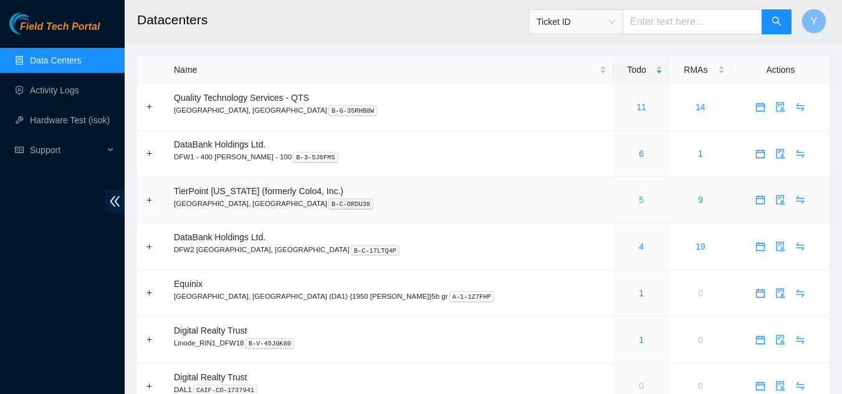
click at [639, 199] on link "5" at bounding box center [641, 200] width 5 height 10
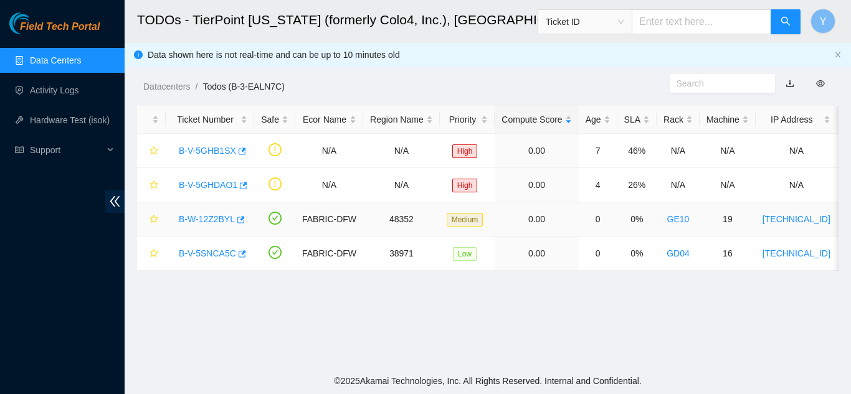
click at [203, 216] on link "B-W-12Z2BYL" at bounding box center [207, 219] width 56 height 10
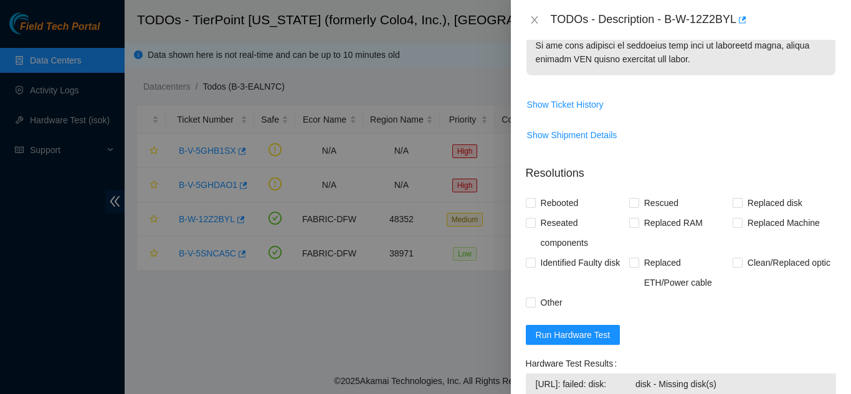
scroll to position [872, 0]
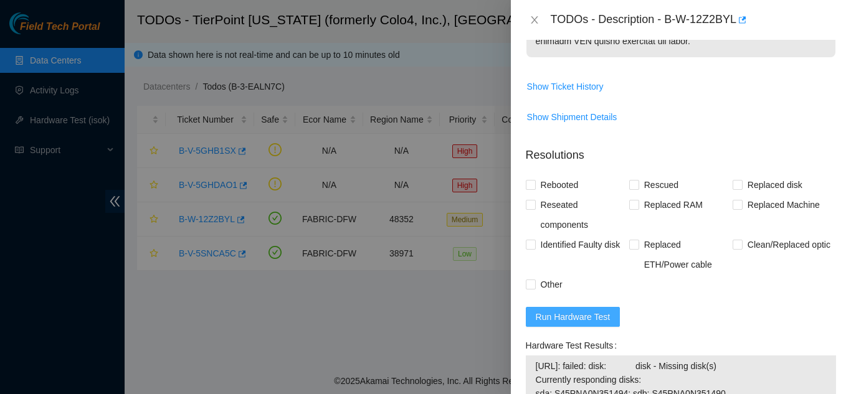
click at [567, 324] on span "Run Hardware Test" at bounding box center [573, 317] width 75 height 14
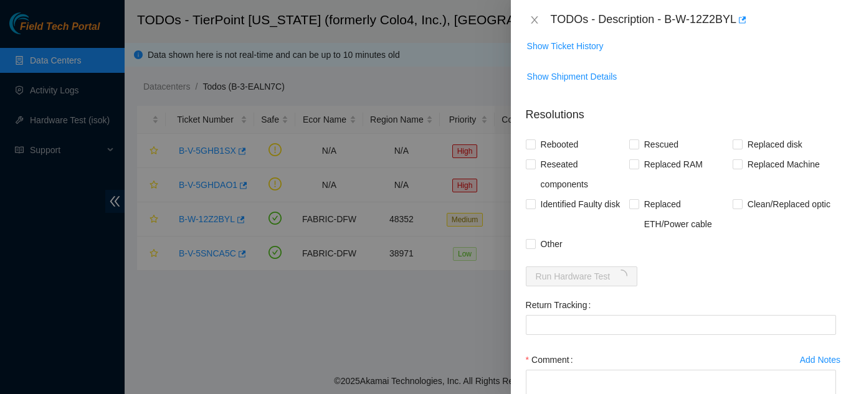
scroll to position [935, 0]
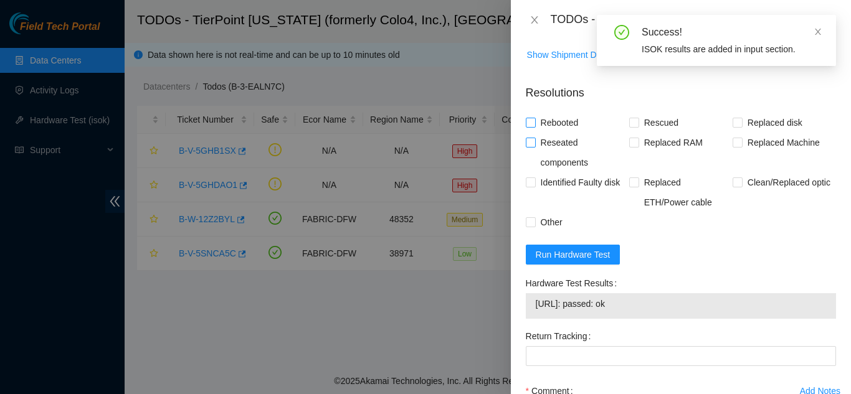
drag, startPoint x: 530, startPoint y: 135, endPoint x: 595, endPoint y: 148, distance: 66.0
click at [531, 126] on input "Rebooted" at bounding box center [530, 122] width 9 height 9
checkbox input "true"
click at [630, 126] on input "Rescued" at bounding box center [633, 122] width 9 height 9
checkbox input "true"
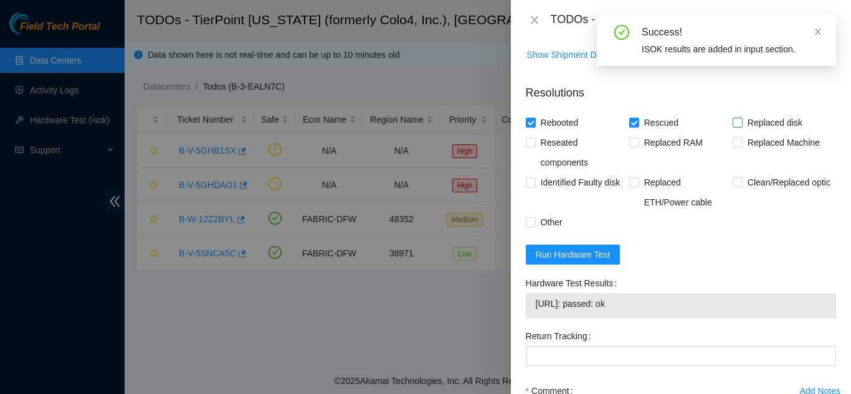
drag, startPoint x: 731, startPoint y: 134, endPoint x: 721, endPoint y: 169, distance: 36.9
click at [733, 126] on input "Replaced disk" at bounding box center [737, 122] width 9 height 9
checkbox input "true"
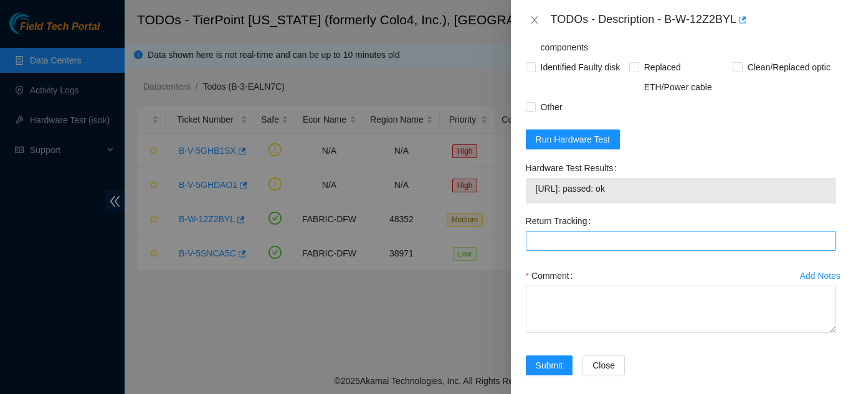
scroll to position [1059, 0]
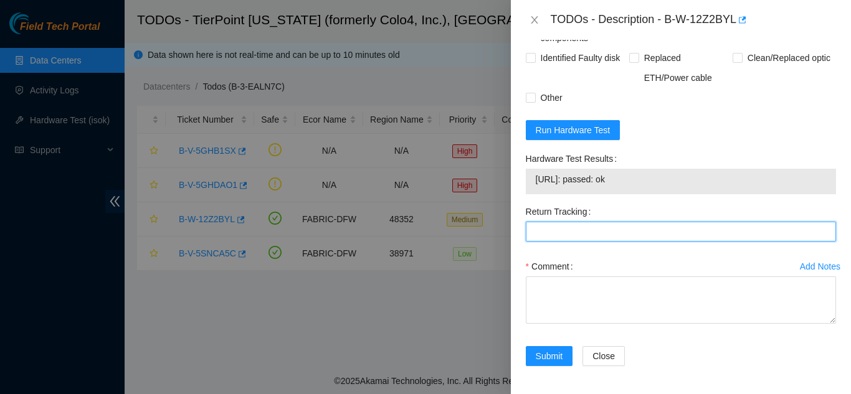
click at [598, 242] on Tracking "Return Tracking" at bounding box center [681, 232] width 310 height 20
type Tracking "450826213003"
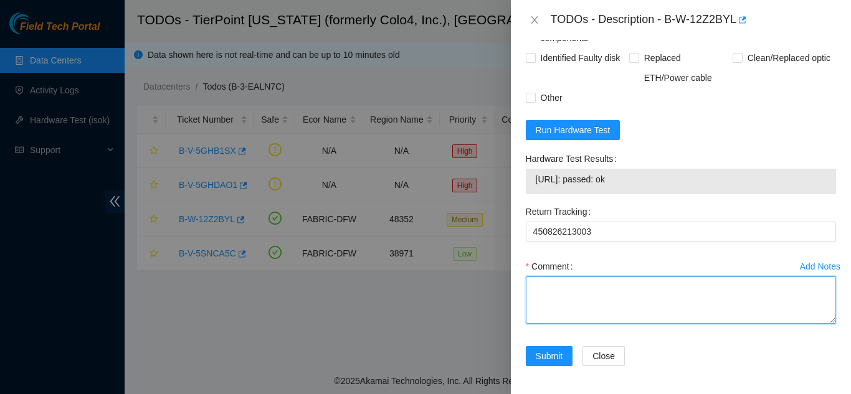
click at [641, 315] on textarea "Comment" at bounding box center [681, 300] width 310 height 47
paste textarea "Shut down machine properly, located faulty disk and replaced with new disk (S/N…"
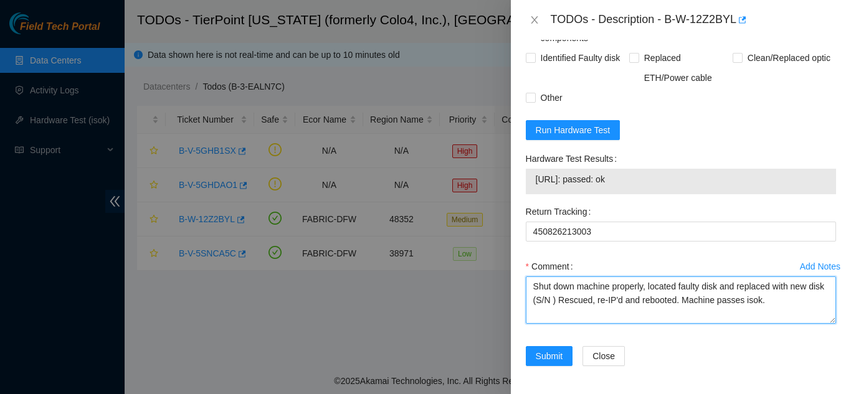
click at [571, 315] on textarea "Shut down machine properly, located faulty disk and replaced with new disk (S/N…" at bounding box center [681, 300] width 310 height 47
paste textarea "992DK7W8FJKA"
type textarea "Shut down machine properly, located faulty disk and replaced with new disk (992…"
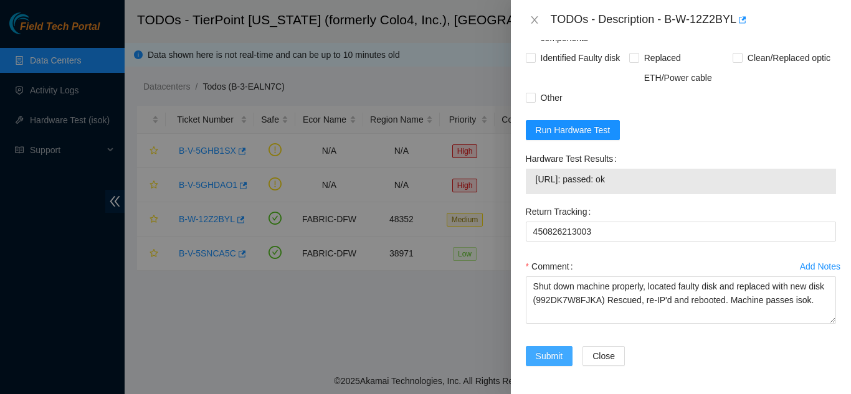
click at [548, 363] on span "Submit" at bounding box center [549, 357] width 27 height 14
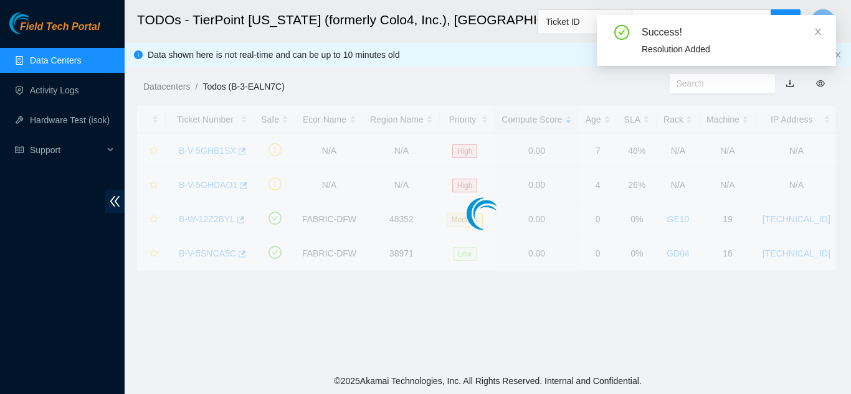
scroll to position [366, 0]
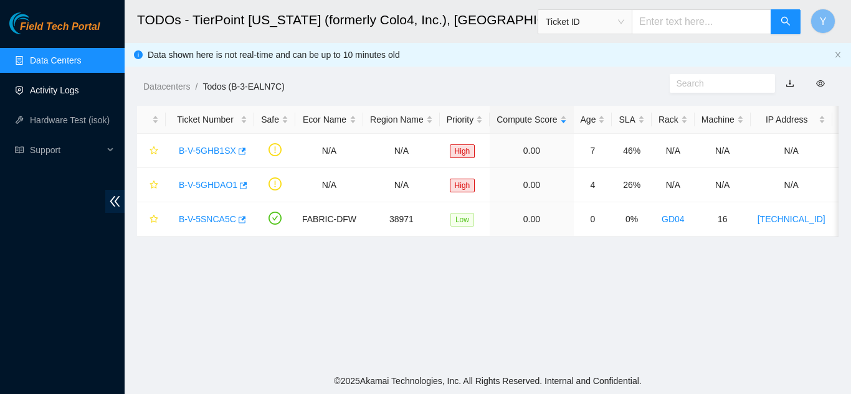
click at [54, 90] on link "Activity Logs" at bounding box center [54, 90] width 49 height 10
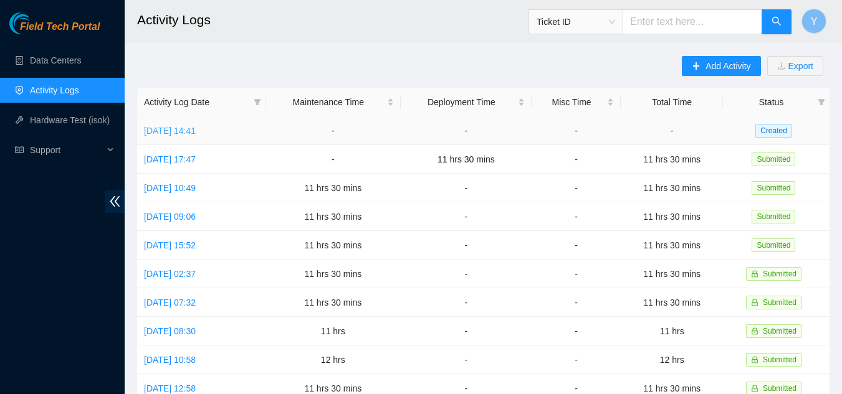
click at [194, 128] on link "[DATE] 14:41" at bounding box center [170, 131] width 52 height 10
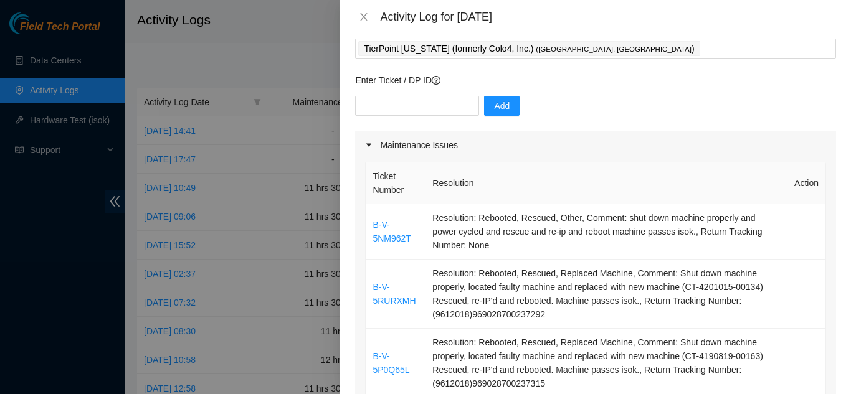
scroll to position [62, 0]
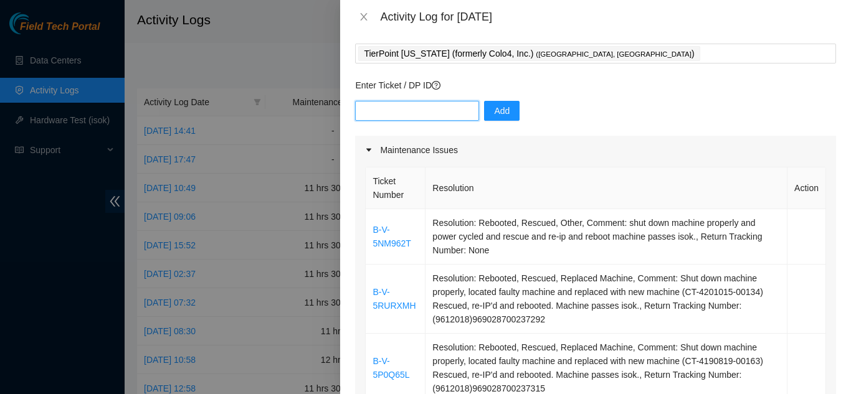
click at [387, 112] on input "text" at bounding box center [417, 111] width 124 height 20
paste input "B-W-WY43K3"
type input "B-W-WY43K3"
click at [494, 110] on span "Add" at bounding box center [502, 111] width 16 height 14
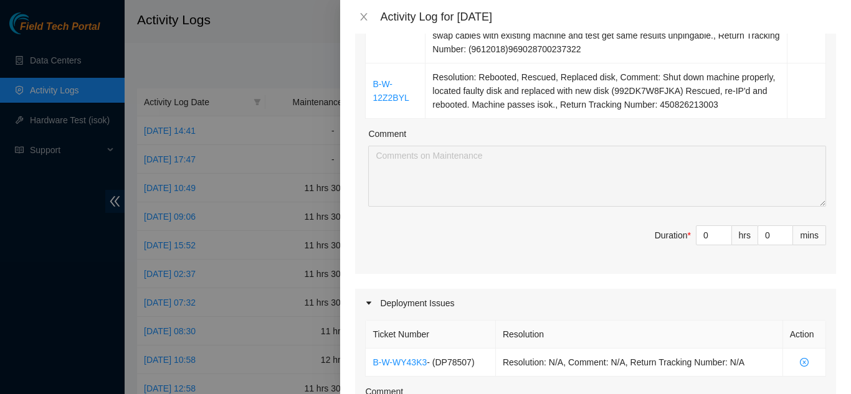
scroll to position [436, 0]
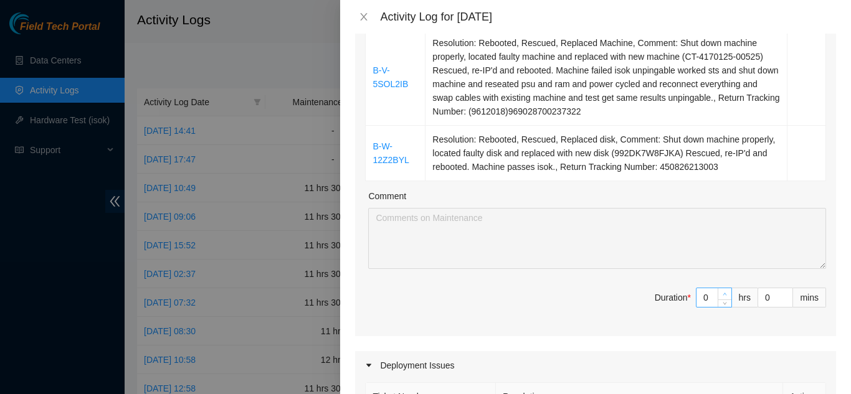
type input "1"
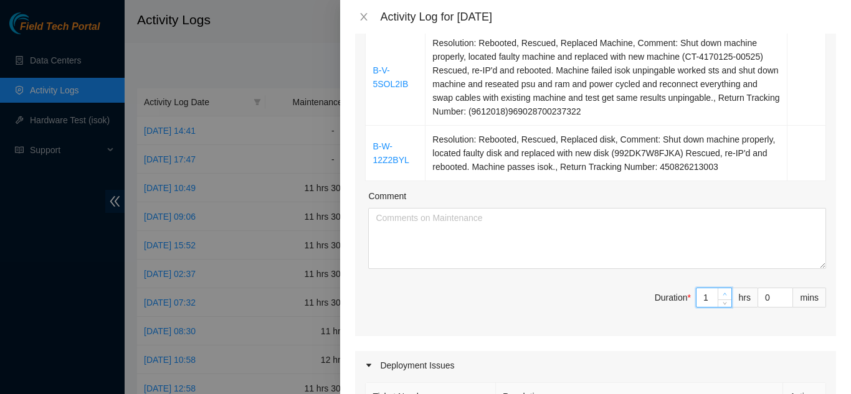
click at [723, 293] on icon "up" at bounding box center [725, 294] width 4 height 4
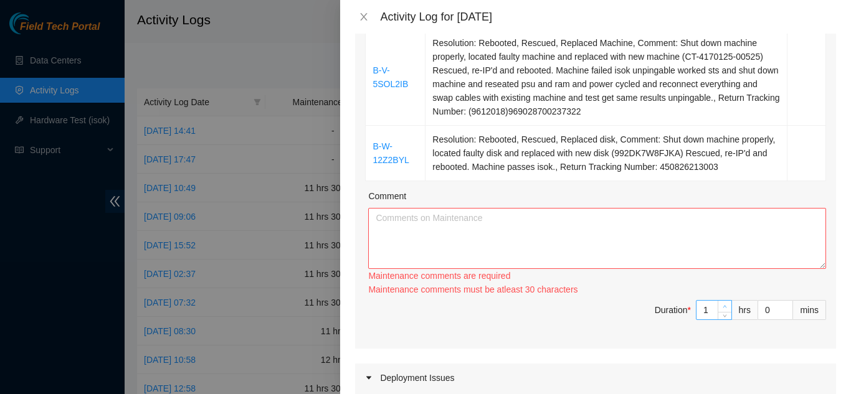
click at [716, 293] on div "Maintenance comments must be atleast 30 characters" at bounding box center [597, 290] width 458 height 14
type input "2"
click at [723, 306] on icon "up" at bounding box center [725, 307] width 4 height 4
type input "3"
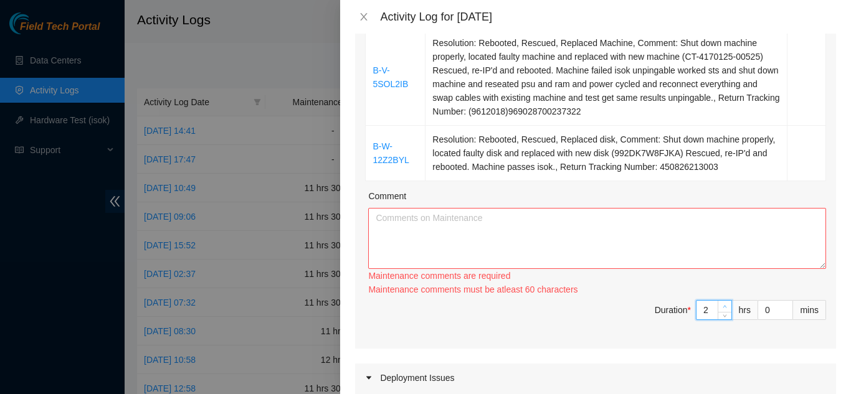
type input "3"
click at [723, 306] on icon "up" at bounding box center [725, 307] width 4 height 4
type input "4"
click at [723, 306] on icon "up" at bounding box center [725, 307] width 4 height 4
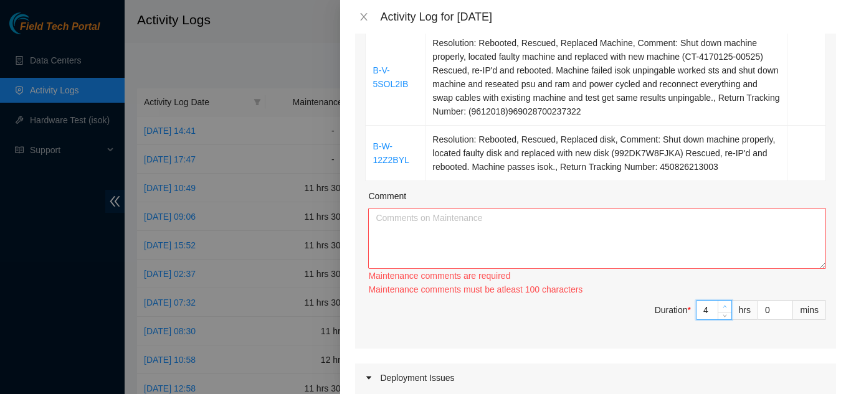
type input "5"
click at [723, 306] on icon "up" at bounding box center [725, 307] width 4 height 4
type input "6"
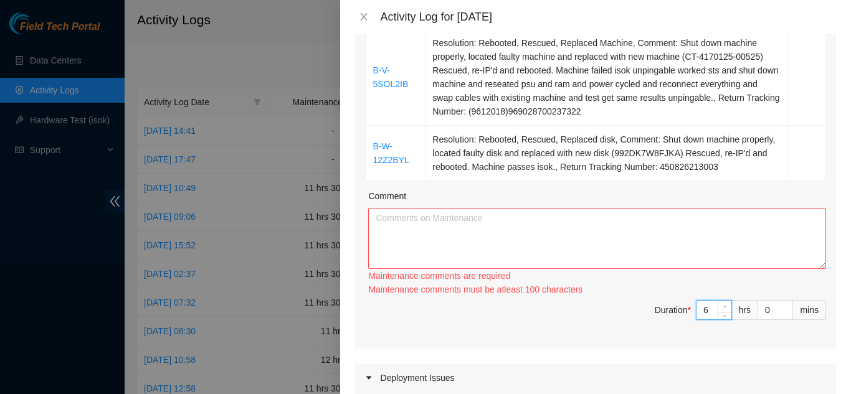
click at [723, 306] on icon "up" at bounding box center [725, 307] width 4 height 4
type input "7"
click at [723, 306] on icon "up" at bounding box center [725, 307] width 4 height 4
type input "6"
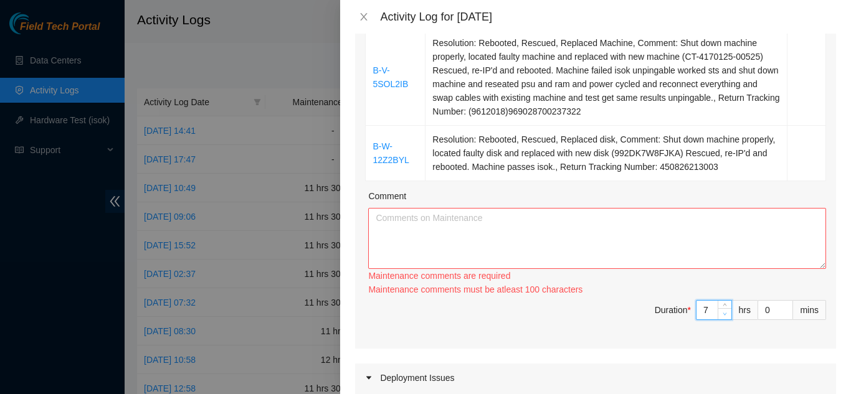
type input "6"
click at [723, 313] on icon "down" at bounding box center [725, 314] width 4 height 4
type input "1"
click at [784, 307] on icon "up" at bounding box center [786, 307] width 4 height 2
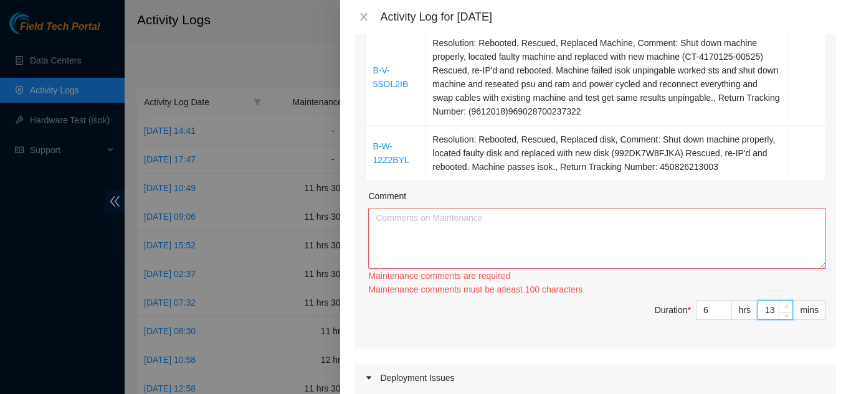
click at [784, 307] on icon "up" at bounding box center [786, 307] width 4 height 2
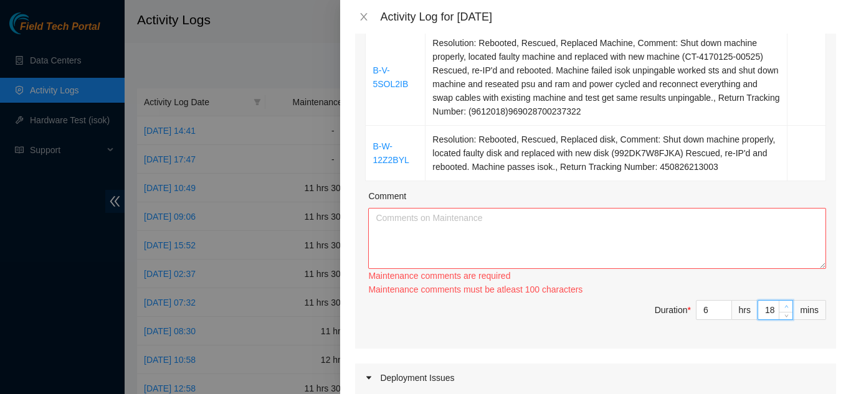
click at [784, 307] on icon "up" at bounding box center [786, 307] width 4 height 2
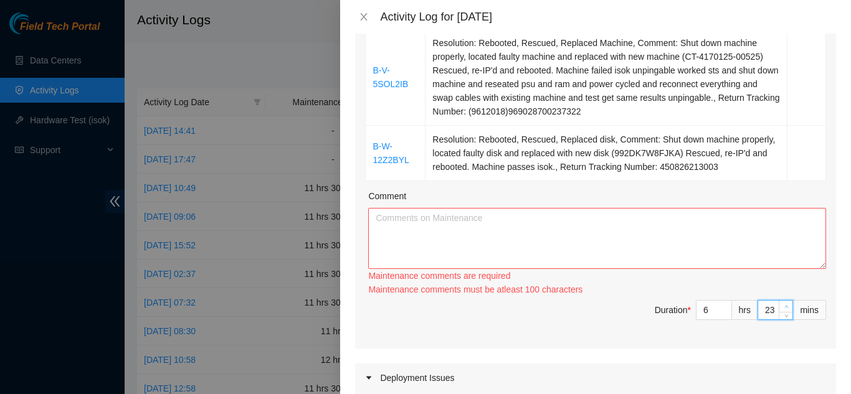
click at [784, 307] on icon "up" at bounding box center [786, 307] width 4 height 2
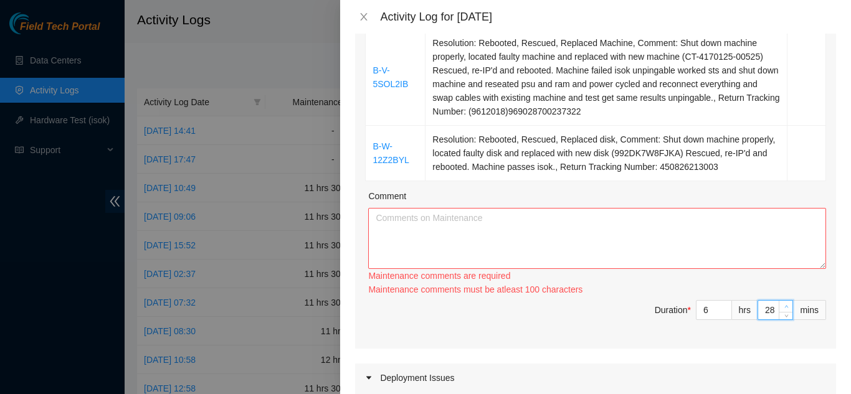
click at [784, 307] on icon "up" at bounding box center [786, 307] width 4 height 2
click at [784, 315] on icon "down" at bounding box center [786, 314] width 4 height 2
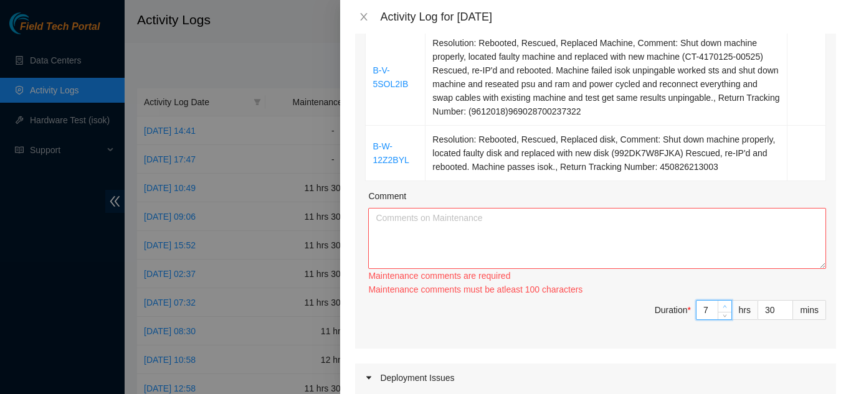
click at [723, 307] on icon "up" at bounding box center [725, 307] width 4 height 4
click at [465, 222] on textarea "Comment" at bounding box center [597, 238] width 458 height 61
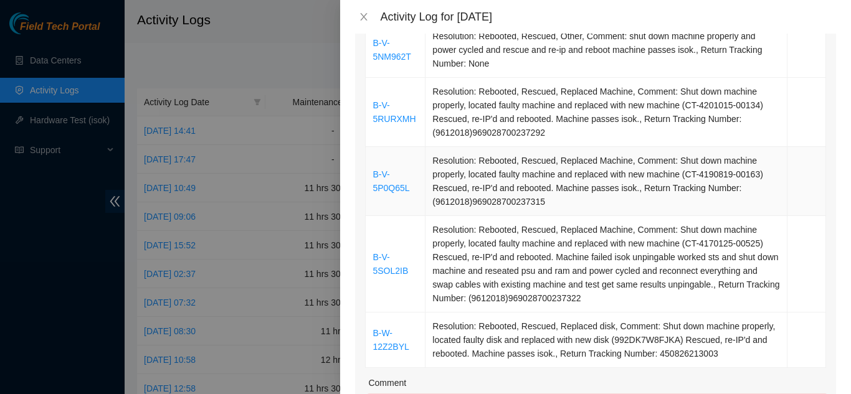
scroll to position [187, 0]
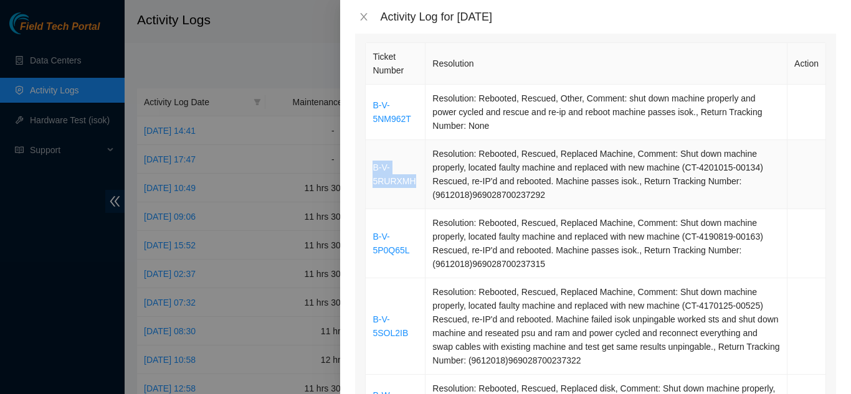
drag, startPoint x: 414, startPoint y: 180, endPoint x: 374, endPoint y: 173, distance: 41.2
click at [374, 173] on td "B-V-5RURXMH" at bounding box center [396, 174] width 60 height 69
copy link "B-V-5RURXMH"
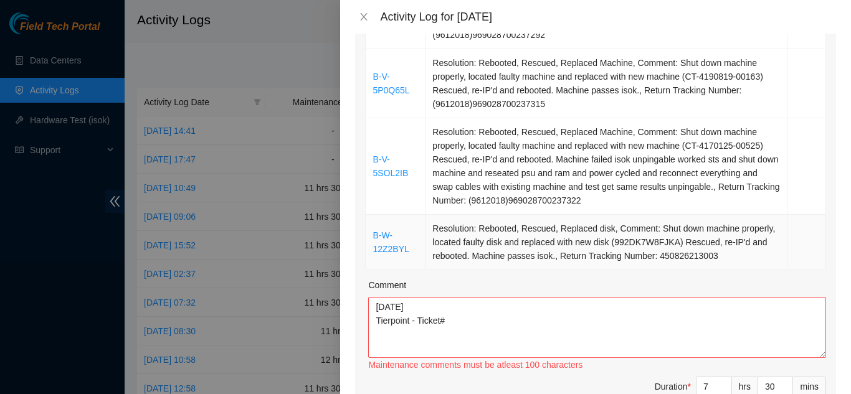
scroll to position [374, 0]
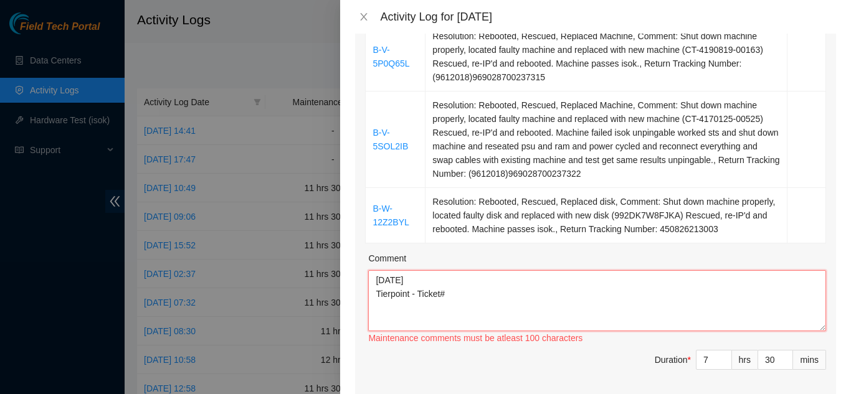
click at [459, 297] on textarea "[DATE] Tierpoint - Ticket#" at bounding box center [597, 300] width 458 height 61
paste textarea "B-V-5RURXMH"
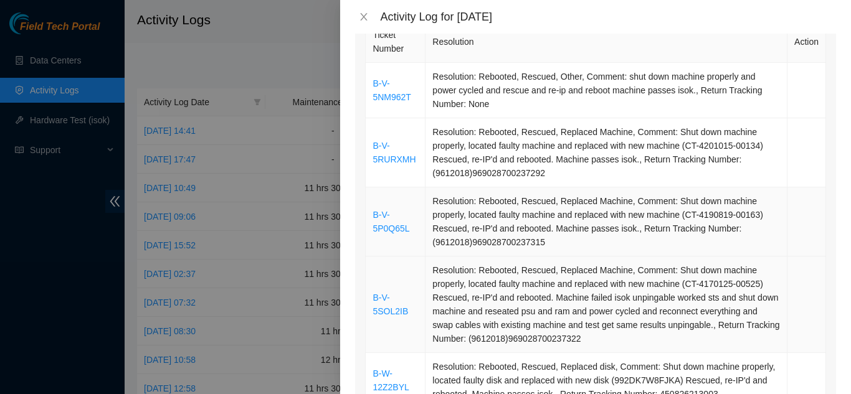
scroll to position [187, 0]
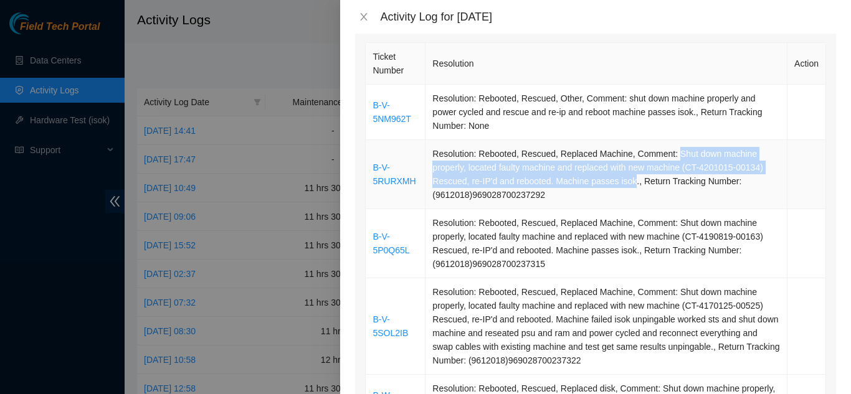
drag, startPoint x: 669, startPoint y: 155, endPoint x: 627, endPoint y: 183, distance: 50.6
click at [627, 183] on td "Resolution: Rebooted, Rescued, Replaced Machine, Comment: Shut down machine pro…" at bounding box center [607, 174] width 362 height 69
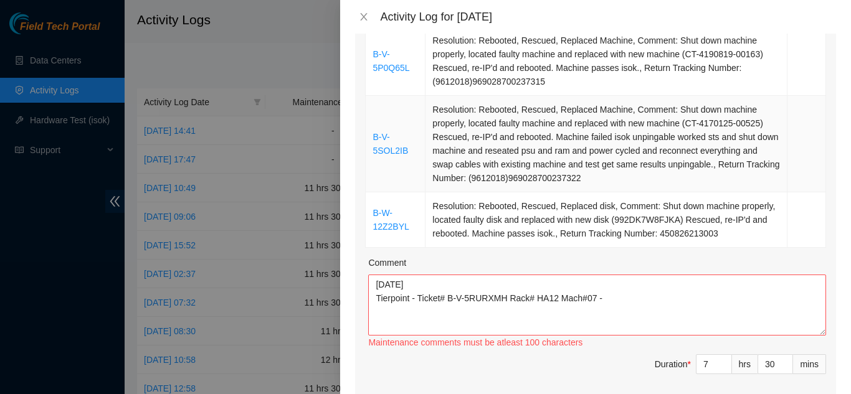
scroll to position [374, 0]
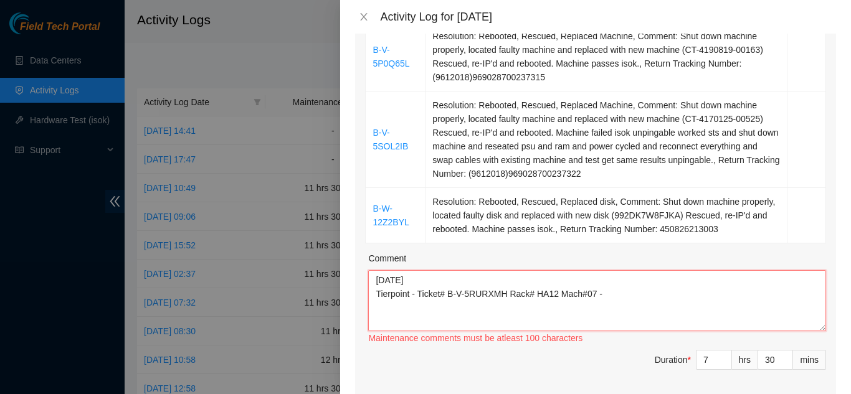
click at [621, 299] on textarea "[DATE] Tierpoint - Ticket# B-V-5RURXMH Rack# HA12 Mach#07 -" at bounding box center [597, 300] width 458 height 61
paste textarea "Shut down machine properly, located faulty machine and replaced with new machin…"
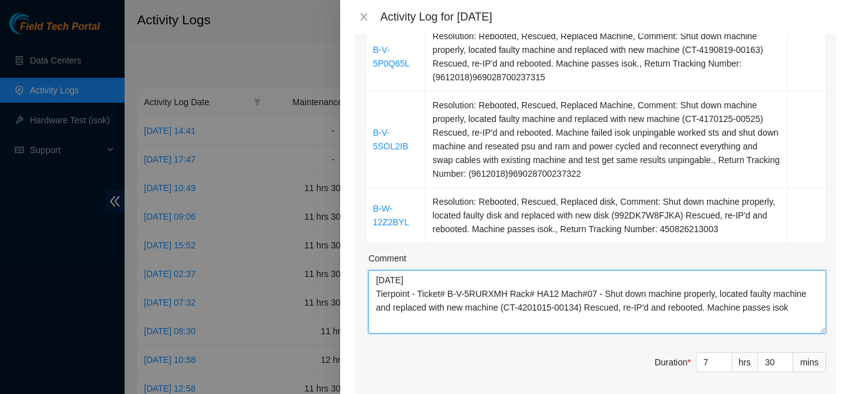
scroll to position [0, 0]
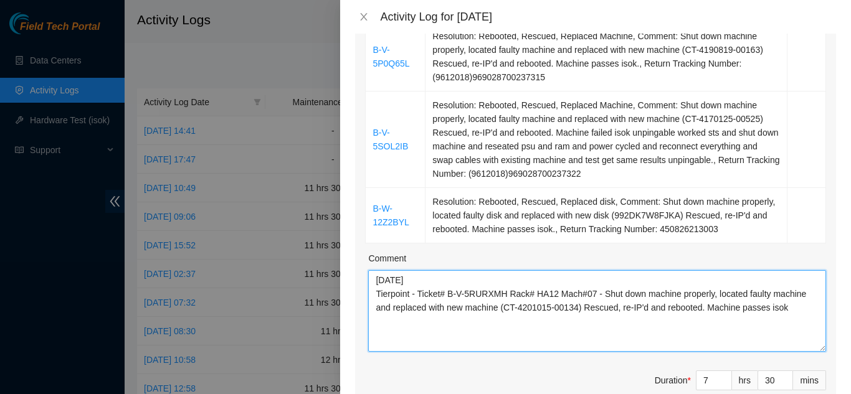
drag, startPoint x: 813, startPoint y: 328, endPoint x: 814, endPoint y: 348, distance: 20.6
click at [814, 348] on textarea "[DATE] Tierpoint - Ticket# B-V-5RURXMH Rack# HA12 Mach#07 - Shut down machine p…" at bounding box center [597, 311] width 458 height 82
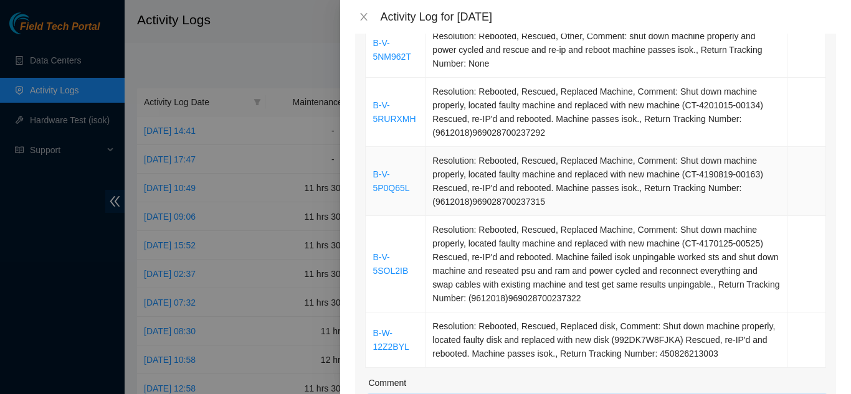
scroll to position [187, 0]
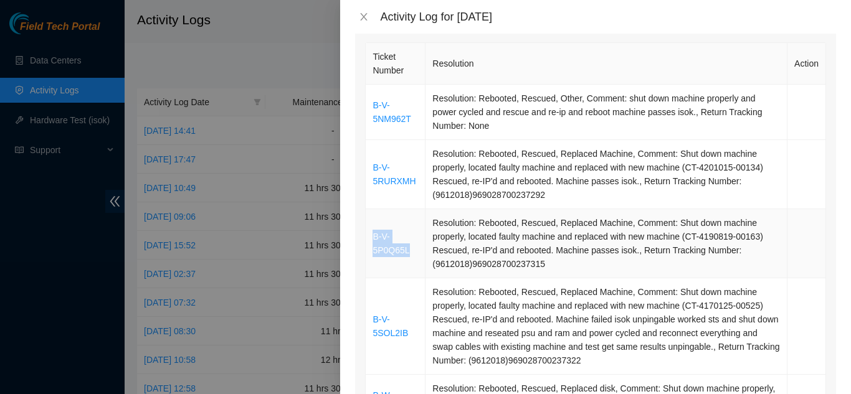
drag, startPoint x: 409, startPoint y: 250, endPoint x: 374, endPoint y: 237, distance: 37.3
click at [374, 237] on td "B-V-5P0Q65L" at bounding box center [396, 243] width 60 height 69
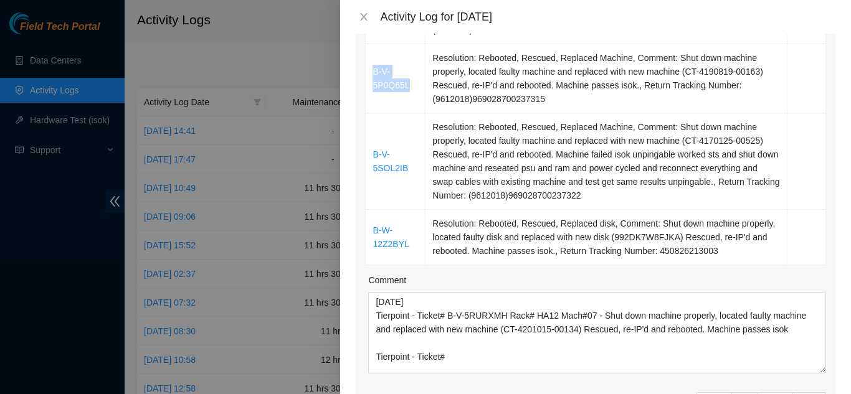
scroll to position [374, 0]
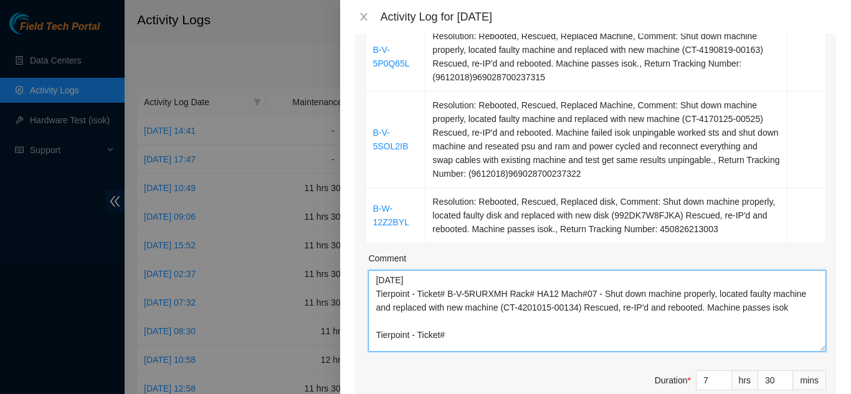
click at [455, 345] on textarea "[DATE] Tierpoint - Ticket# B-V-5RURXMH Rack# HA12 Mach#07 - Shut down machine p…" at bounding box center [597, 311] width 458 height 82
paste textarea "B-V-5P0Q65L"
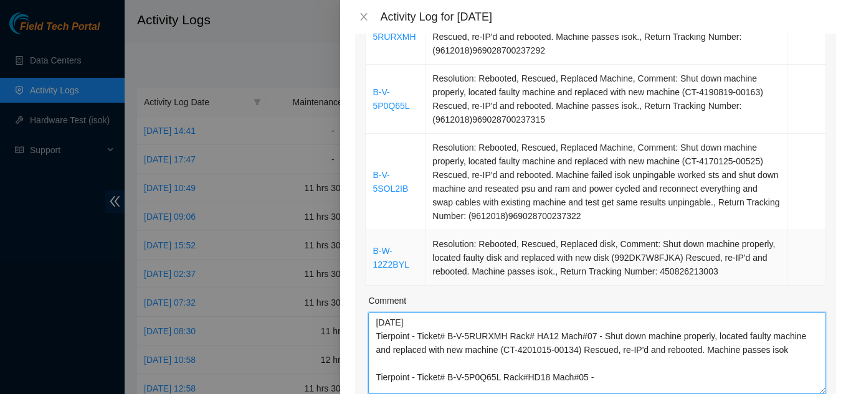
scroll to position [312, 0]
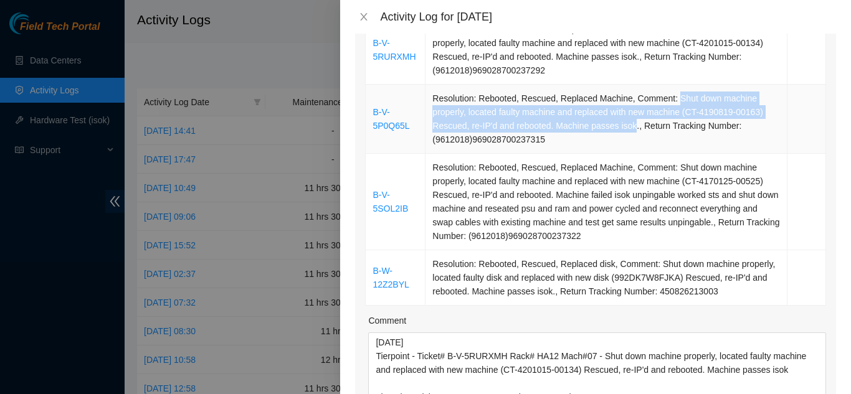
drag, startPoint x: 669, startPoint y: 98, endPoint x: 627, endPoint y: 126, distance: 49.4
click at [627, 126] on td "Resolution: Rebooted, Rescued, Replaced Machine, Comment: Shut down machine pro…" at bounding box center [607, 119] width 362 height 69
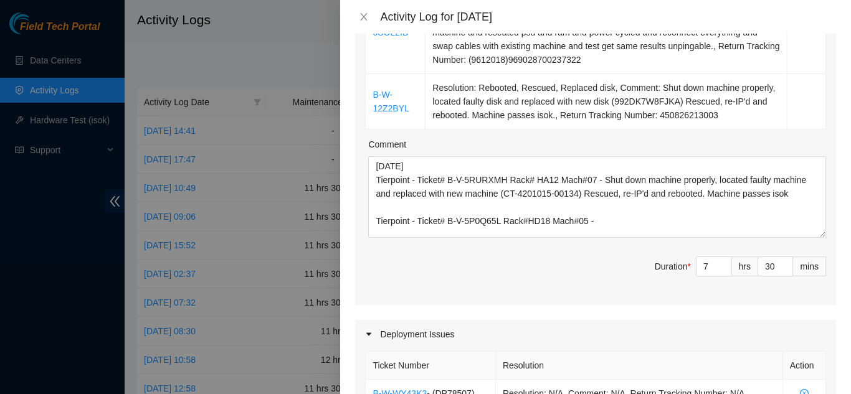
scroll to position [498, 0]
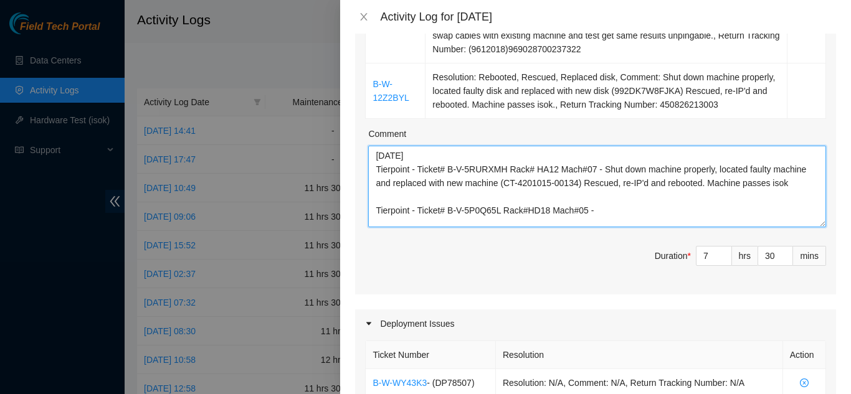
click at [606, 217] on textarea "[DATE] Tierpoint - Ticket# B-V-5RURXMH Rack# HA12 Mach#07 - Shut down machine p…" at bounding box center [597, 187] width 458 height 82
paste textarea "Shut down machine properly, located faulty machine and replaced with new machin…"
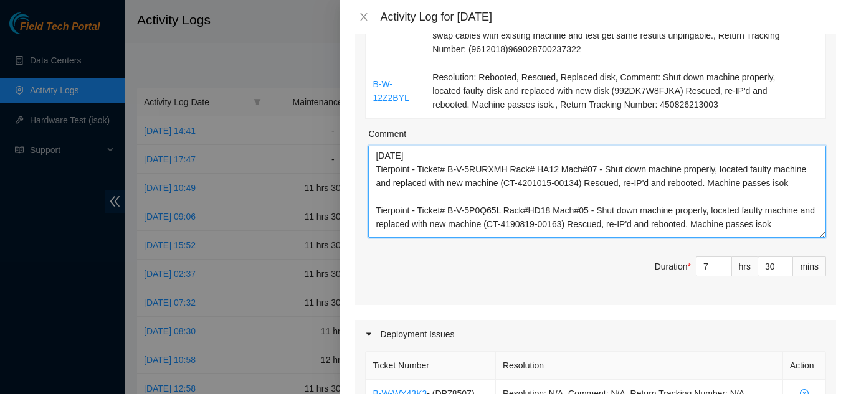
scroll to position [0, 0]
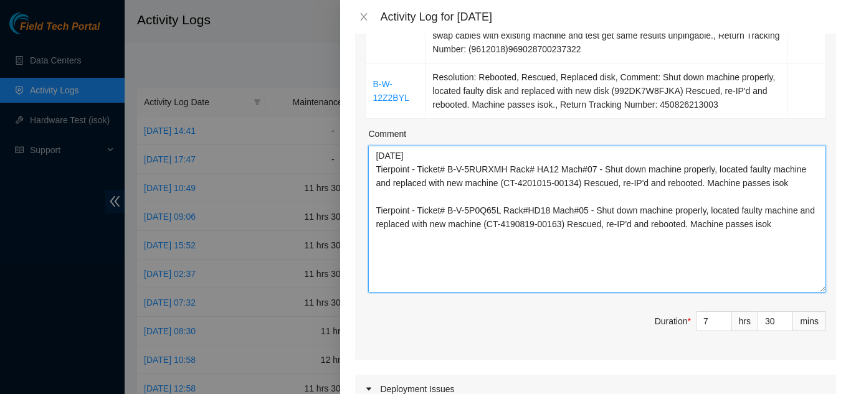
drag, startPoint x: 814, startPoint y: 225, endPoint x: 801, endPoint y: 290, distance: 66.1
click at [801, 290] on textarea "[DATE] Tierpoint - Ticket# B-V-5RURXMH Rack# HA12 Mach#07 - Shut down machine p…" at bounding box center [597, 219] width 458 height 147
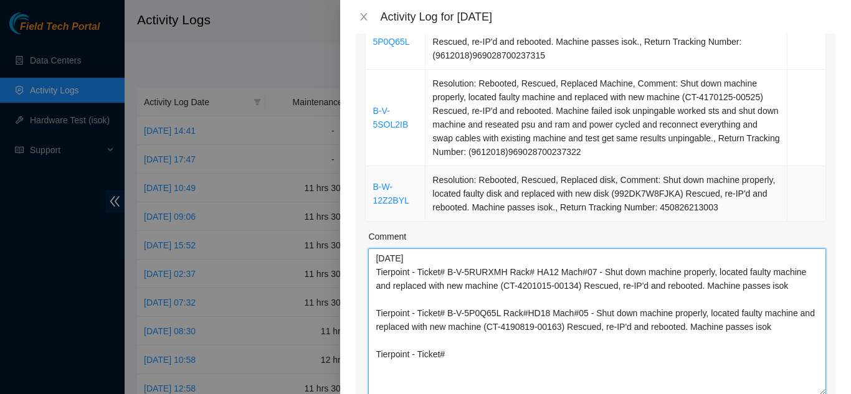
scroll to position [374, 0]
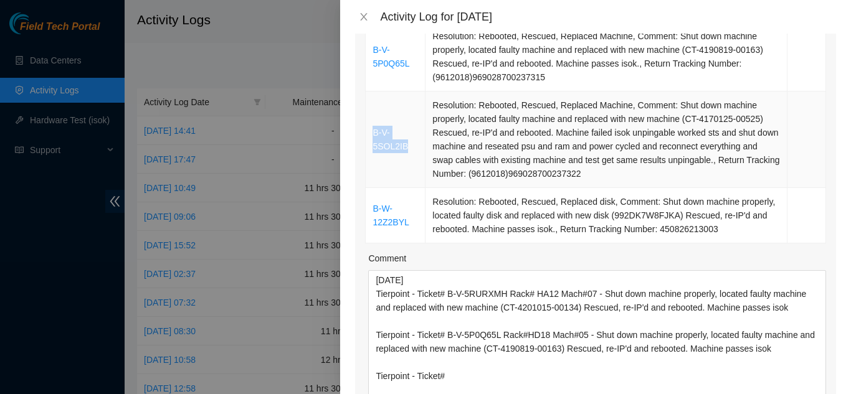
drag, startPoint x: 406, startPoint y: 146, endPoint x: 374, endPoint y: 136, distance: 33.3
click at [374, 136] on td "B-V-5SOL2IB" at bounding box center [396, 140] width 60 height 97
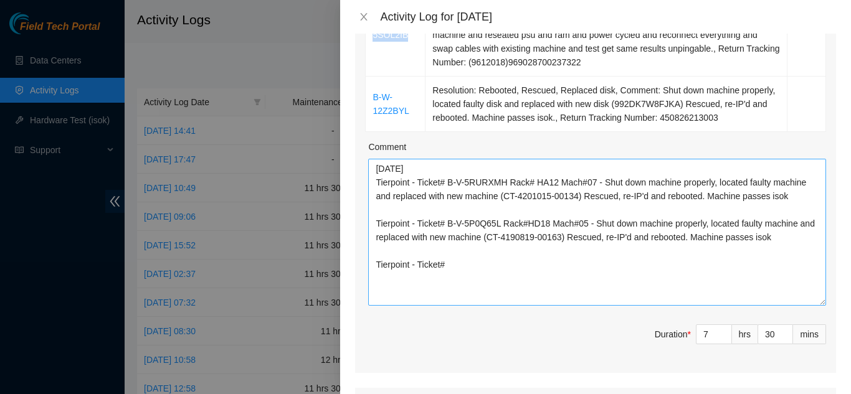
scroll to position [498, 0]
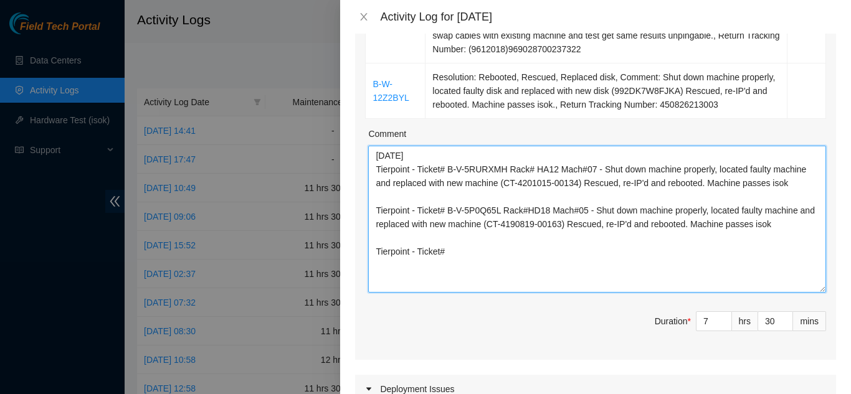
click at [454, 252] on textarea "[DATE] Tierpoint - Ticket# B-V-5RURXMH Rack# HA12 Mach#07 - Shut down machine p…" at bounding box center [597, 219] width 458 height 147
paste textarea "B-V-5SOL2IB"
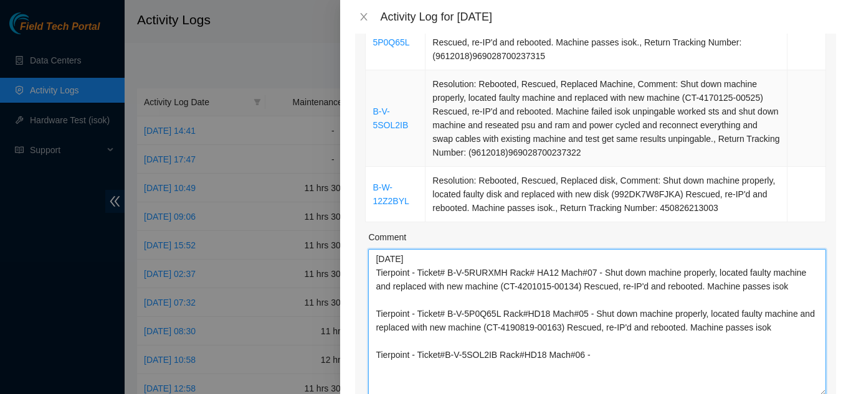
scroll to position [374, 0]
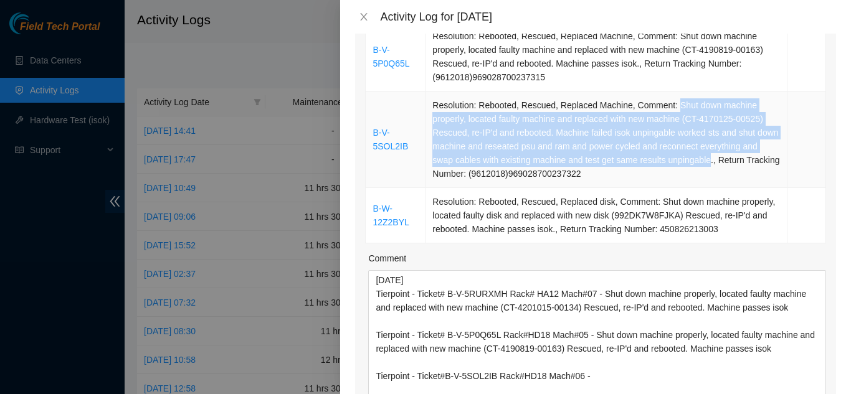
drag, startPoint x: 669, startPoint y: 105, endPoint x: 724, endPoint y: 161, distance: 78.4
click at [722, 161] on td "Resolution: Rebooted, Rescued, Replaced Machine, Comment: Shut down machine pro…" at bounding box center [607, 140] width 362 height 97
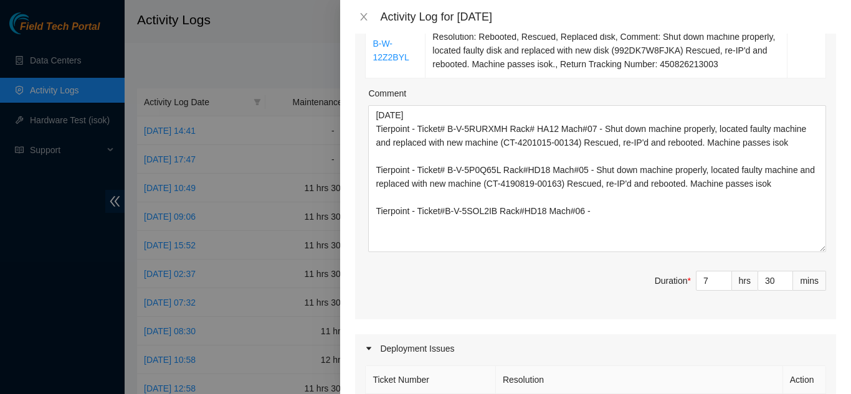
scroll to position [561, 0]
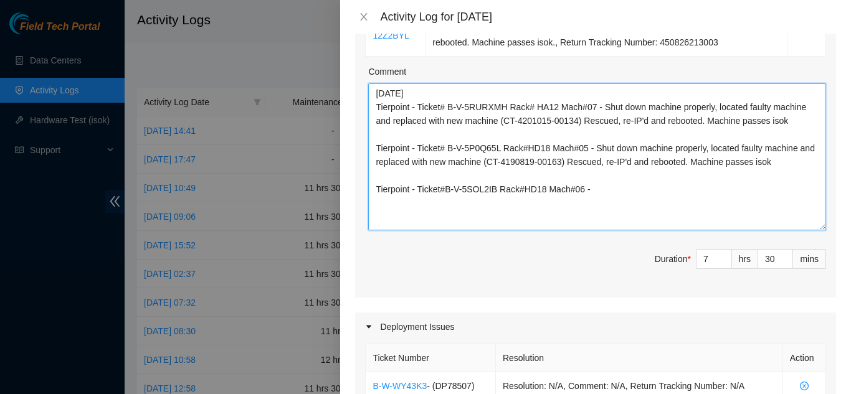
click at [597, 188] on textarea "[DATE] Tierpoint - Ticket# B-V-5RURXMH Rack# HA12 Mach#07 - Shut down machine p…" at bounding box center [597, 156] width 458 height 147
paste textarea "Shut down machine properly, located faulty machine and replaced with new machin…"
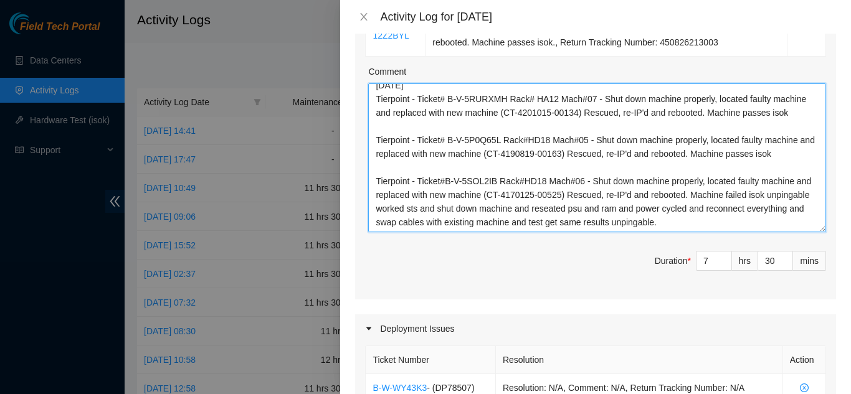
scroll to position [0, 0]
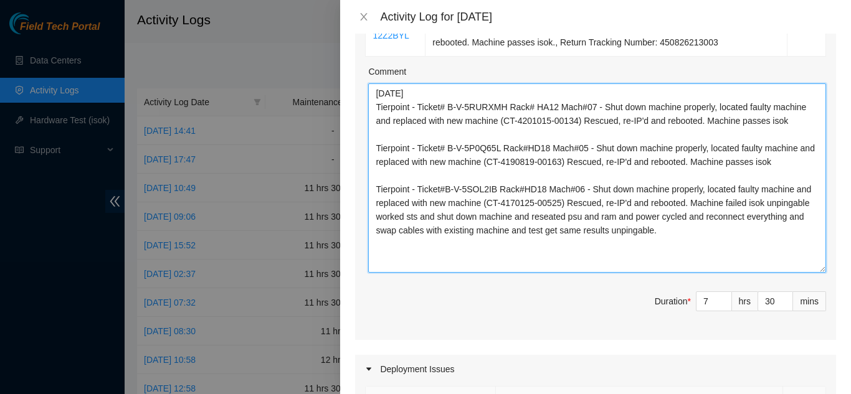
drag, startPoint x: 814, startPoint y: 227, endPoint x: 829, endPoint y: 269, distance: 44.9
click at [829, 269] on div "Note: This activity log is for informational purposes only. You will not be pai…" at bounding box center [595, 214] width 511 height 361
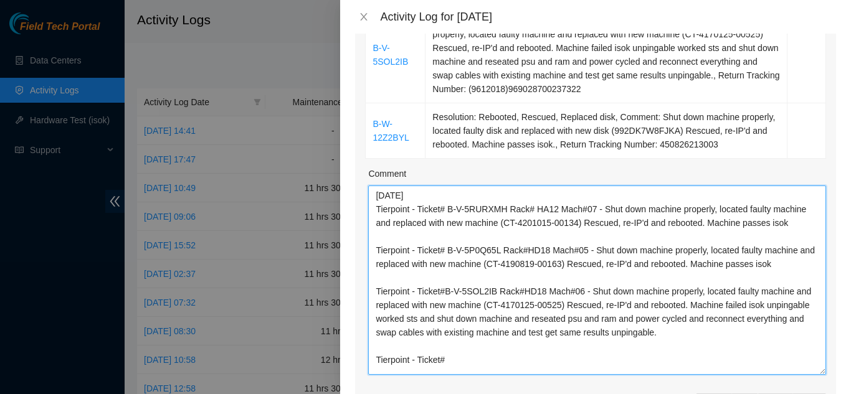
scroll to position [436, 0]
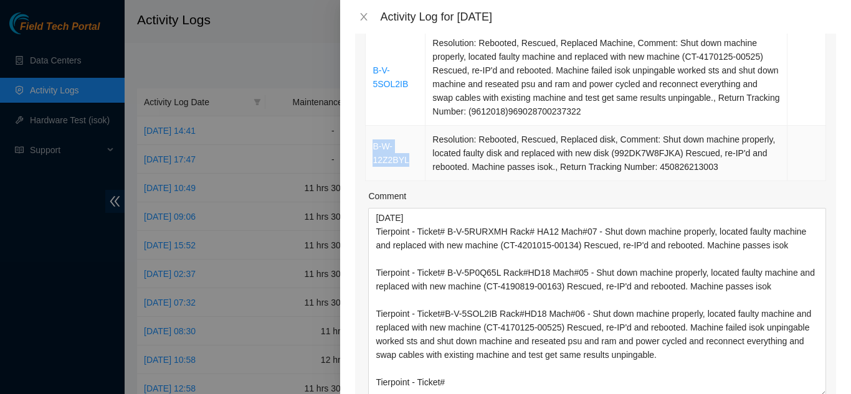
drag, startPoint x: 406, startPoint y: 160, endPoint x: 373, endPoint y: 148, distance: 35.3
click at [373, 148] on td "B-W-12Z2BYL" at bounding box center [396, 153] width 60 height 55
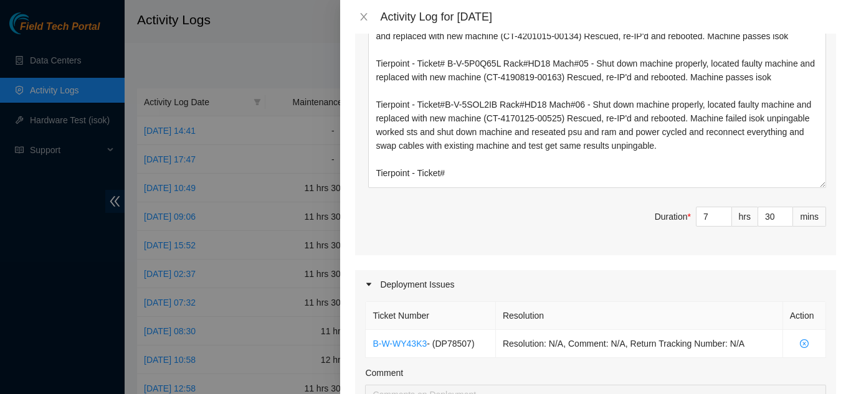
scroll to position [685, 0]
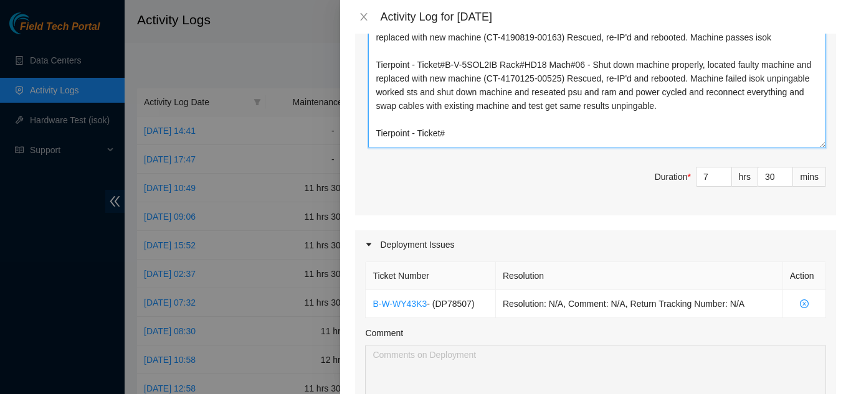
click at [454, 141] on textarea "[DATE] Tierpoint - Ticket# B-V-5RURXMH Rack# HA12 Mach#07 - Shut down machine p…" at bounding box center [597, 53] width 458 height 189
paste textarea "B-W-12Z2BYL"
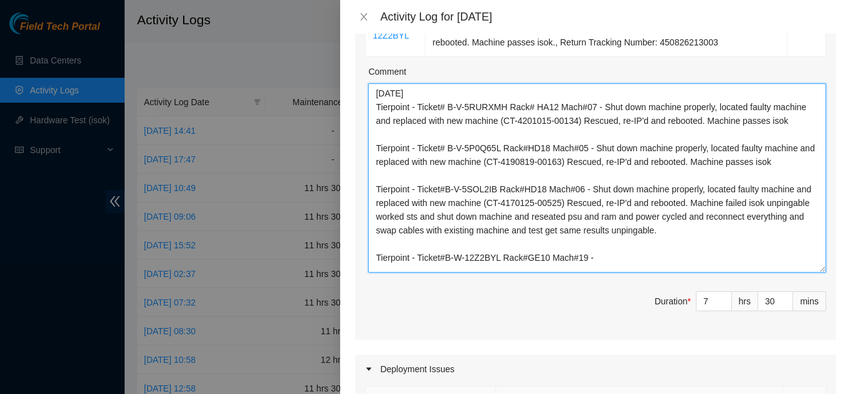
scroll to position [498, 0]
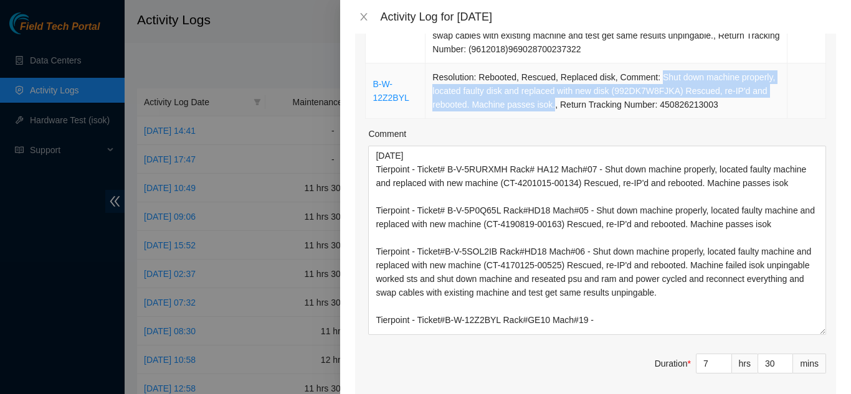
drag, startPoint x: 652, startPoint y: 76, endPoint x: 550, endPoint y: 106, distance: 107.1
click at [550, 106] on td "Resolution: Rebooted, Rescued, Replaced disk, Comment: Shut down machine proper…" at bounding box center [607, 91] width 362 height 55
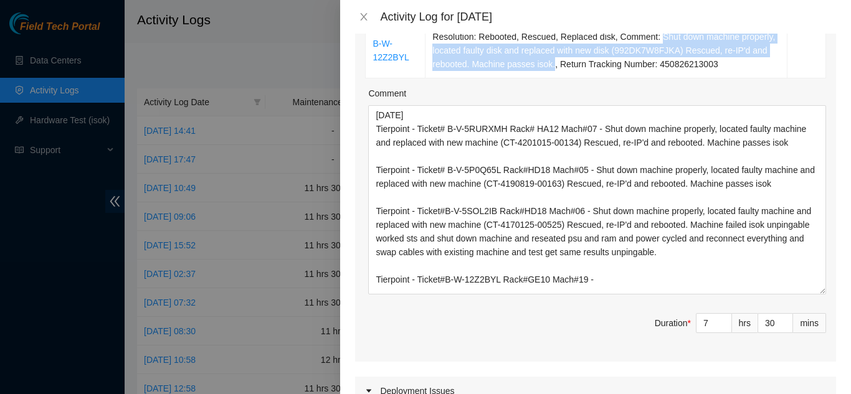
scroll to position [623, 0]
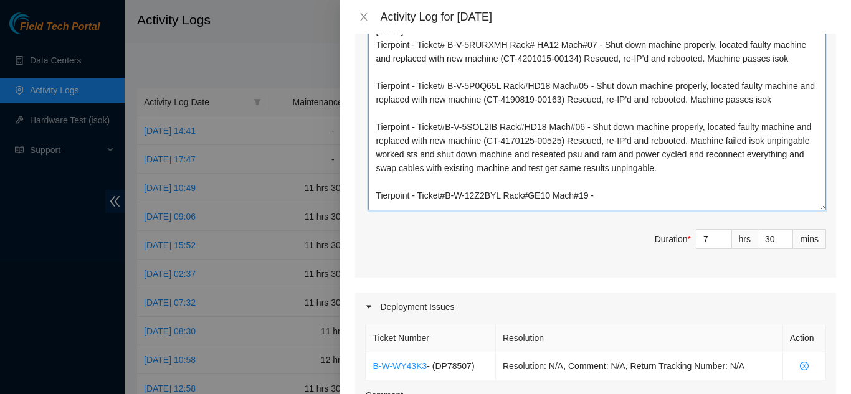
click at [594, 203] on textarea "[DATE] Tierpoint - Ticket# B-V-5RURXMH Rack# HA12 Mach#07 - Shut down machine p…" at bounding box center [597, 115] width 458 height 189
paste textarea "Shut down machine properly, located faulty disk and replaced with new disk (992…"
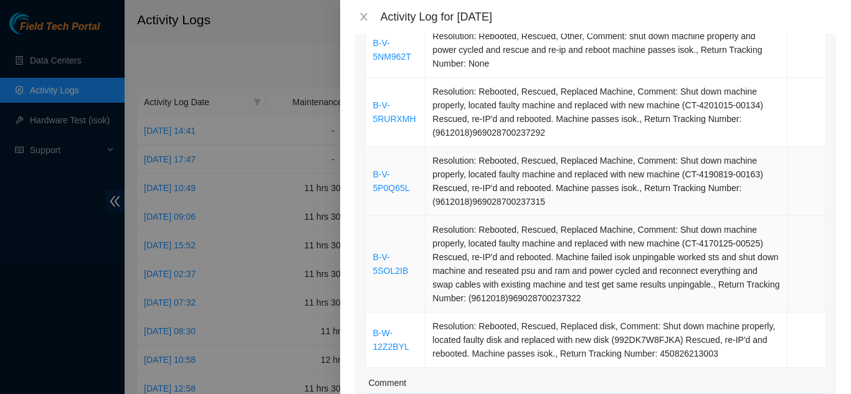
scroll to position [187, 0]
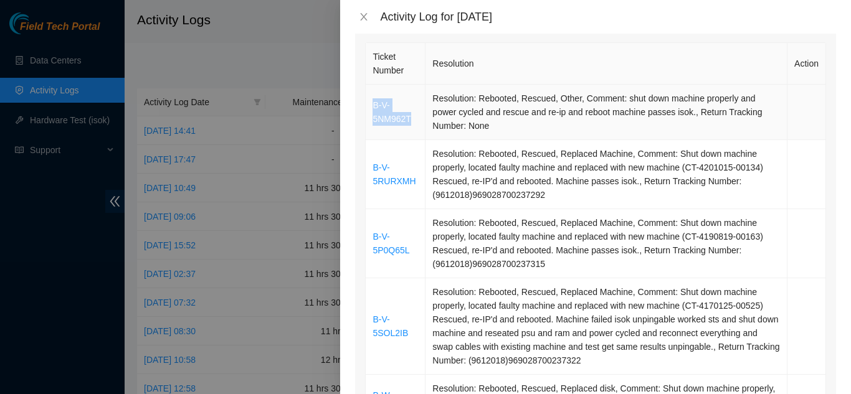
drag, startPoint x: 412, startPoint y: 120, endPoint x: 374, endPoint y: 111, distance: 39.0
click at [374, 111] on td "B-V-5NM962T" at bounding box center [396, 112] width 60 height 55
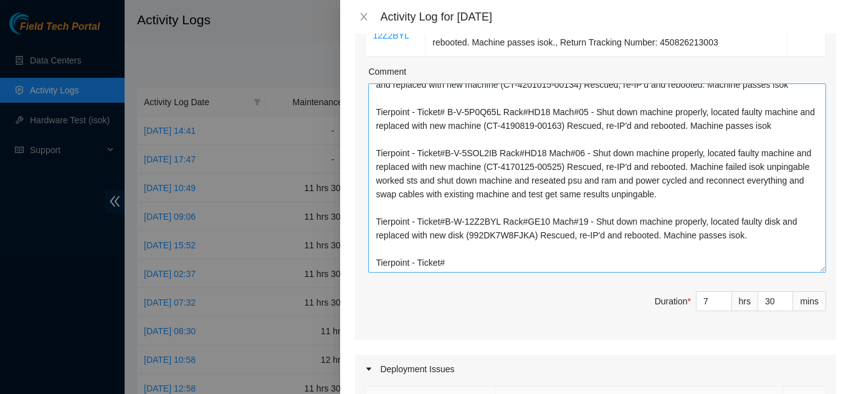
scroll to position [50, 0]
click at [452, 260] on textarea "[DATE] Tierpoint - Ticket# B-V-5RURXMH Rack# HA12 Mach#07 - Shut down machine p…" at bounding box center [597, 177] width 458 height 189
paste textarea "B-V-5NM962T"
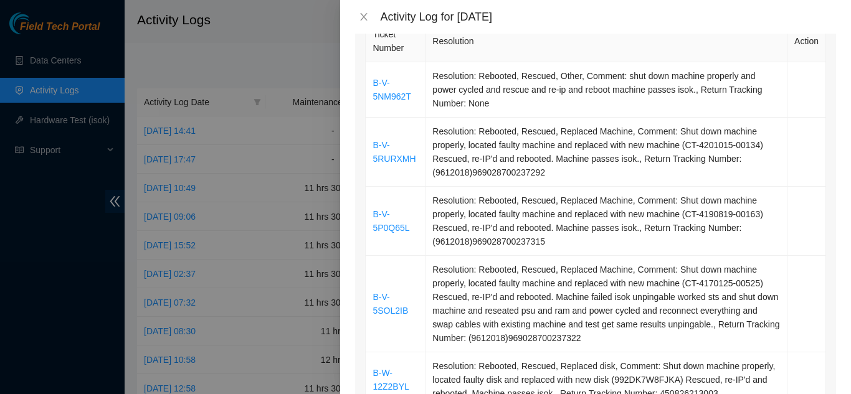
scroll to position [187, 0]
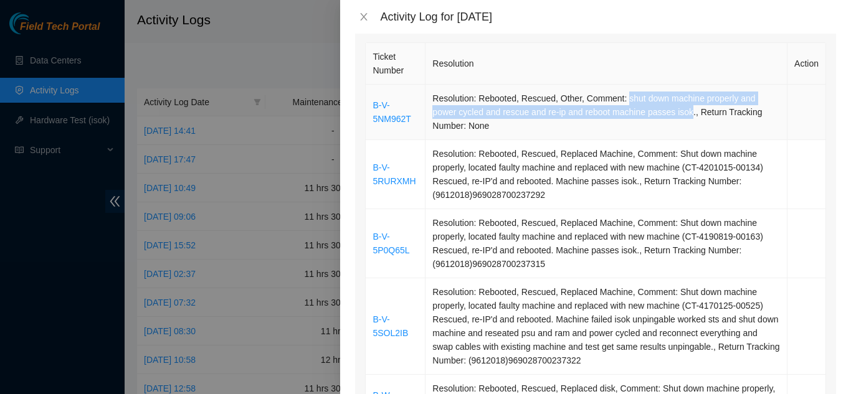
drag, startPoint x: 622, startPoint y: 100, endPoint x: 687, endPoint y: 113, distance: 66.8
click at [687, 113] on td "Resolution: Rebooted, Rescued, Other, Comment: shut down machine properly and p…" at bounding box center [607, 112] width 362 height 55
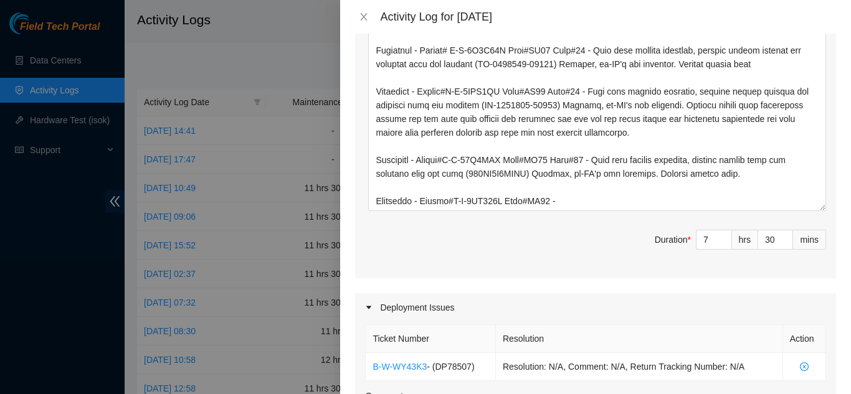
scroll to position [623, 0]
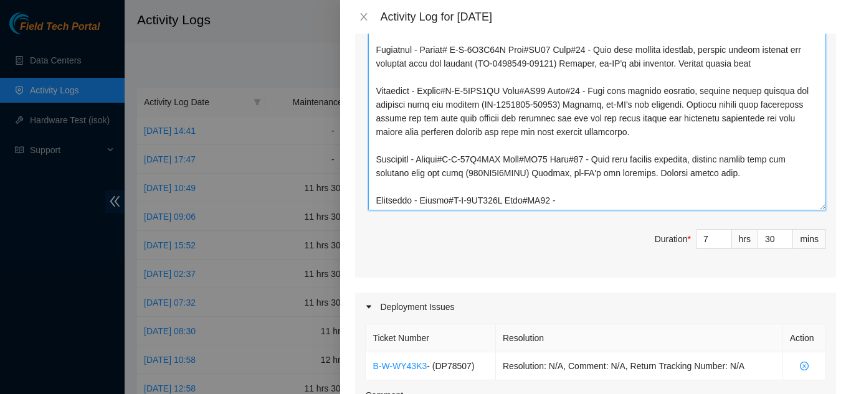
click at [572, 198] on textarea "Comment" at bounding box center [597, 115] width 458 height 189
paste textarea "shut down machine properly and power cycled and rescue and re-ip and reboot mac…"
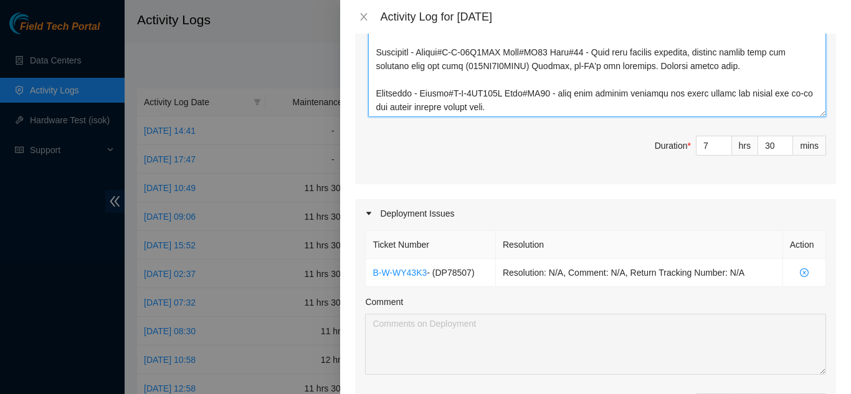
scroll to position [748, 0]
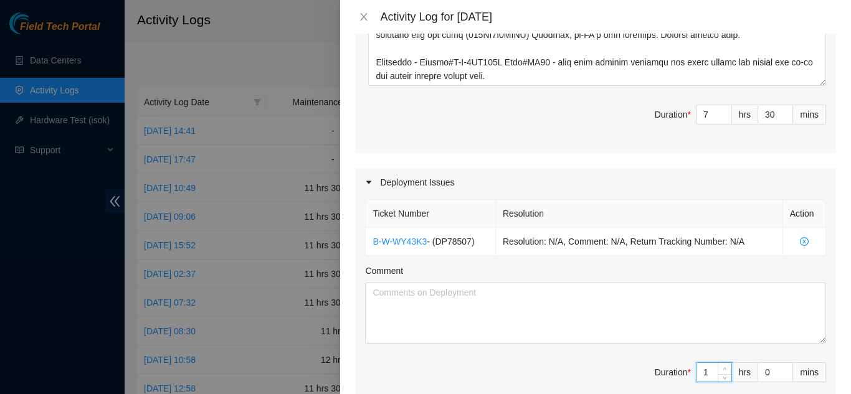
click at [723, 368] on icon "up" at bounding box center [725, 369] width 4 height 4
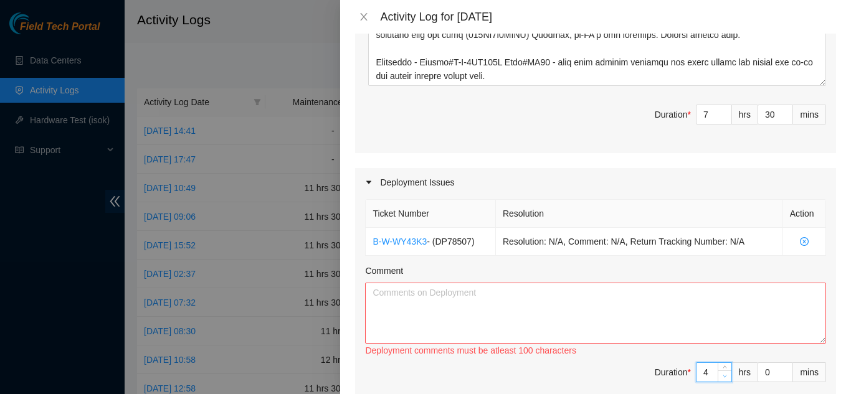
click at [723, 378] on icon "down" at bounding box center [725, 376] width 4 height 4
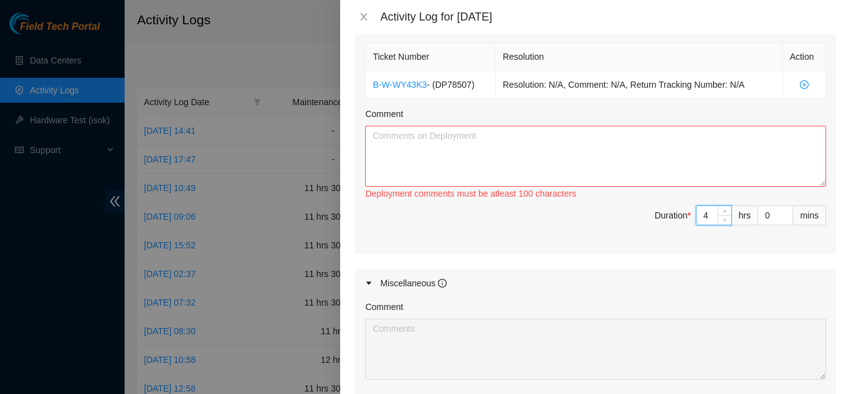
scroll to position [841, 0]
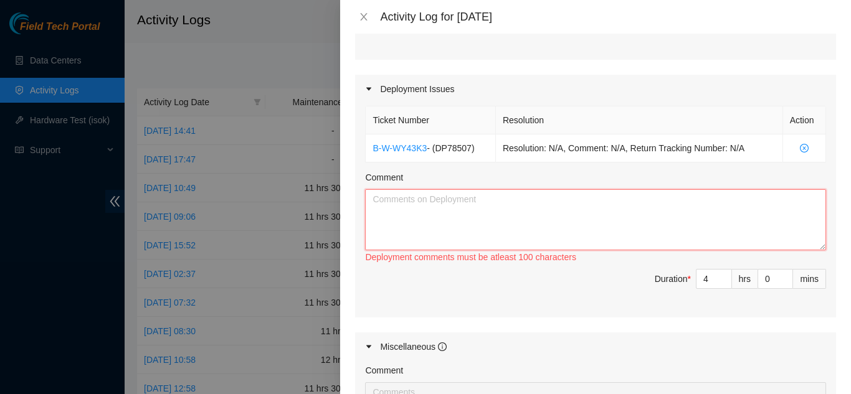
click at [438, 204] on textarea "Comment" at bounding box center [595, 219] width 461 height 61
drag, startPoint x: 369, startPoint y: 147, endPoint x: 424, endPoint y: 157, distance: 55.1
click at [424, 157] on td "B-W-WY43K3 - ( DP78507 )" at bounding box center [431, 149] width 130 height 28
click at [441, 211] on textarea "[DATE] Dp78507 Ticket#" at bounding box center [595, 219] width 461 height 61
paste textarea "B-W-WY43K3"
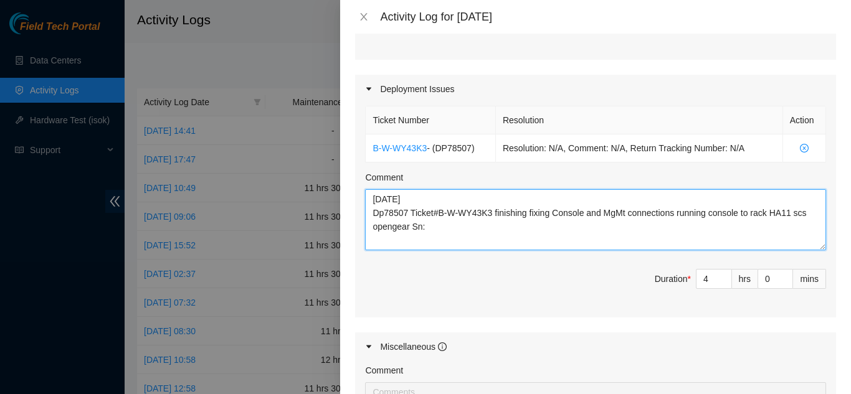
paste textarea "71482303235614"
paste textarea "[US_VEHICLE_IDENTIFICATION_NUMBER]"
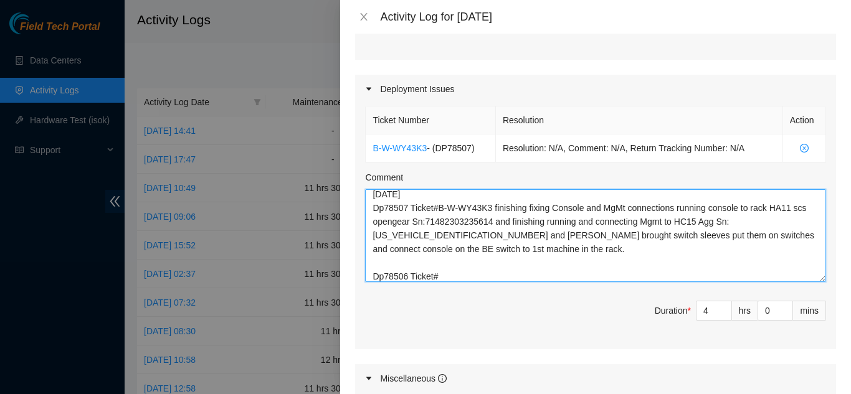
scroll to position [0, 0]
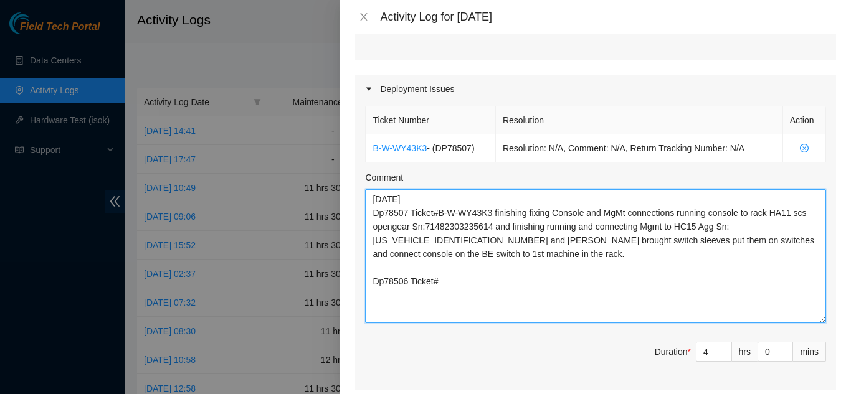
drag, startPoint x: 815, startPoint y: 245, endPoint x: 825, endPoint y: 320, distance: 74.8
click at [825, 320] on div "Ticket Number Resolution Action B-W-WY43K3 - ( DP78507 ) Resolution: N/A, Comme…" at bounding box center [595, 246] width 481 height 287
drag, startPoint x: 490, startPoint y: 212, endPoint x: 498, endPoint y: 214, distance: 9.1
click at [490, 212] on textarea "[DATE] Dp78507 Ticket#B-W-WY43K3 finishing fixing Console and MgMt connections …" at bounding box center [595, 256] width 461 height 135
click at [438, 285] on textarea "[DATE] Dp78507 Ticket#B-W-WY43K3 Rack#HD10 finishing fixing Console and MgMt co…" at bounding box center [595, 256] width 461 height 135
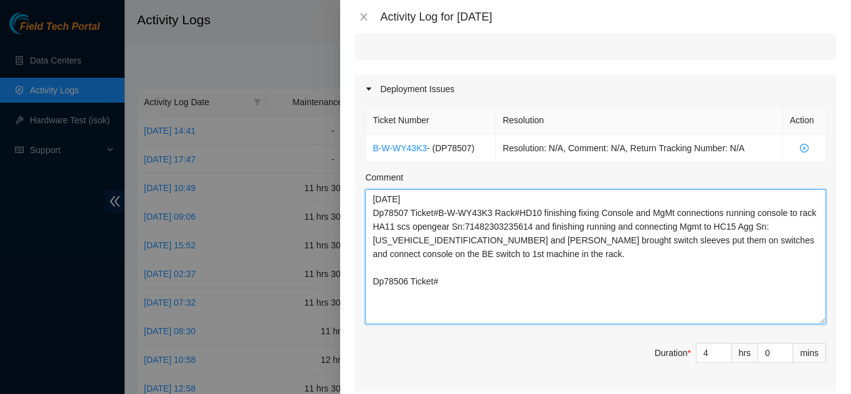
paste textarea "B-W-WY8LD3"
drag, startPoint x: 540, startPoint y: 214, endPoint x: 558, endPoint y: 250, distance: 41.2
click at [558, 250] on textarea "[DATE] Dp78507 Ticket#B-W-WY43K3 Rack#HD10 finishing fixing Console and MgMt co…" at bounding box center [595, 256] width 461 height 135
click at [547, 283] on textarea "[DATE] Dp78507 Ticket#B-W-WY43K3 Rack#HD10 finishing fixing Console and MgMt co…" at bounding box center [595, 256] width 461 height 135
paste textarea "finishing fixing Console and MgMt connections running console to rack HA11 scs …"
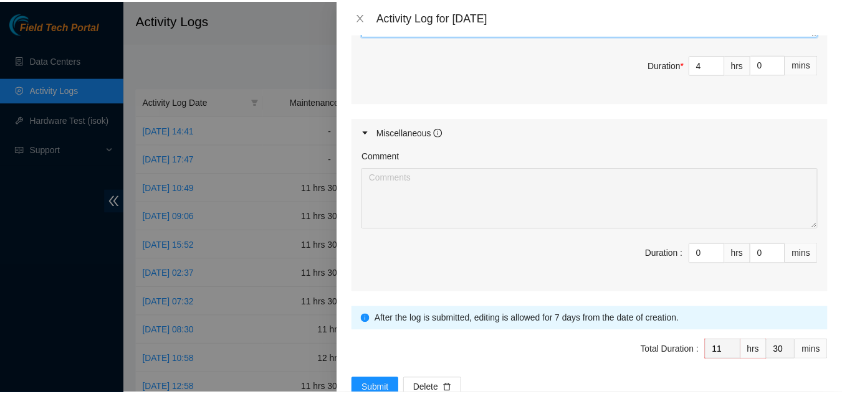
scroll to position [1165, 0]
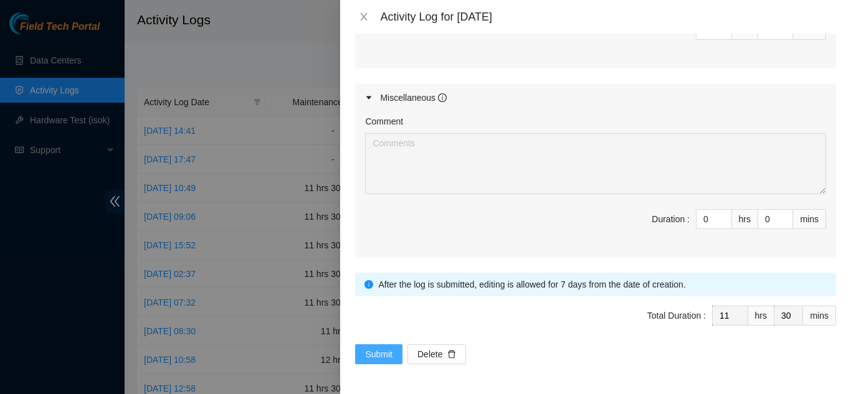
click at [376, 352] on span "Submit" at bounding box center [378, 355] width 27 height 14
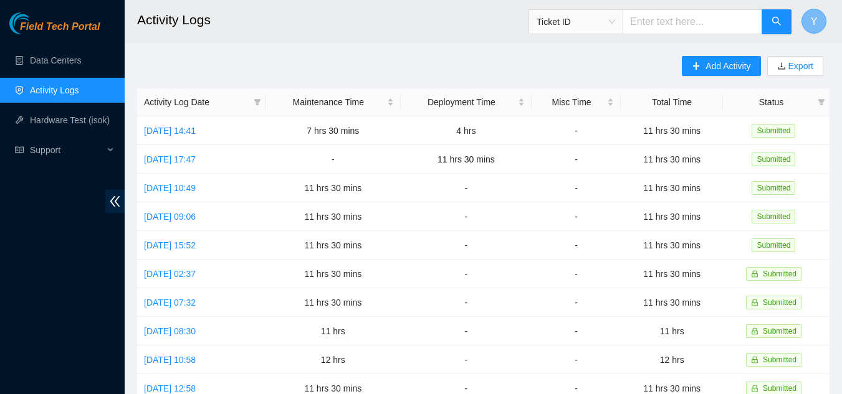
click at [816, 21] on span "Y" at bounding box center [814, 22] width 7 height 16
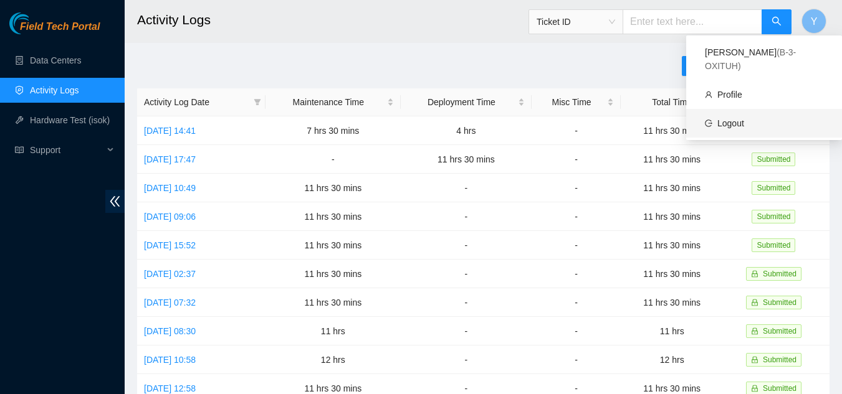
click at [729, 118] on link "Logout" at bounding box center [730, 123] width 27 height 10
